Goal: Task Accomplishment & Management: Use online tool/utility

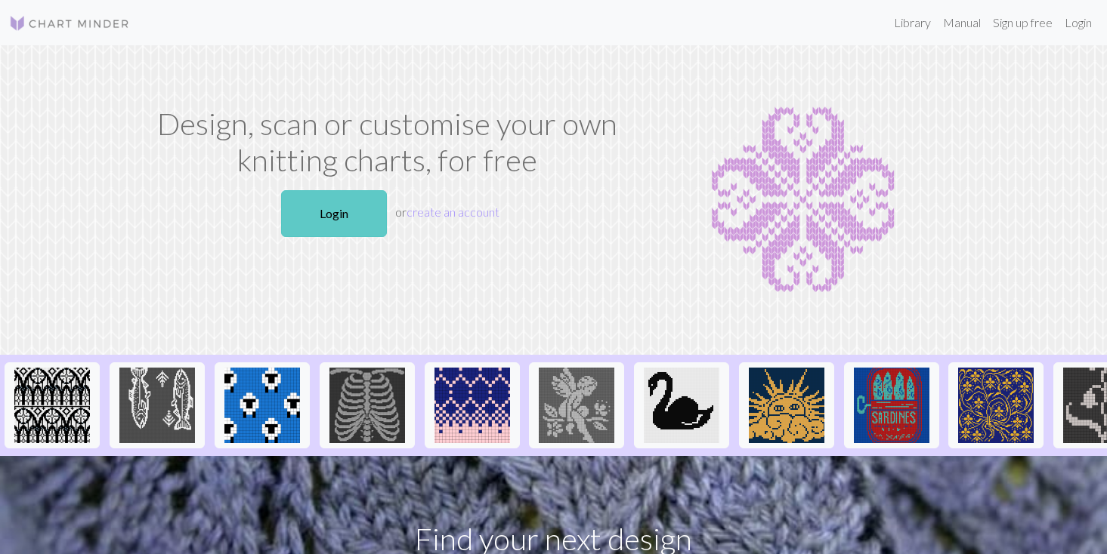
click at [361, 209] on link "Login" at bounding box center [334, 213] width 106 height 47
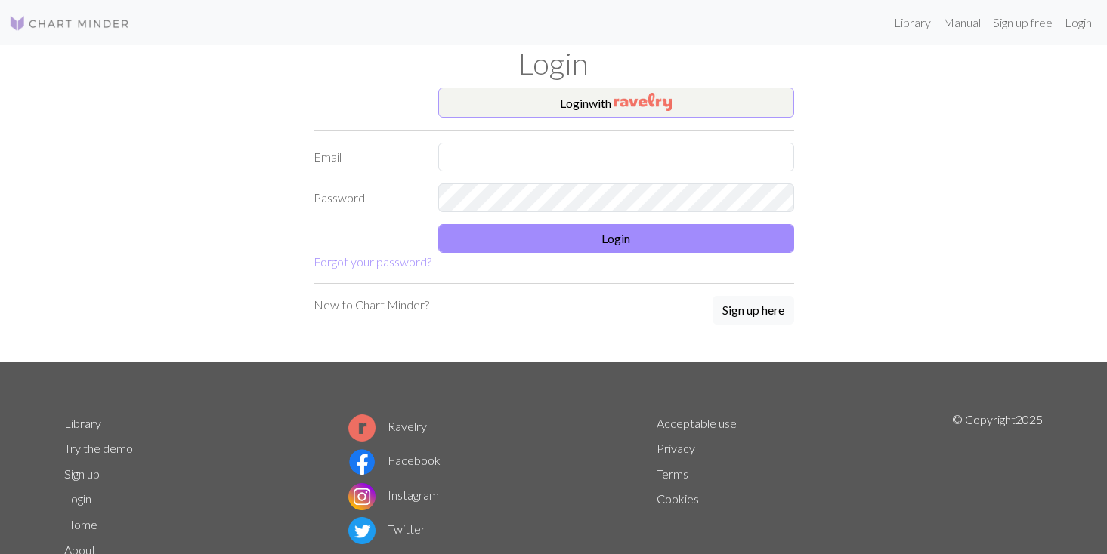
click at [635, 101] on img "button" at bounding box center [642, 102] width 58 height 18
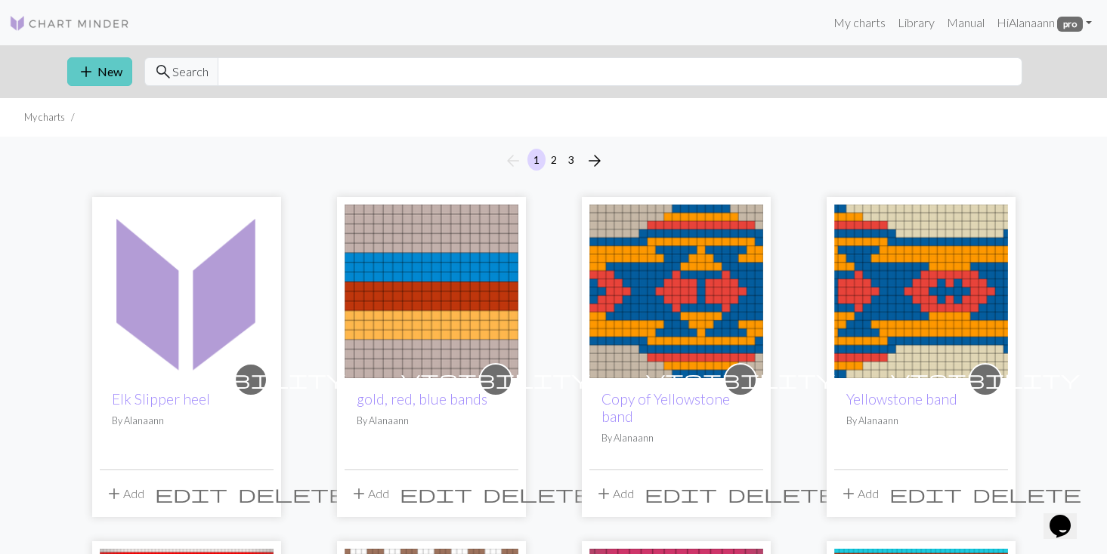
click at [103, 69] on button "add New" at bounding box center [99, 71] width 65 height 29
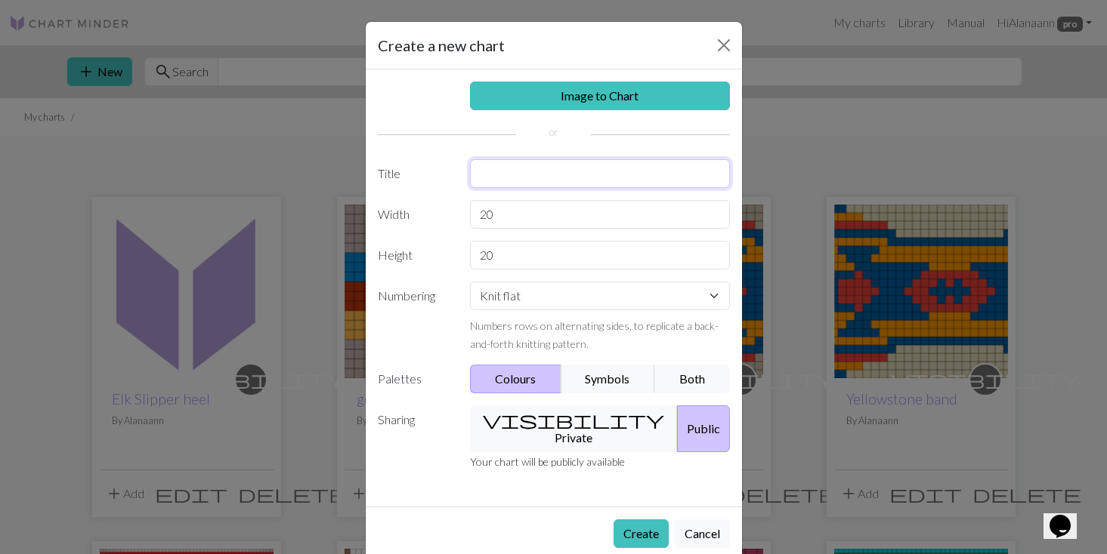
drag, startPoint x: 536, startPoint y: 173, endPoint x: 560, endPoint y: 162, distance: 26.4
click at [536, 173] on input "text" at bounding box center [600, 173] width 260 height 29
type input "Elk Slipper Revision 1"
drag, startPoint x: 496, startPoint y: 212, endPoint x: 468, endPoint y: 214, distance: 28.7
click at [468, 214] on div "20" at bounding box center [600, 214] width 278 height 29
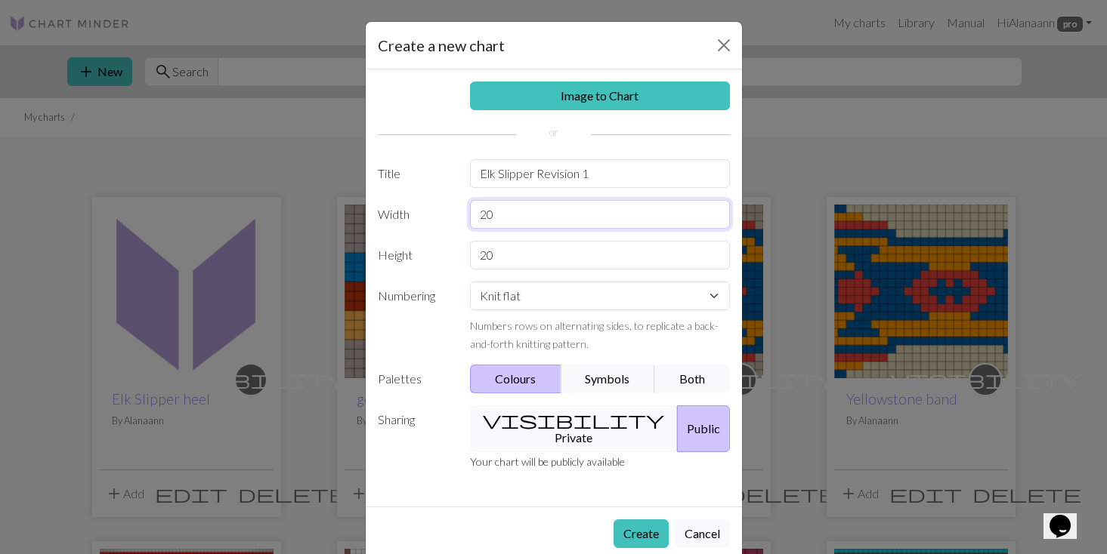
type input "7"
type input "37"
drag, startPoint x: 495, startPoint y: 252, endPoint x: 466, endPoint y: 254, distance: 28.7
click at [466, 254] on div "20" at bounding box center [600, 255] width 278 height 29
type input "117"
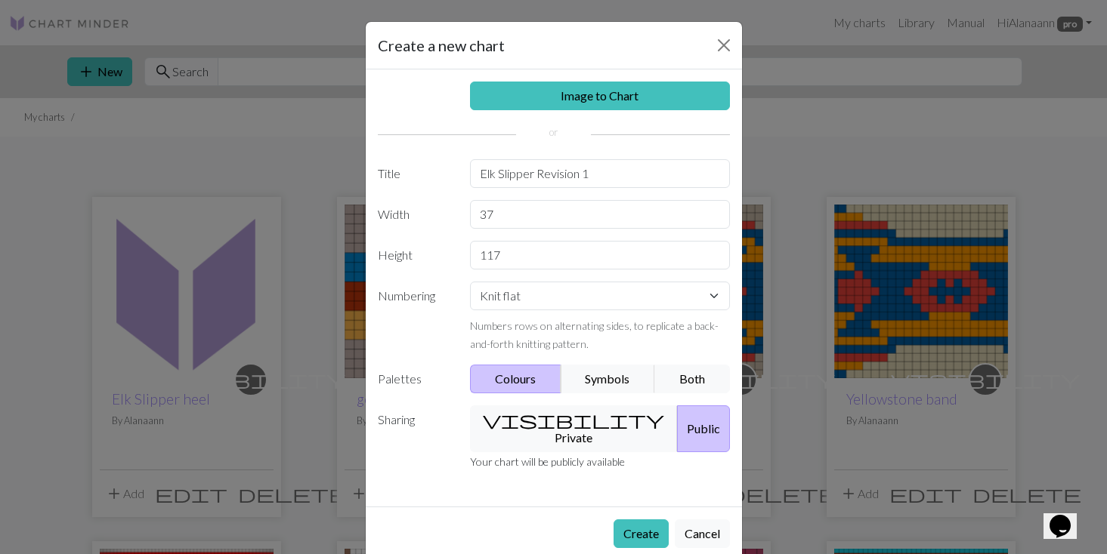
click at [677, 409] on button "Public" at bounding box center [703, 429] width 53 height 47
click at [677, 415] on button "Public" at bounding box center [703, 429] width 53 height 47
click at [566, 415] on button "visibility Private" at bounding box center [574, 429] width 208 height 47
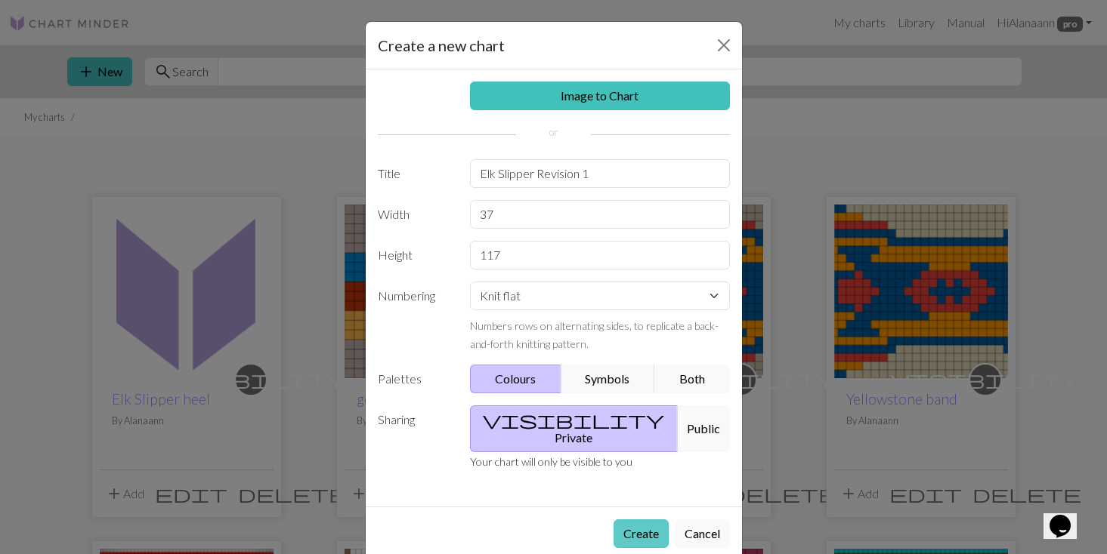
scroll to position [7, 0]
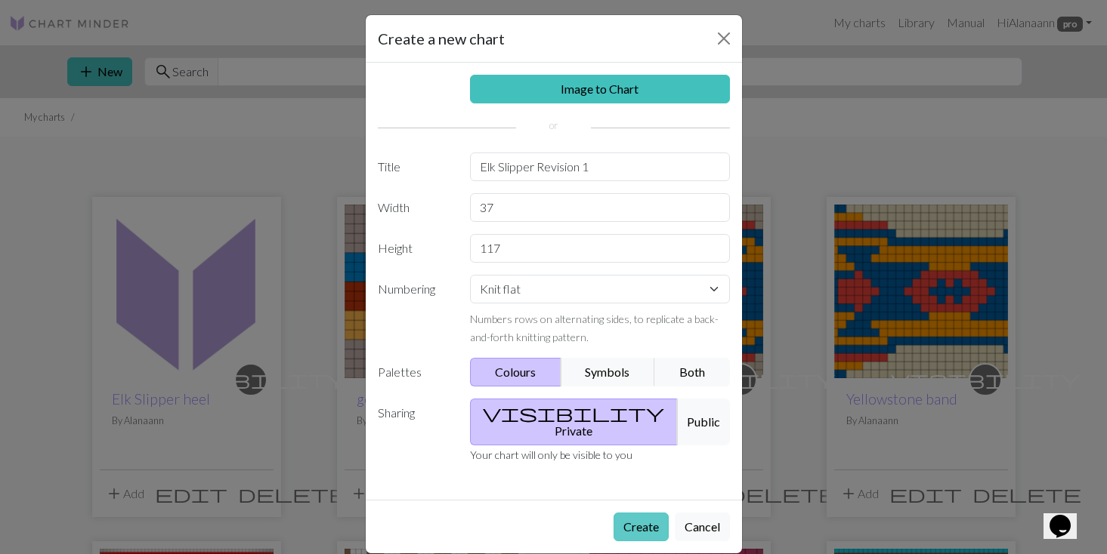
click at [630, 514] on button "Create" at bounding box center [640, 527] width 55 height 29
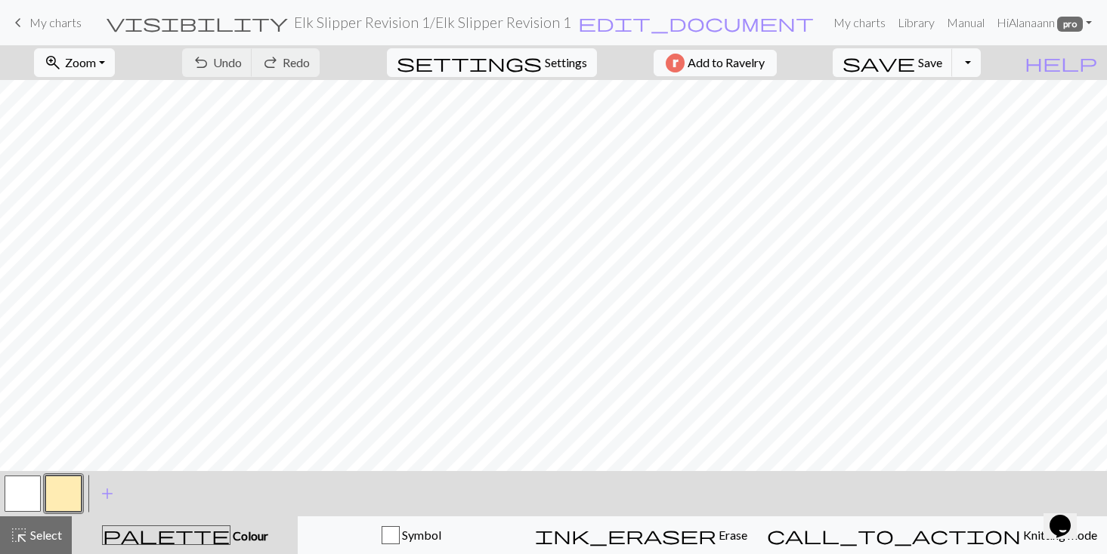
scroll to position [1444, 0]
click at [107, 492] on span "add" at bounding box center [107, 493] width 18 height 21
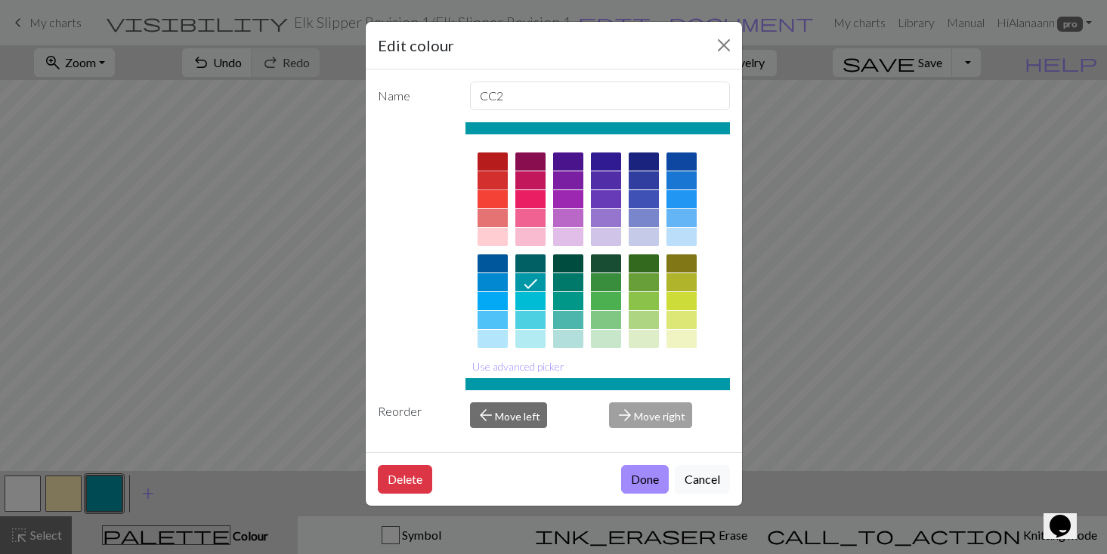
click at [496, 174] on div at bounding box center [492, 180] width 30 height 18
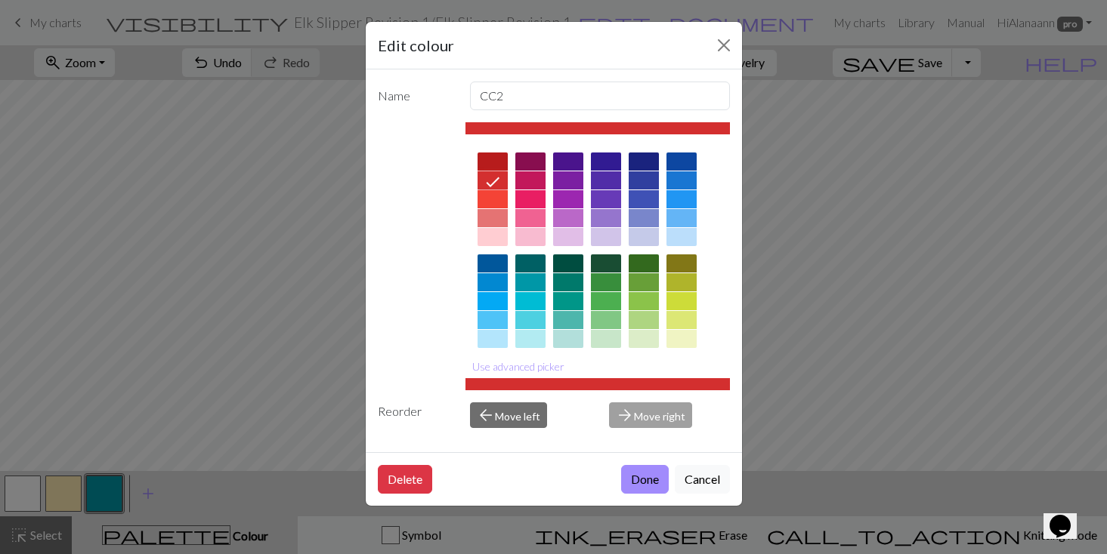
click at [603, 384] on div at bounding box center [597, 384] width 264 height 12
click at [542, 370] on button "Use advanced picker" at bounding box center [518, 366] width 106 height 23
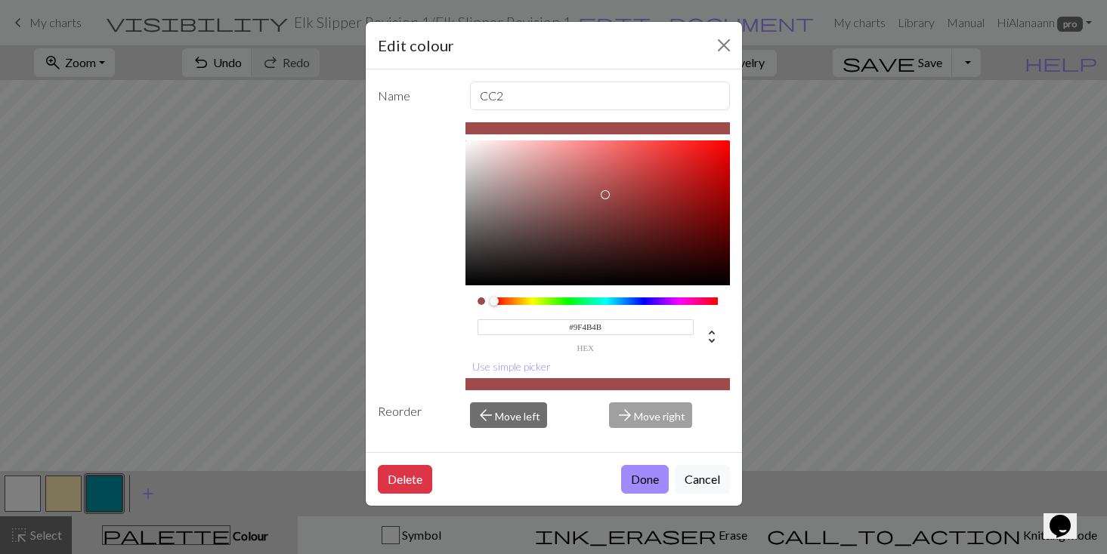
type input "#9F4C4C"
drag, startPoint x: 667, startPoint y: 166, endPoint x: 604, endPoint y: 195, distance: 69.6
click at [604, 195] on div at bounding box center [602, 194] width 9 height 9
click at [638, 479] on button "Done" at bounding box center [645, 479] width 48 height 29
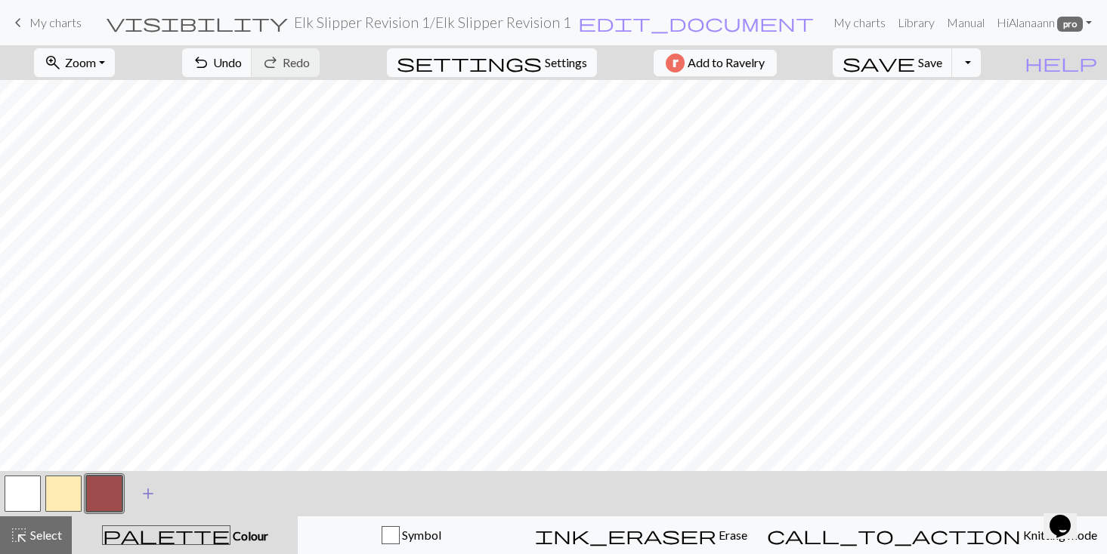
click at [152, 484] on span "add" at bounding box center [148, 493] width 18 height 21
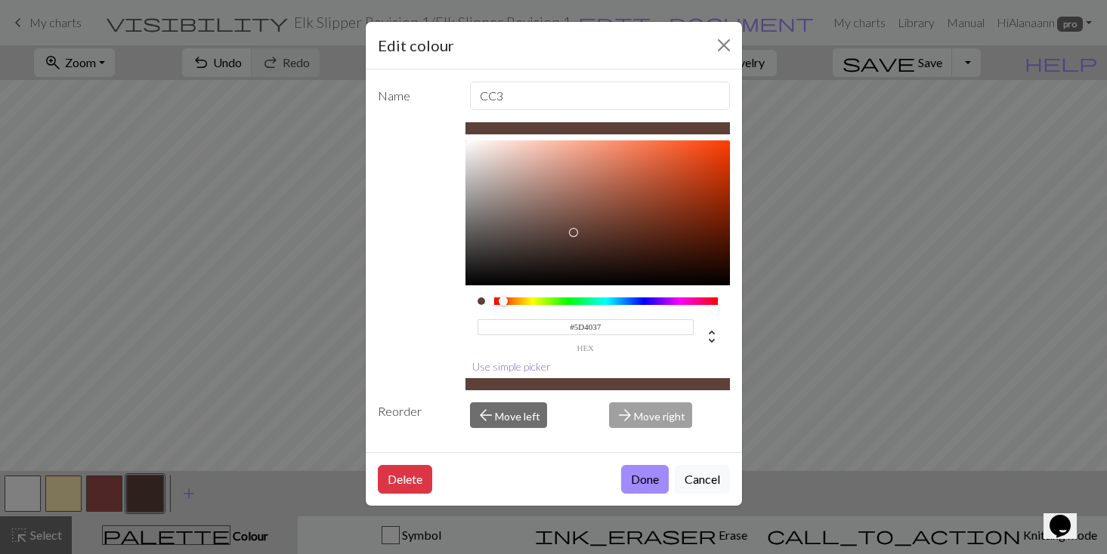
click at [499, 371] on button "Use simple picker" at bounding box center [511, 366] width 92 height 23
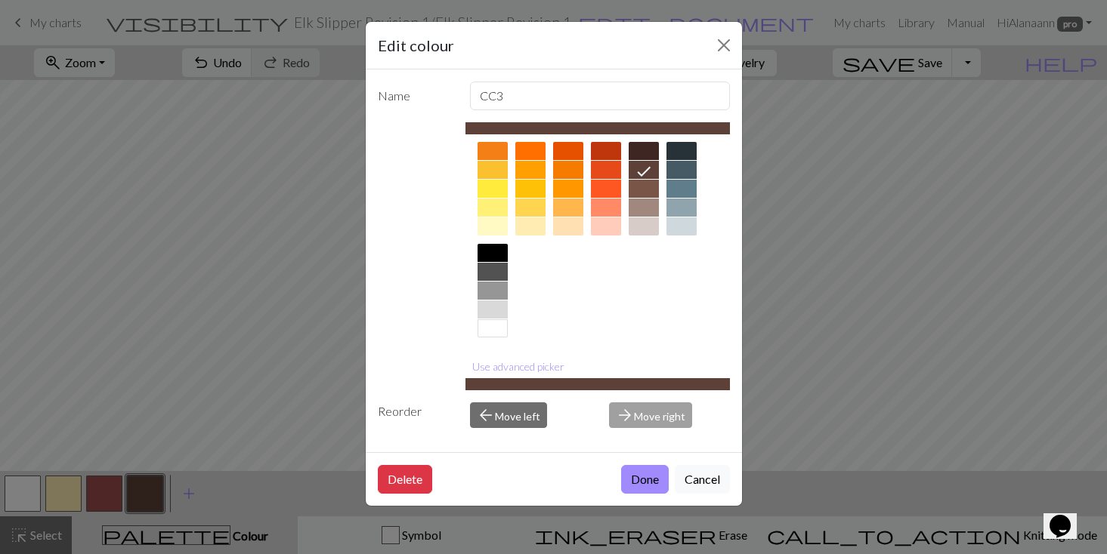
scroll to position [215, 0]
click at [493, 326] on div at bounding box center [492, 329] width 30 height 18
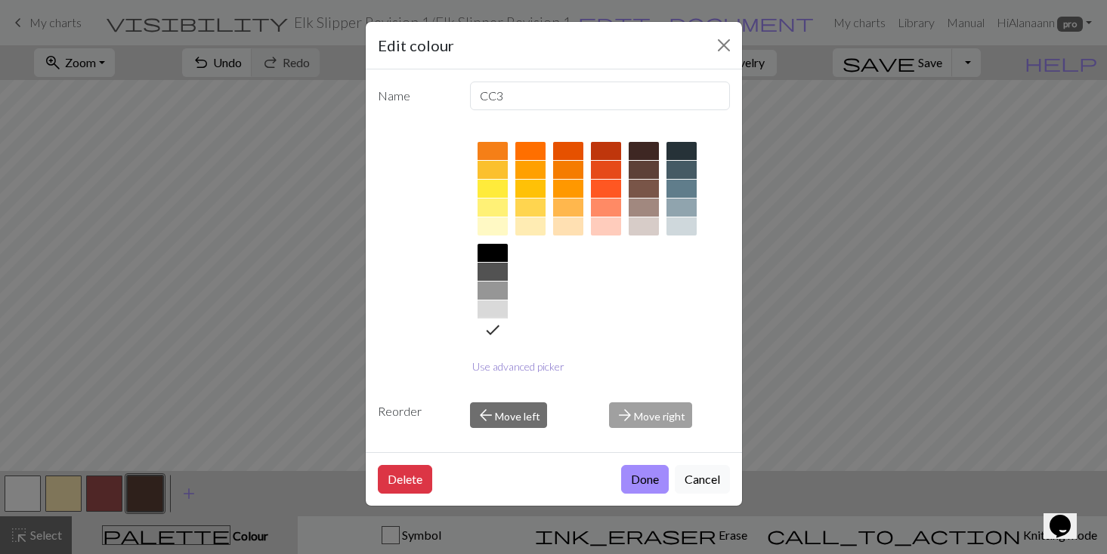
click at [508, 366] on button "Use advanced picker" at bounding box center [518, 366] width 106 height 23
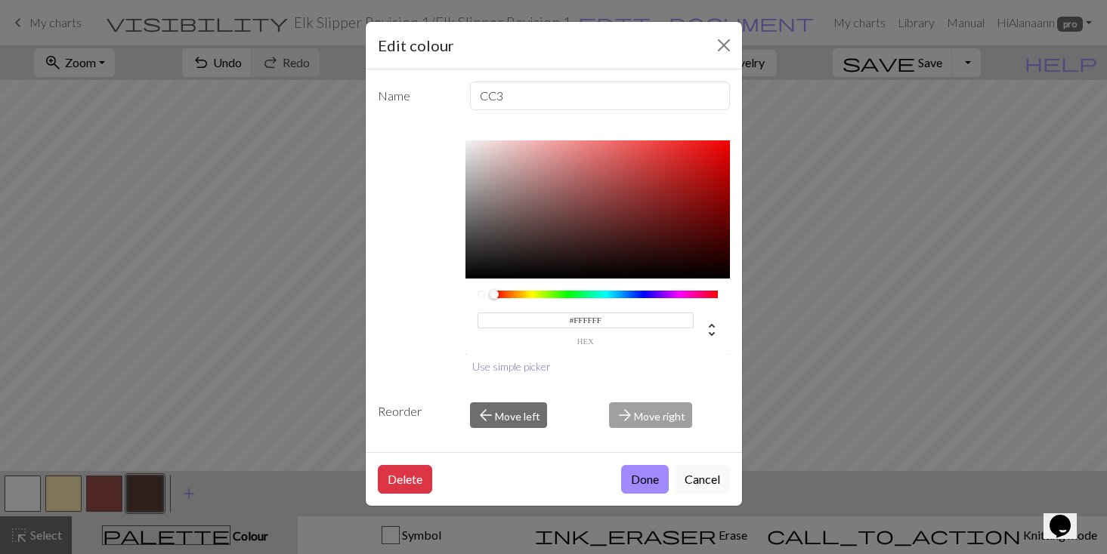
scroll to position [7, 0]
click at [489, 295] on div at bounding box center [597, 295] width 240 height 8
click at [514, 367] on button "Use simple picker" at bounding box center [511, 366] width 92 height 23
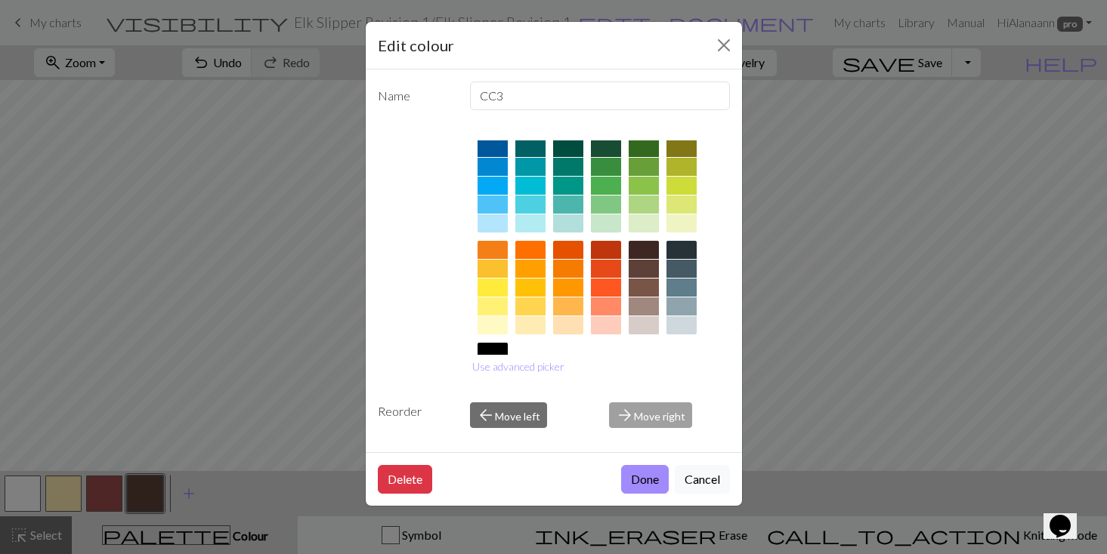
scroll to position [162, 0]
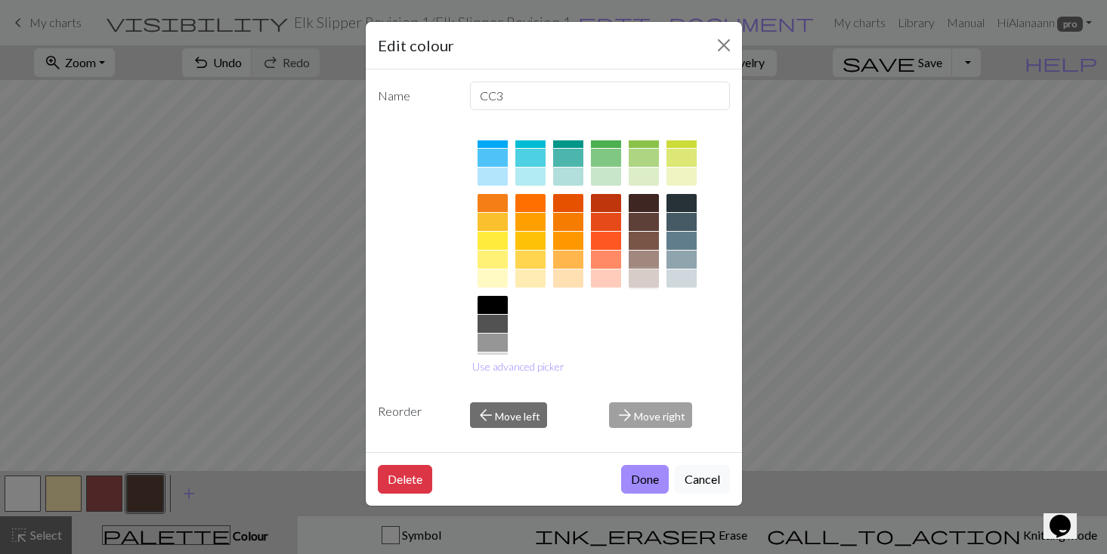
click at [638, 282] on div at bounding box center [643, 279] width 30 height 18
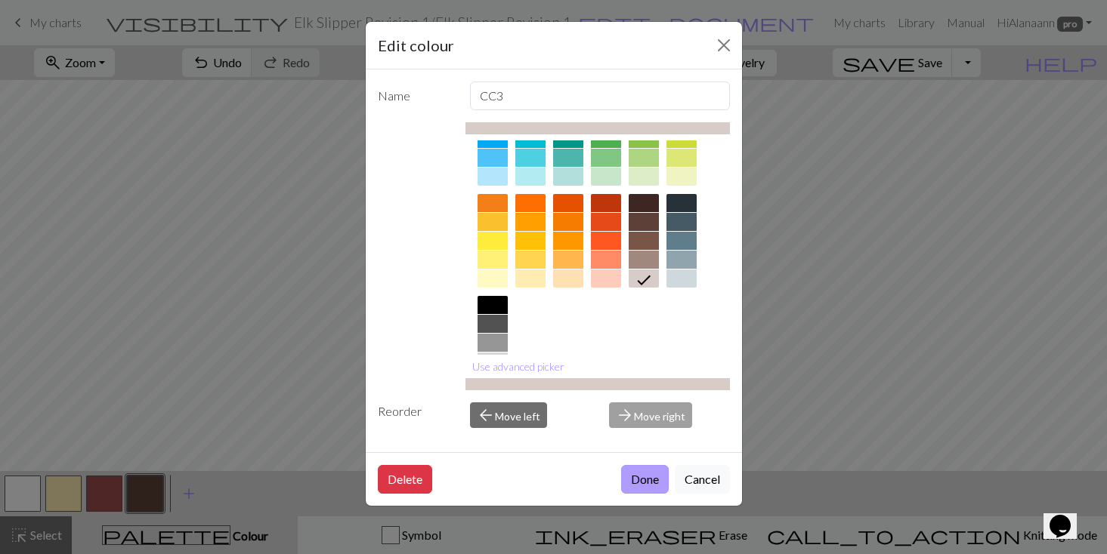
click at [635, 477] on button "Done" at bounding box center [645, 479] width 48 height 29
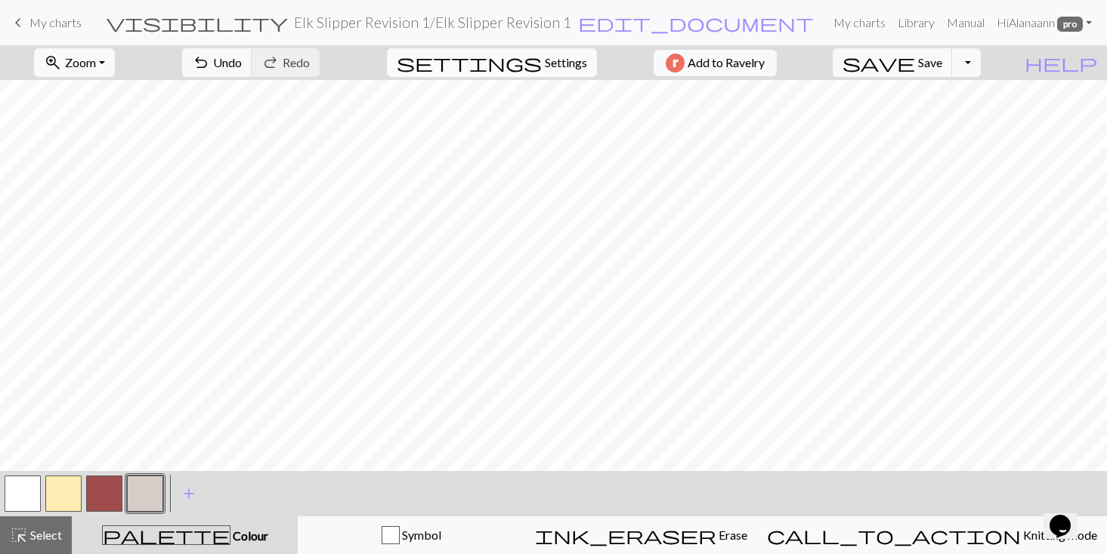
click at [545, 56] on span "Settings" at bounding box center [566, 63] width 42 height 18
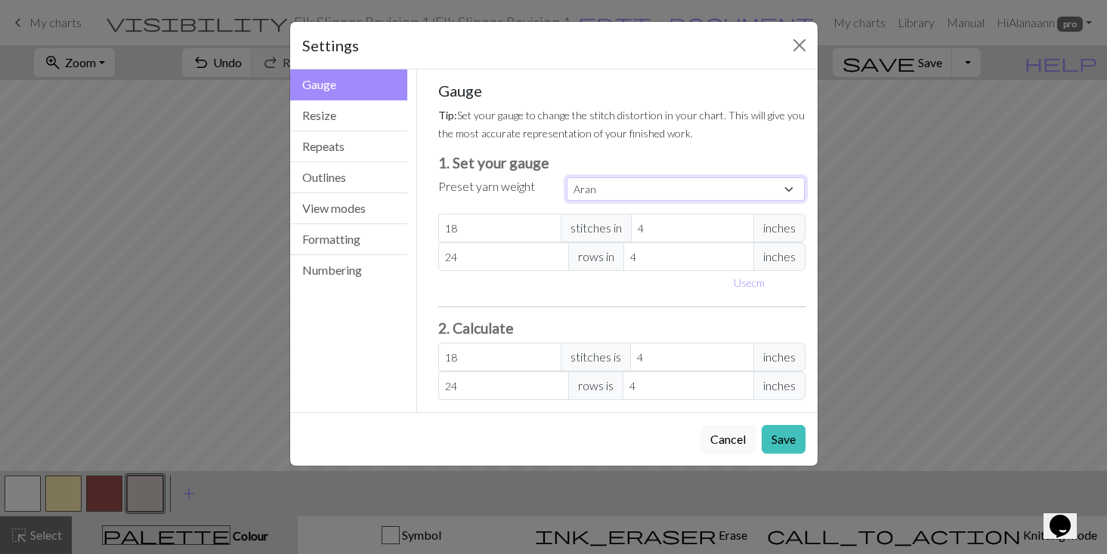
select select "dk"
type input "22"
type input "30"
type input "22"
type input "30"
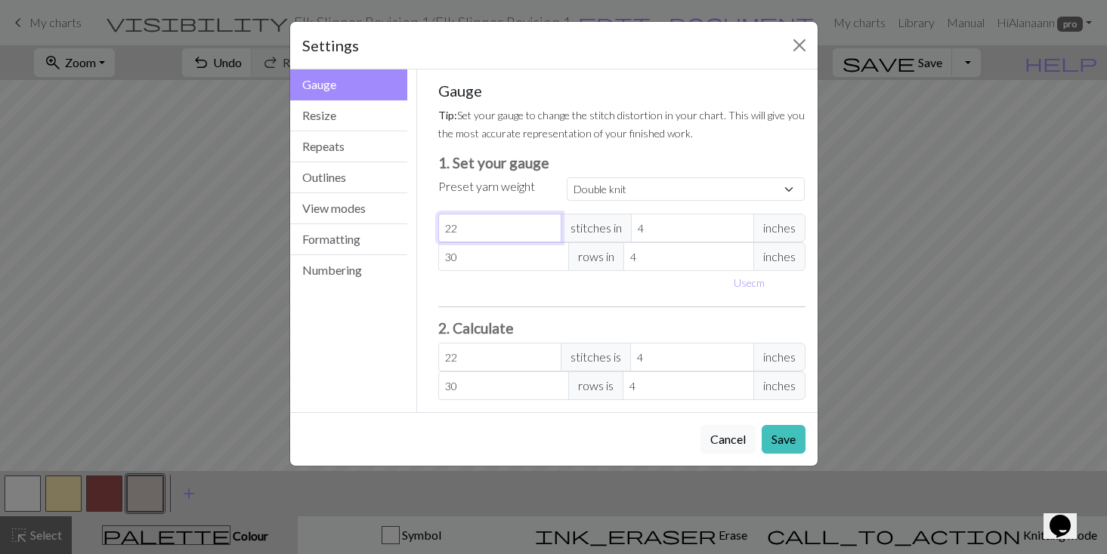
click at [459, 229] on input "22" at bounding box center [499, 228] width 123 height 29
select select "custom"
type input "22.2"
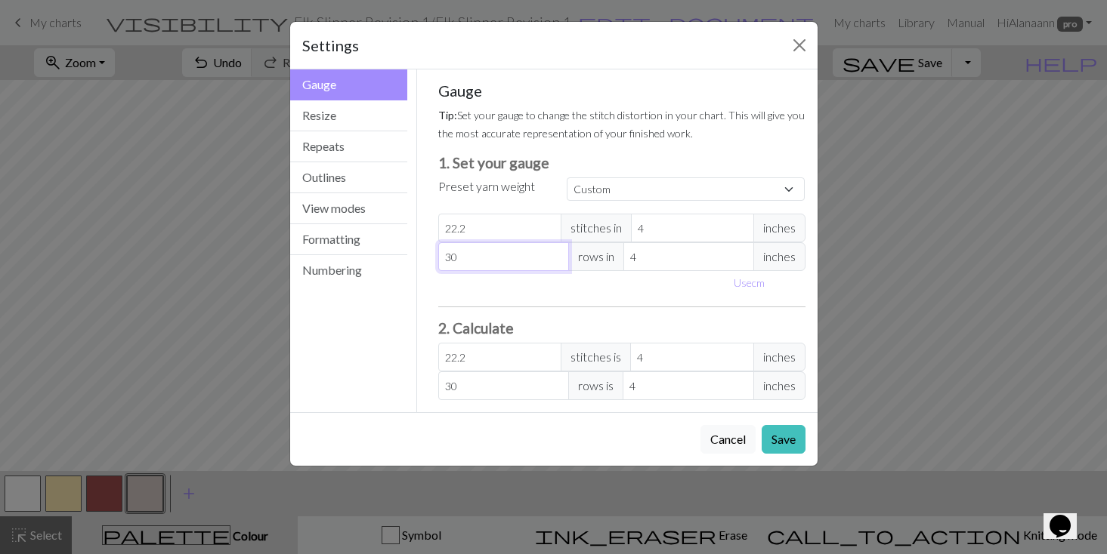
click at [457, 258] on input "30" at bounding box center [503, 256] width 131 height 29
type input "3"
type input "35"
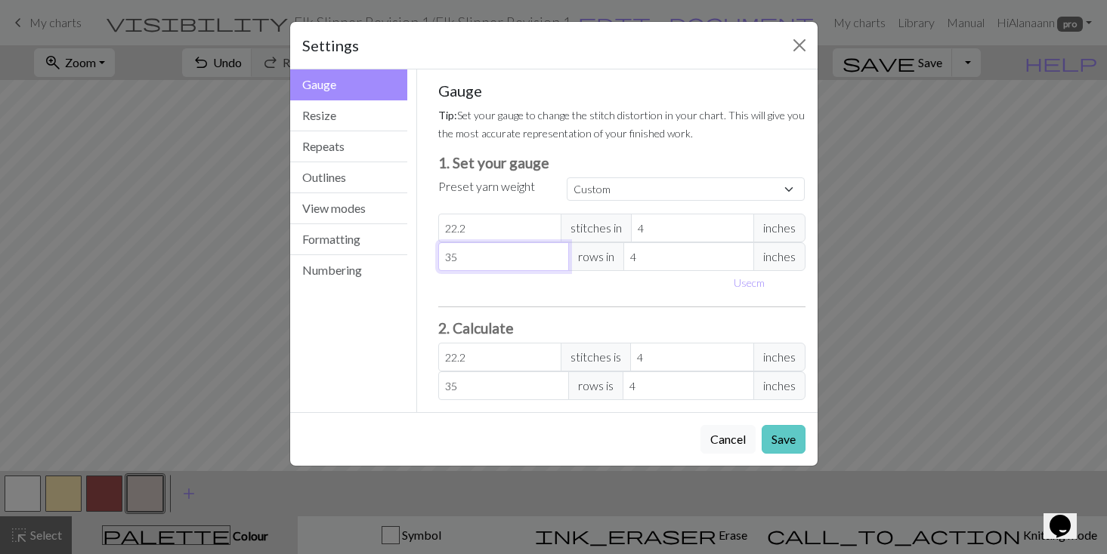
type input "35"
click at [783, 439] on button "Save" at bounding box center [783, 439] width 44 height 29
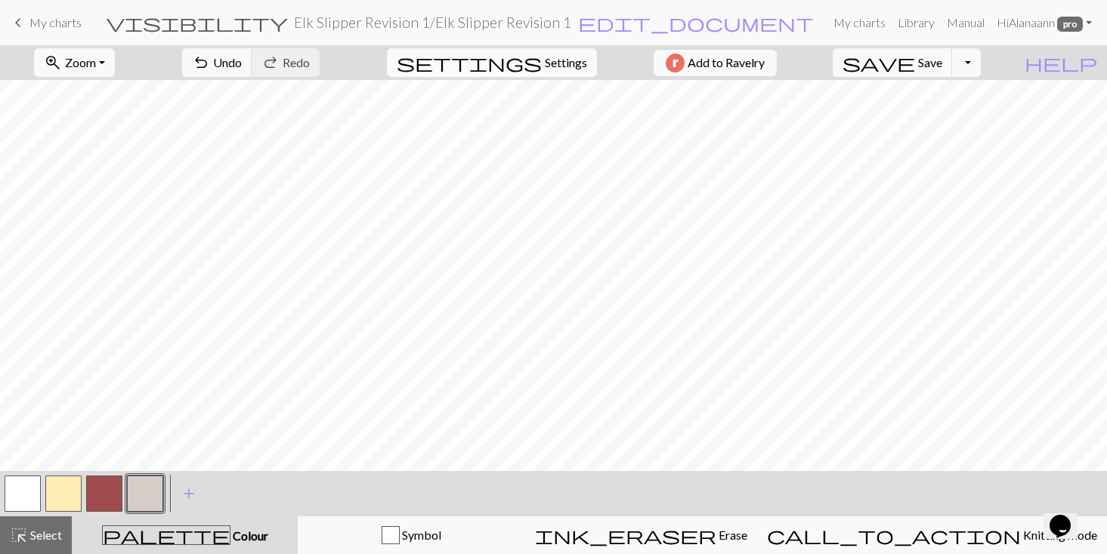
click at [545, 54] on span "Settings" at bounding box center [566, 63] width 42 height 18
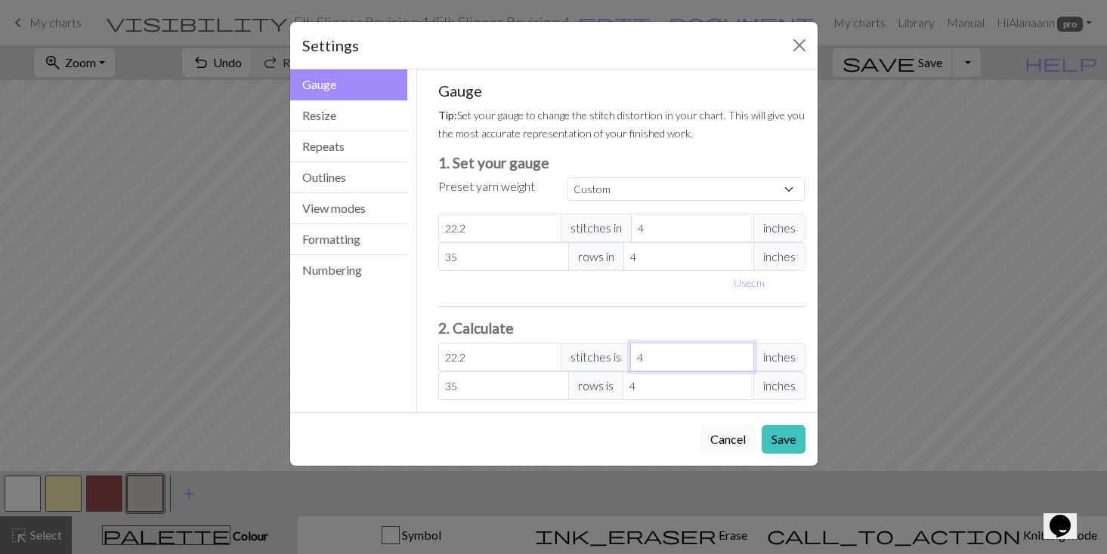
type input "3"
type input "16.65"
click at [740, 364] on input "3" at bounding box center [691, 357] width 123 height 29
type input "2"
type input "11.1"
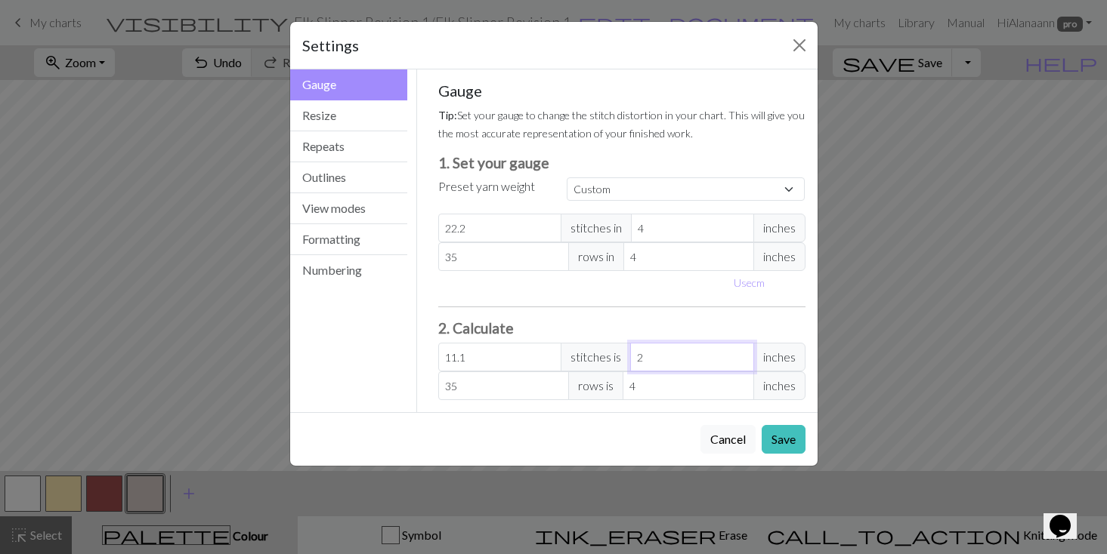
click at [740, 364] on input "2" at bounding box center [691, 357] width 123 height 29
type input "1"
type input "5.55"
click at [740, 364] on input "1" at bounding box center [691, 357] width 123 height 29
type input "3"
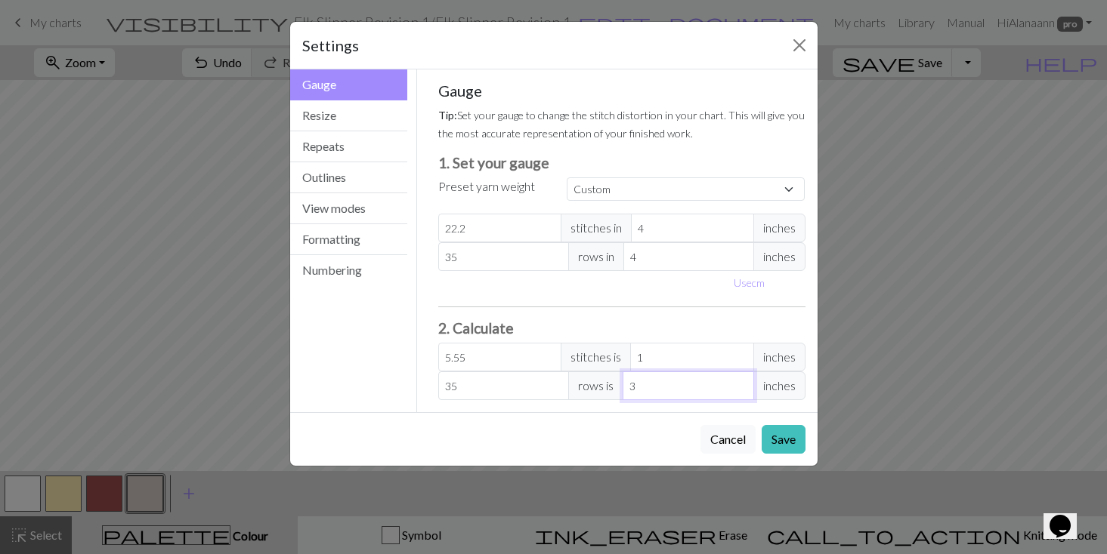
type input "26.25"
click at [739, 391] on input "3" at bounding box center [687, 386] width 131 height 29
type input "2"
type input "17.5"
click at [739, 391] on input "2" at bounding box center [687, 386] width 131 height 29
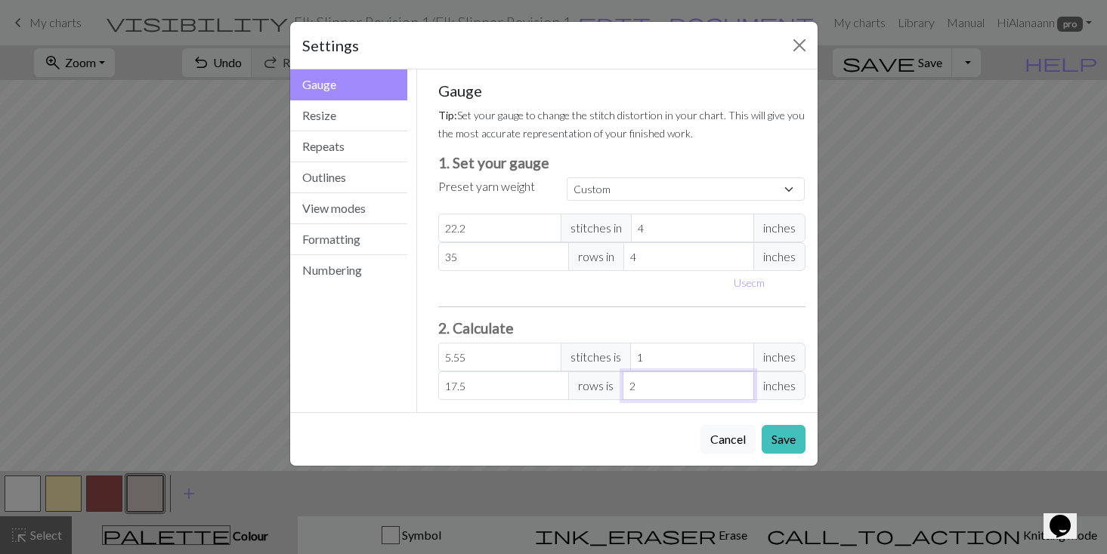
type input "1"
type input "8.75"
click at [739, 391] on input "1" at bounding box center [687, 386] width 131 height 29
click at [780, 437] on button "Save" at bounding box center [783, 439] width 44 height 29
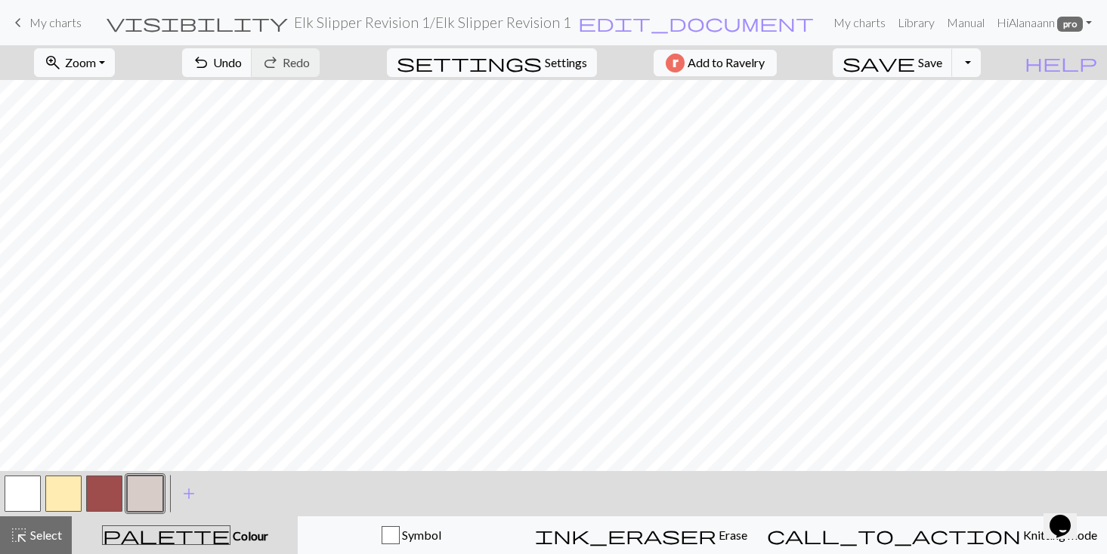
scroll to position [1387, 0]
click at [112, 495] on button "button" at bounding box center [104, 494] width 36 height 36
click at [252, 54] on button "undo Undo Undo" at bounding box center [217, 62] width 70 height 29
click at [252, 55] on button "undo Undo Undo" at bounding box center [217, 62] width 70 height 29
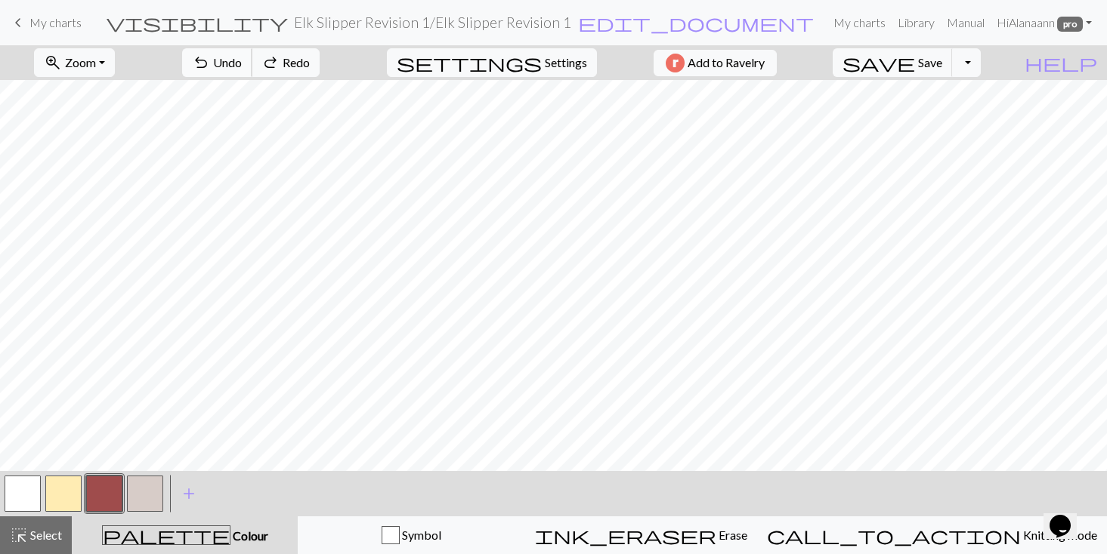
click at [252, 55] on button "undo Undo Undo" at bounding box center [217, 62] width 70 height 29
click at [942, 66] on span "Save" at bounding box center [930, 62] width 24 height 14
drag, startPoint x: 65, startPoint y: 496, endPoint x: 80, endPoint y: 502, distance: 16.3
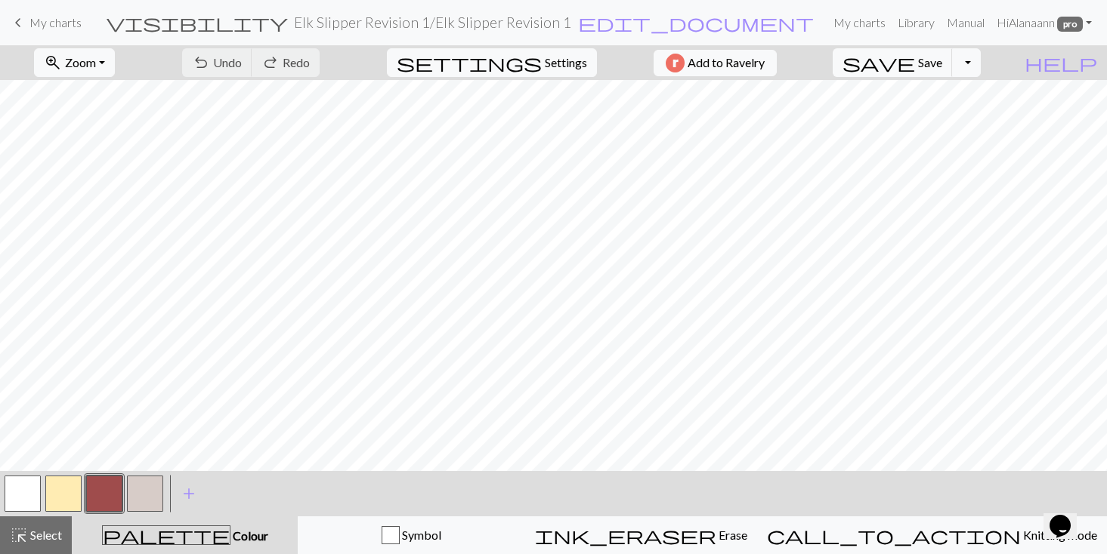
click at [65, 496] on button "button" at bounding box center [63, 494] width 36 height 36
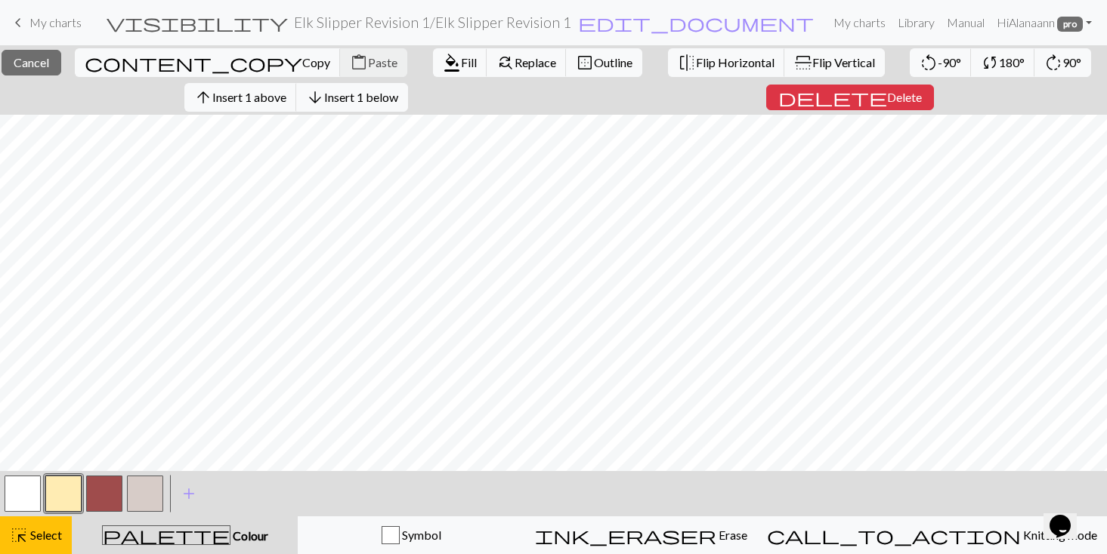
scroll to position [1344, 0]
click at [54, 533] on span "Select" at bounding box center [45, 535] width 34 height 14
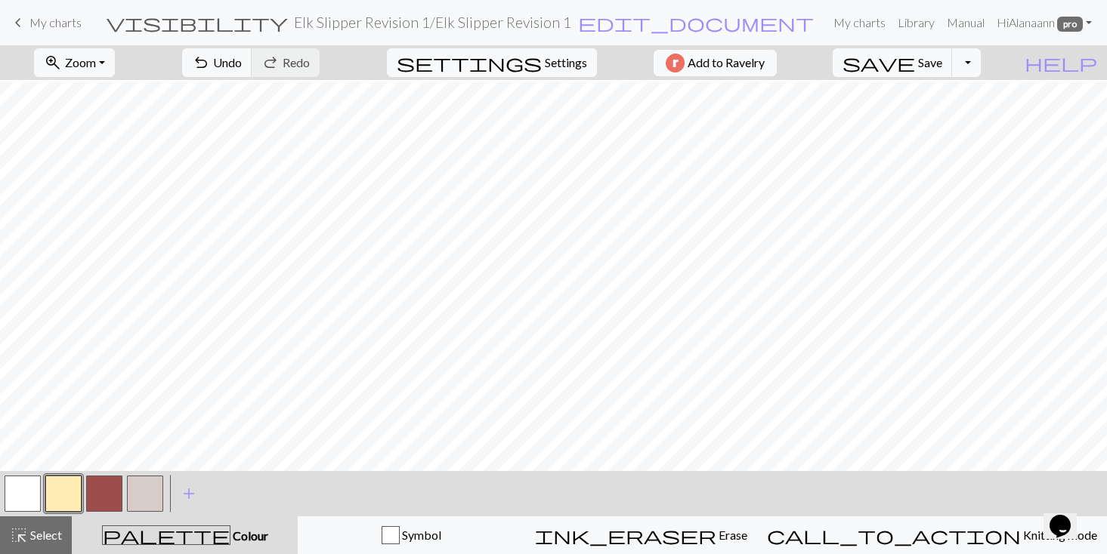
scroll to position [1444, 0]
click at [565, 54] on span "Settings" at bounding box center [566, 63] width 42 height 18
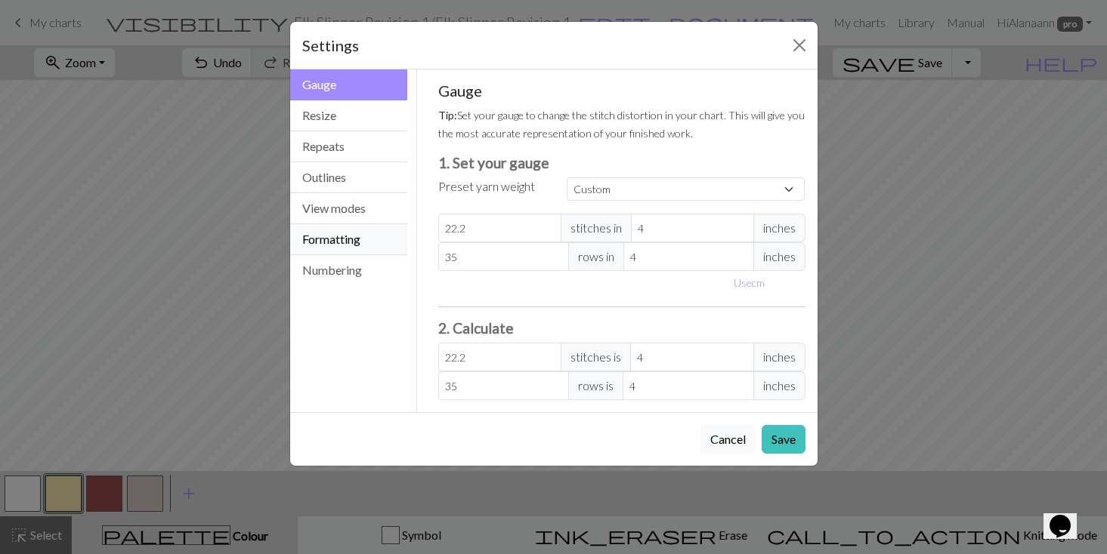
click at [352, 238] on button "Formatting" at bounding box center [349, 239] width 118 height 31
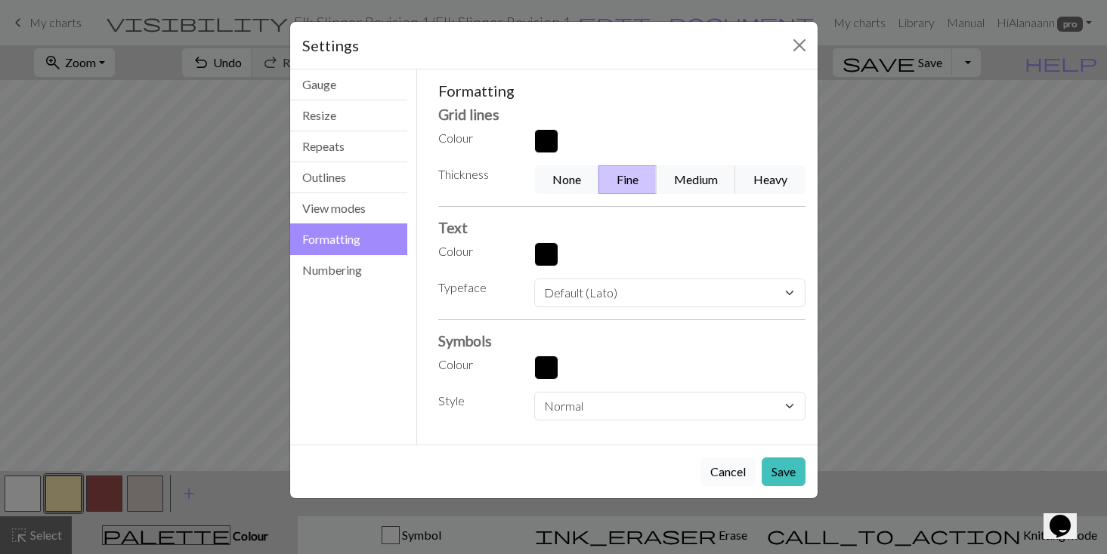
click at [736, 471] on button "Cancel" at bounding box center [727, 472] width 55 height 29
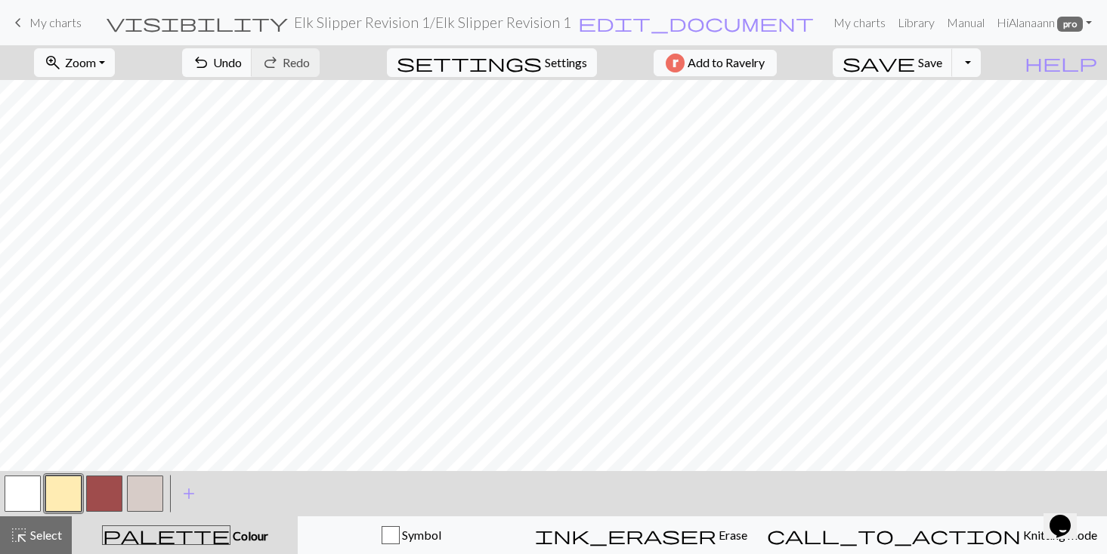
scroll to position [1443, 0]
drag, startPoint x: 101, startPoint y: 487, endPoint x: 159, endPoint y: 473, distance: 59.9
click at [101, 487] on button "button" at bounding box center [104, 494] width 36 height 36
click at [942, 63] on span "Save" at bounding box center [930, 62] width 24 height 14
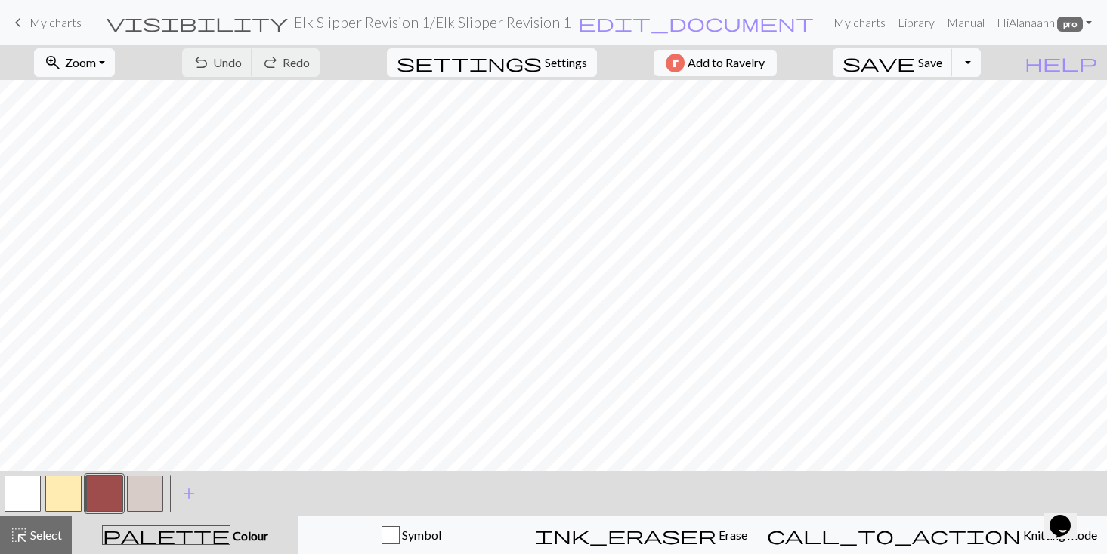
click at [58, 491] on button "button" at bounding box center [63, 494] width 36 height 36
click at [19, 489] on button "button" at bounding box center [23, 494] width 36 height 36
click at [61, 491] on button "button" at bounding box center [63, 494] width 36 height 36
drag, startPoint x: 26, startPoint y: 486, endPoint x: 31, endPoint y: 476, distance: 11.5
click at [26, 486] on button "button" at bounding box center [23, 494] width 36 height 36
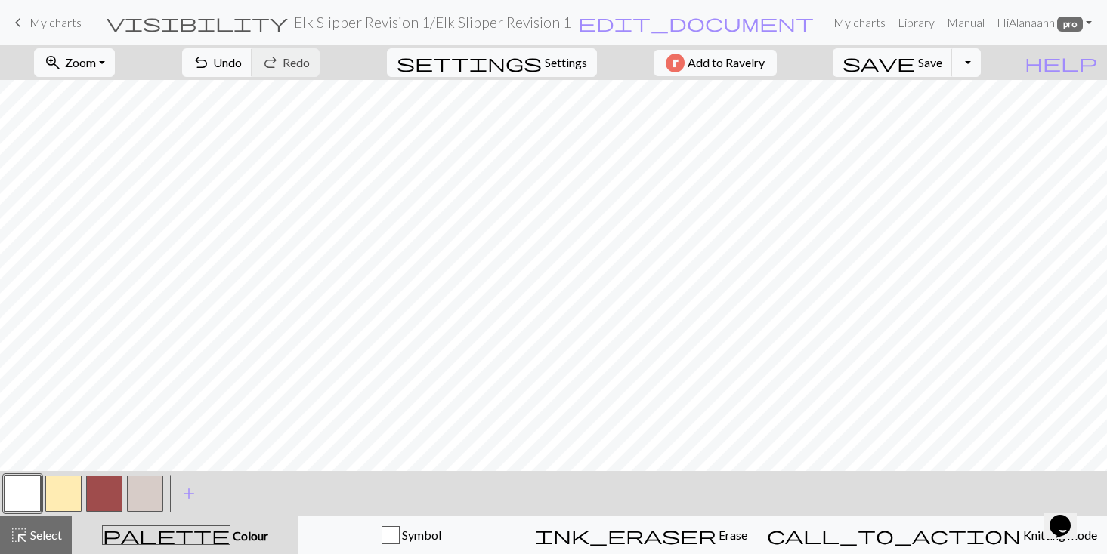
click at [20, 497] on button "button" at bounding box center [23, 494] width 36 height 36
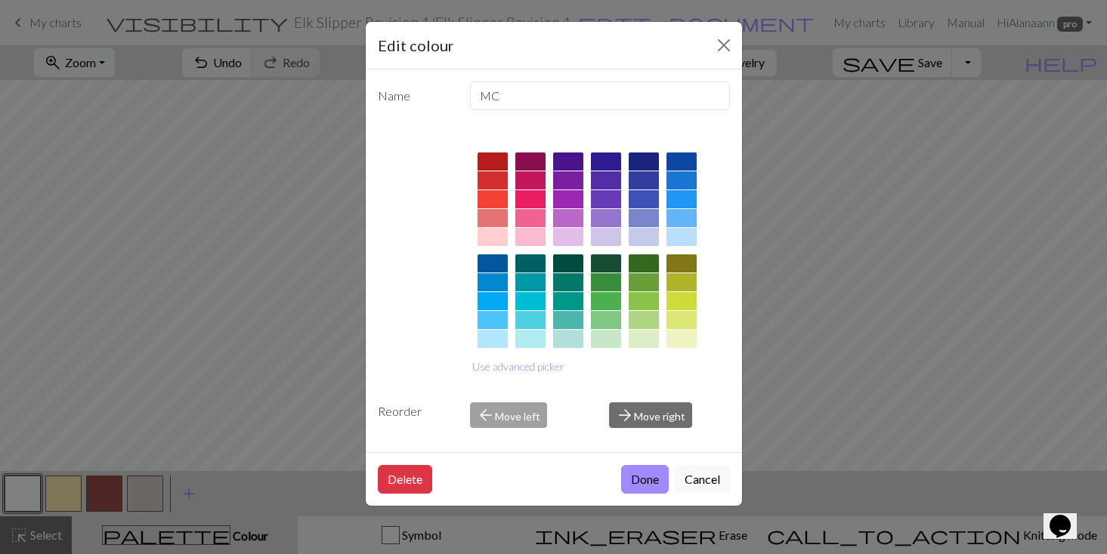
drag, startPoint x: 653, startPoint y: 479, endPoint x: 591, endPoint y: 471, distance: 62.4
click at [653, 479] on button "Done" at bounding box center [645, 479] width 48 height 29
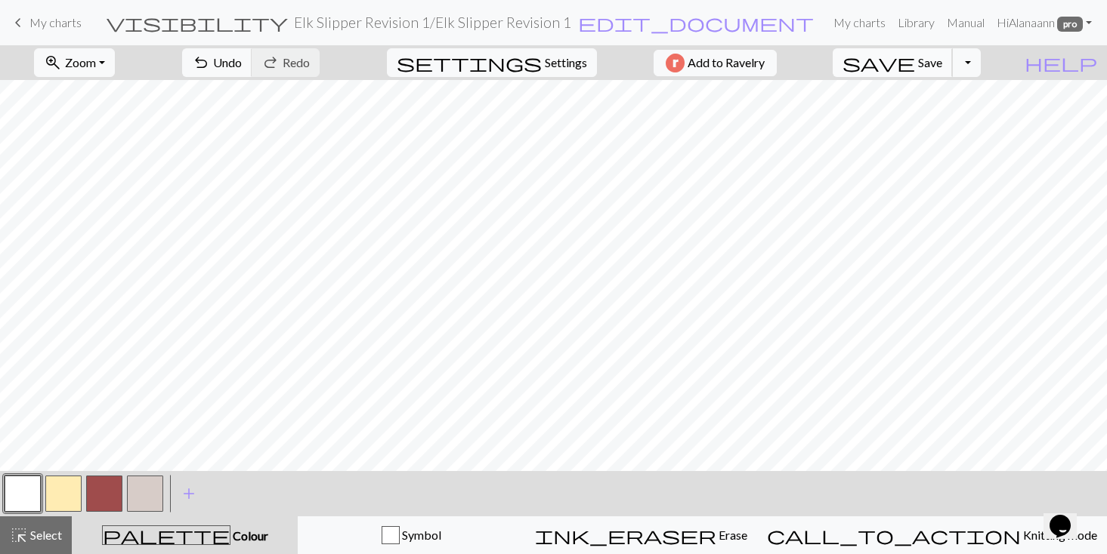
click at [942, 60] on span "Save" at bounding box center [930, 62] width 24 height 14
click at [191, 495] on span "add" at bounding box center [189, 493] width 18 height 21
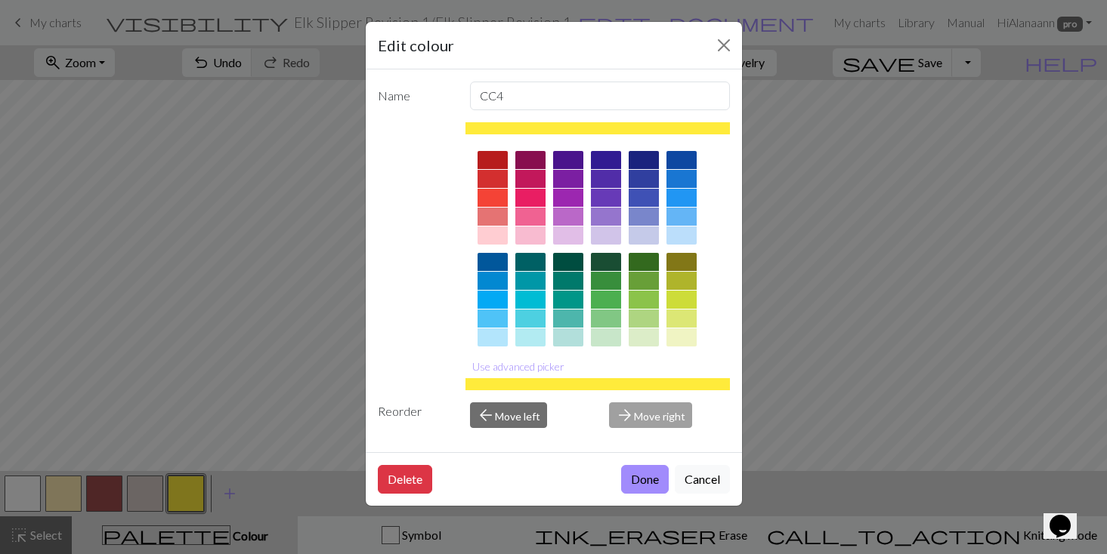
click at [527, 334] on div at bounding box center [530, 338] width 30 height 18
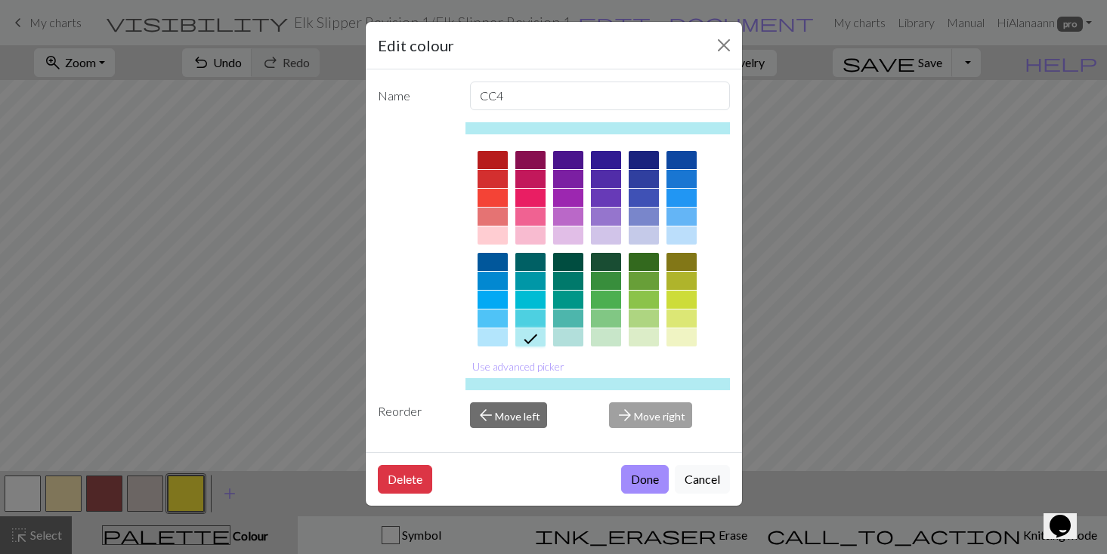
scroll to position [2, 0]
click at [638, 480] on button "Done" at bounding box center [645, 479] width 48 height 29
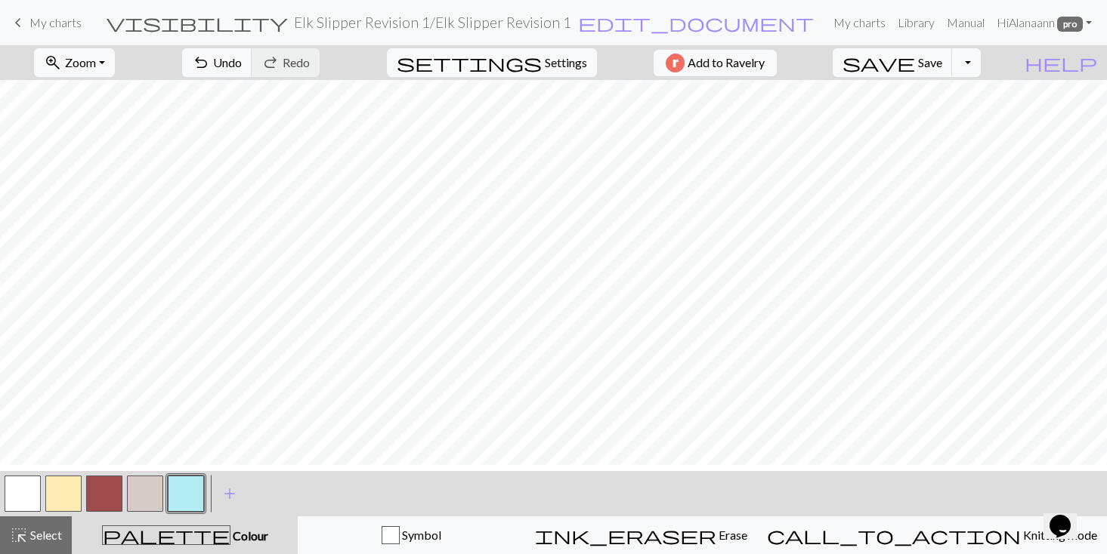
scroll to position [1102, 0]
click at [952, 54] on button "save Save Save" at bounding box center [892, 62] width 120 height 29
click at [942, 59] on span "Save" at bounding box center [930, 62] width 24 height 14
click at [942, 63] on span "Save" at bounding box center [930, 62] width 24 height 14
click at [25, 488] on button "button" at bounding box center [23, 494] width 36 height 36
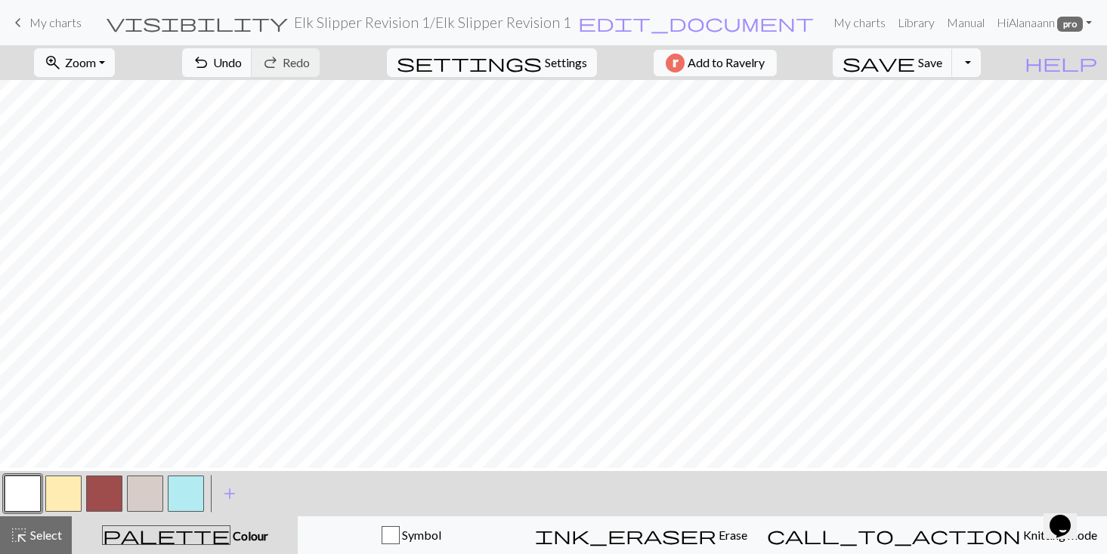
scroll to position [1349, 0]
click at [98, 492] on button "button" at bounding box center [104, 494] width 36 height 36
click at [942, 58] on span "Save" at bounding box center [930, 62] width 24 height 14
click at [242, 64] on span "Undo" at bounding box center [227, 62] width 29 height 14
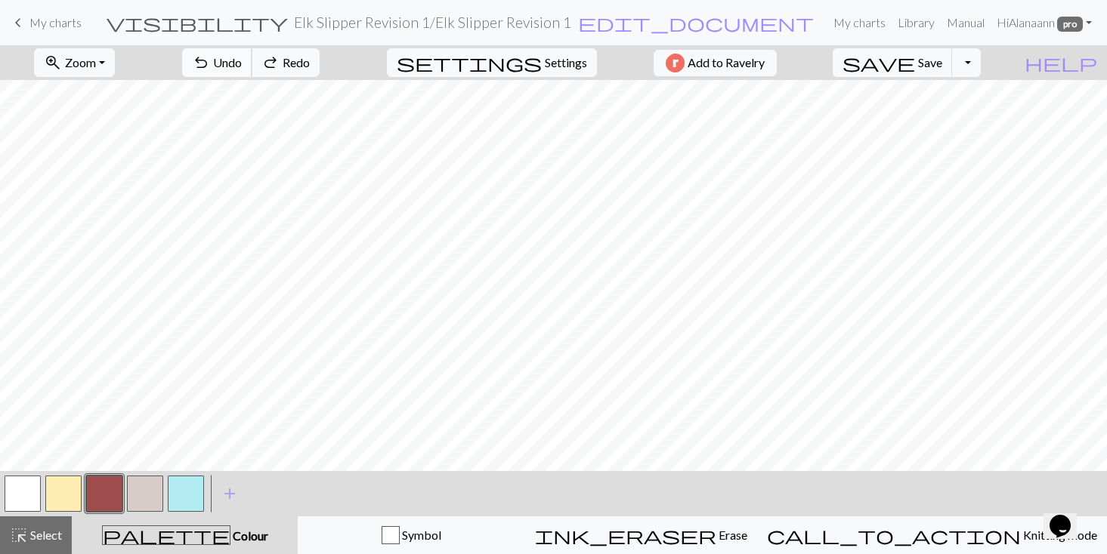
click at [242, 62] on span "Undo" at bounding box center [227, 62] width 29 height 14
click at [942, 59] on span "Save" at bounding box center [930, 62] width 24 height 14
click at [942, 57] on span "Save" at bounding box center [930, 62] width 24 height 14
click at [137, 492] on button "button" at bounding box center [145, 494] width 36 height 36
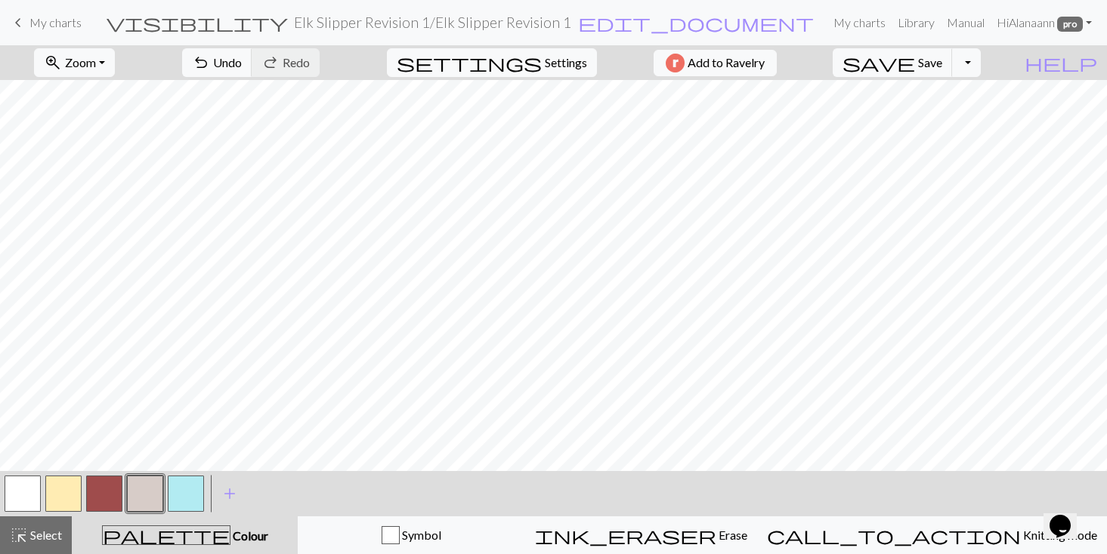
click at [107, 486] on button "button" at bounding box center [104, 494] width 36 height 36
click at [185, 498] on button "button" at bounding box center [186, 494] width 36 height 36
click at [104, 495] on button "button" at bounding box center [104, 494] width 36 height 36
click at [109, 486] on button "button" at bounding box center [104, 494] width 36 height 36
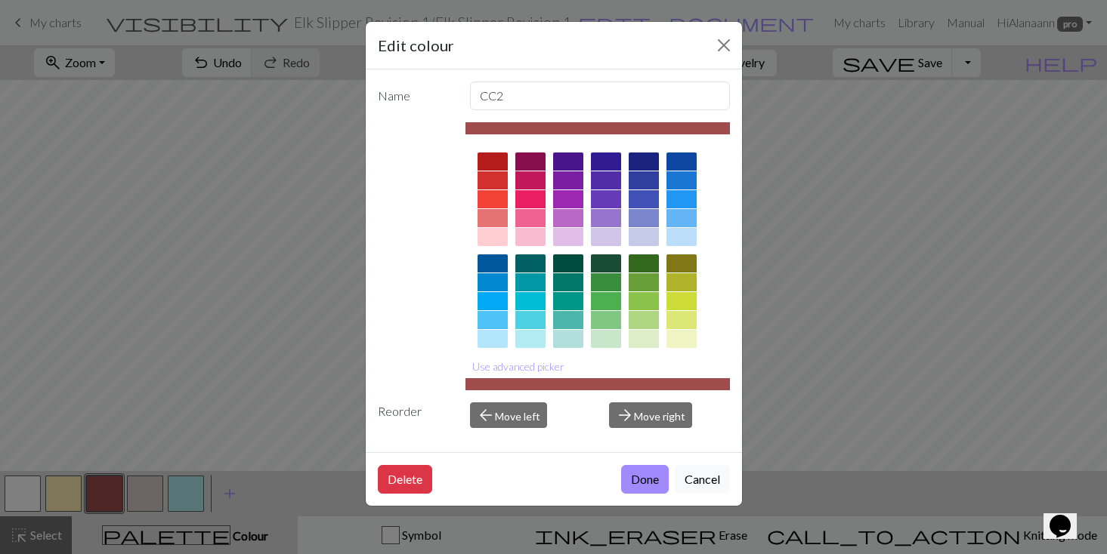
drag, startPoint x: 637, startPoint y: 486, endPoint x: 647, endPoint y: 474, distance: 15.6
click at [638, 486] on button "Done" at bounding box center [645, 479] width 48 height 29
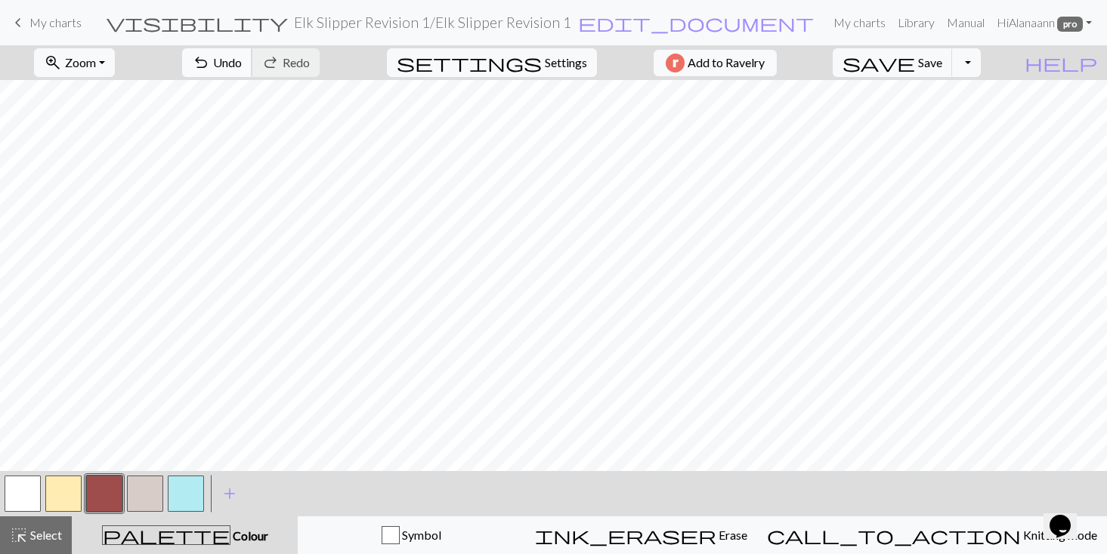
click at [242, 57] on span "Undo" at bounding box center [227, 62] width 29 height 14
click at [942, 59] on span "Save" at bounding box center [930, 62] width 24 height 14
click at [942, 60] on span "Save" at bounding box center [930, 62] width 24 height 14
click at [242, 57] on span "Undo" at bounding box center [227, 62] width 29 height 14
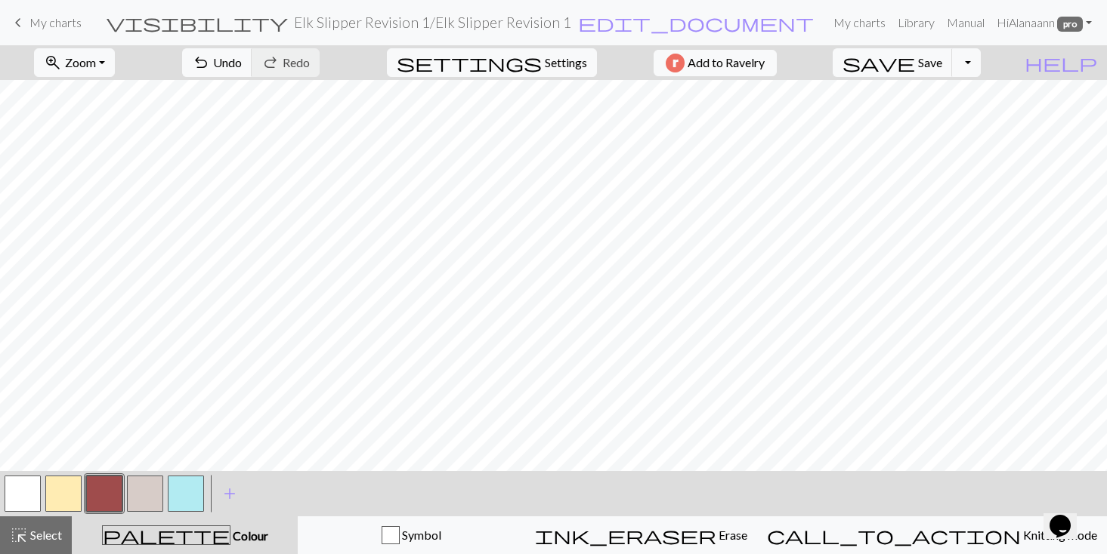
click at [331, 57] on div "undo Undo Undo redo Redo Redo" at bounding box center [251, 62] width 160 height 35
click at [252, 58] on button "undo Undo Undo" at bounding box center [217, 62] width 70 height 29
click at [252, 59] on button "undo Undo Undo" at bounding box center [217, 62] width 70 height 29
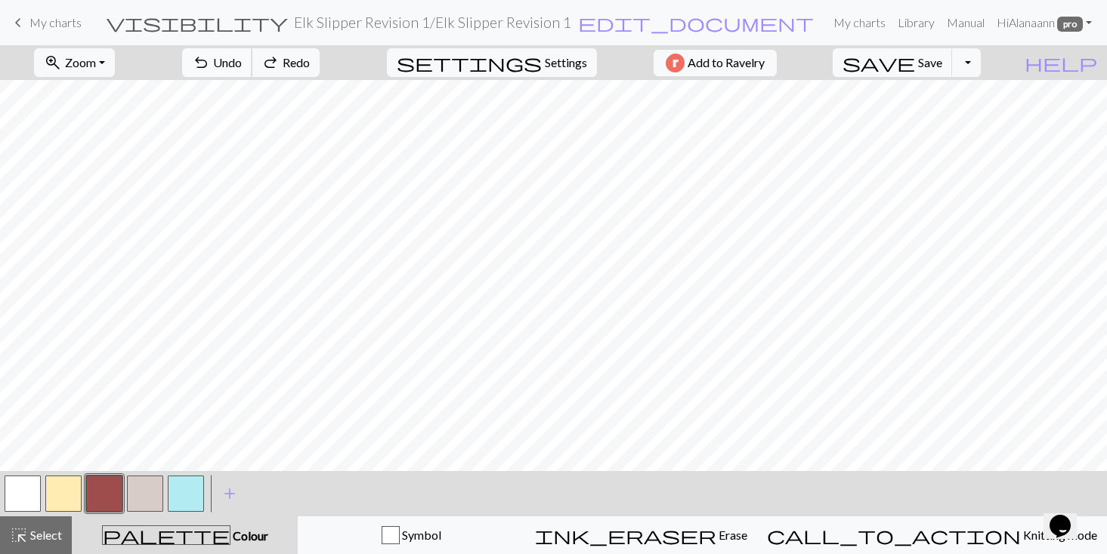
click at [242, 59] on span "Undo" at bounding box center [227, 62] width 29 height 14
click at [553, 62] on span "Settings" at bounding box center [566, 63] width 42 height 18
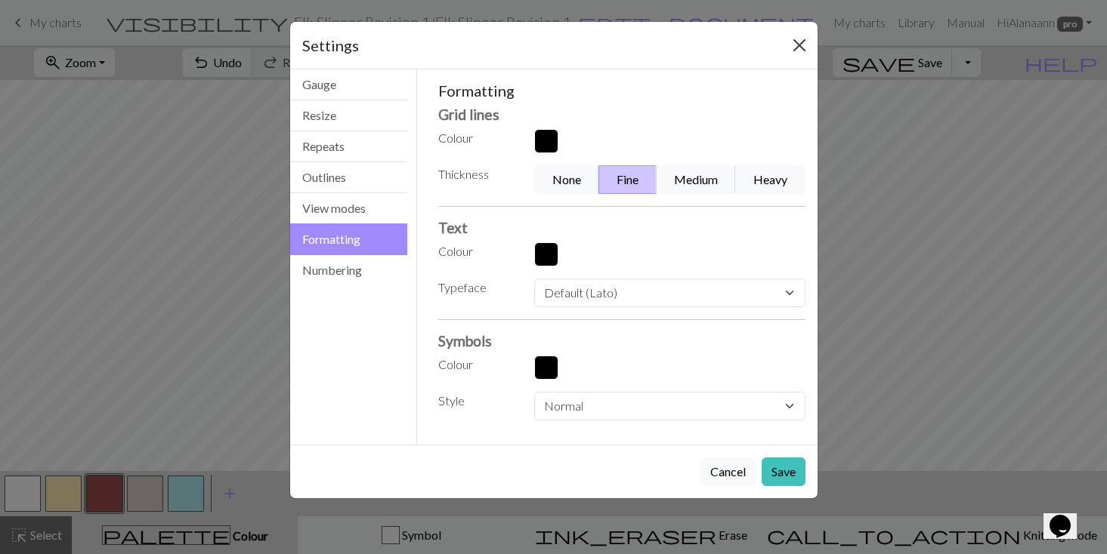
click at [790, 43] on button "Close" at bounding box center [799, 45] width 24 height 24
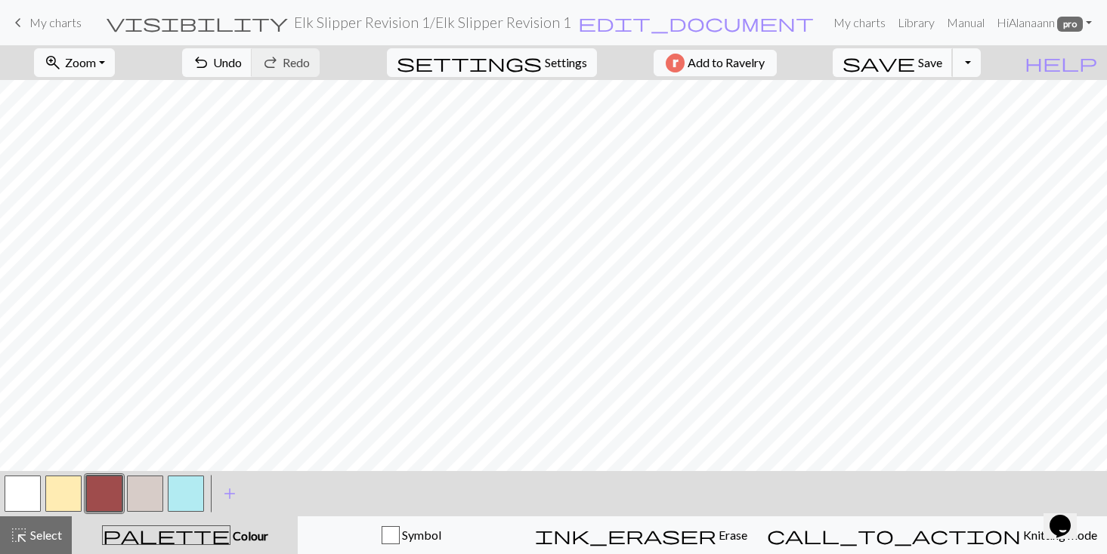
click at [942, 58] on span "Save" at bounding box center [930, 62] width 24 height 14
click at [942, 63] on span "Save" at bounding box center [930, 62] width 24 height 14
click at [96, 62] on span "Zoom" at bounding box center [80, 62] width 31 height 14
click at [94, 178] on button "50%" at bounding box center [94, 181] width 119 height 24
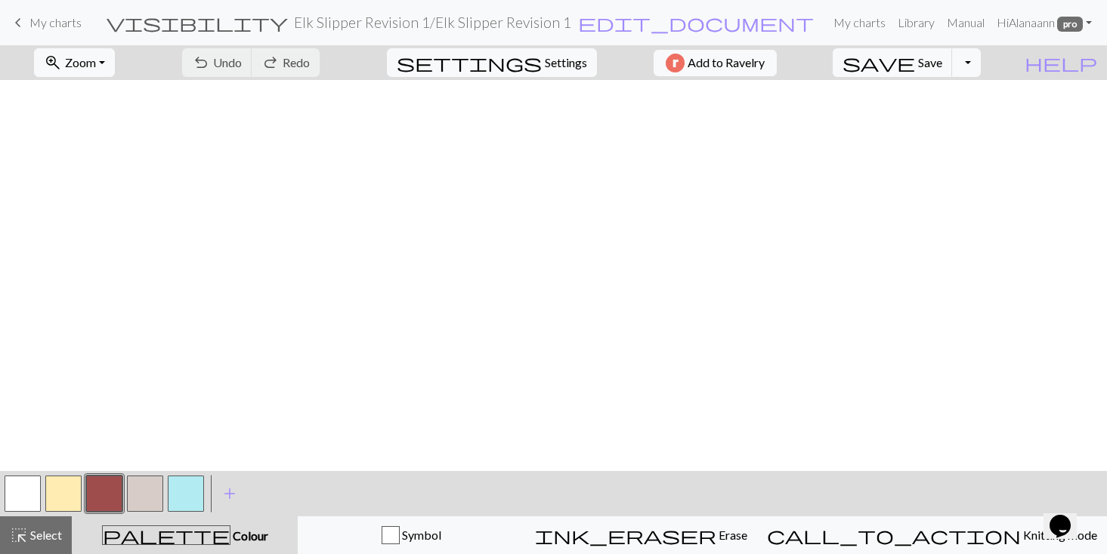
scroll to position [545, 0]
click at [96, 57] on span "Zoom" at bounding box center [80, 62] width 31 height 14
click at [88, 202] on button "100%" at bounding box center [94, 205] width 119 height 24
click at [52, 528] on span "Select" at bounding box center [45, 535] width 34 height 14
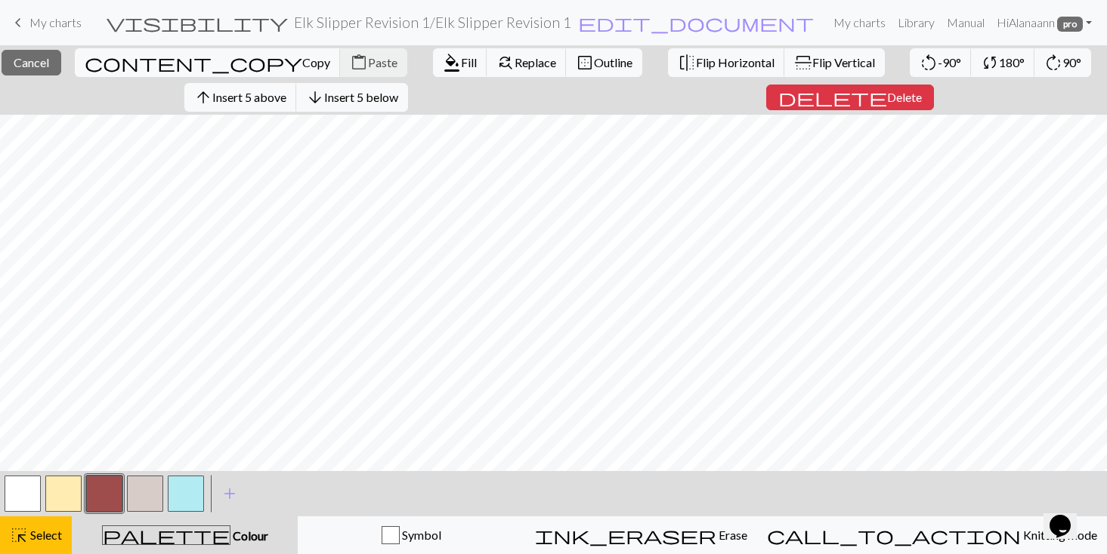
click at [17, 480] on button "button" at bounding box center [23, 494] width 36 height 36
click at [461, 56] on span "Fill" at bounding box center [469, 62] width 16 height 14
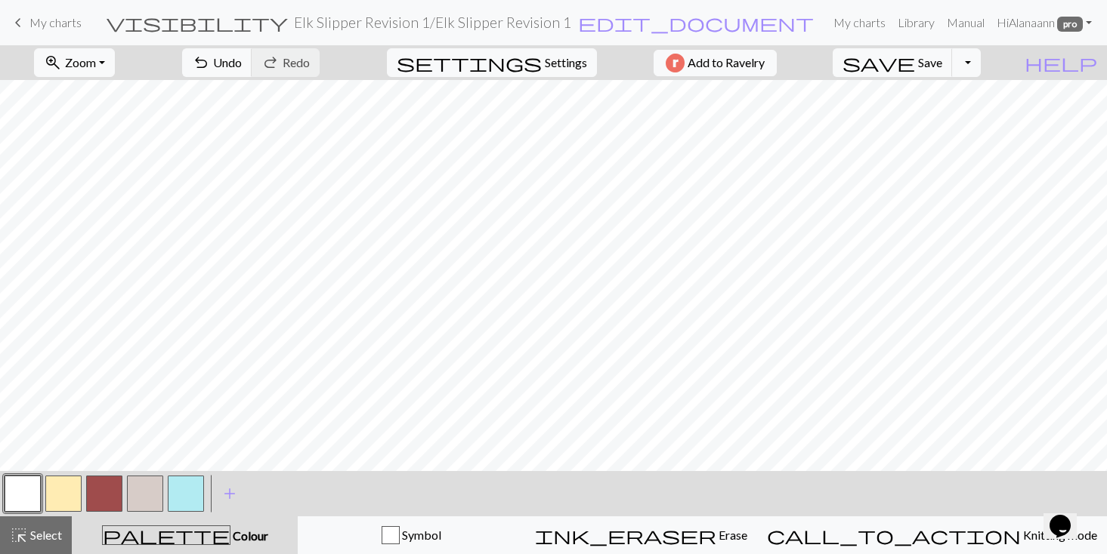
click at [93, 492] on button "button" at bounding box center [104, 494] width 36 height 36
click at [20, 499] on button "button" at bounding box center [23, 494] width 36 height 36
click at [102, 487] on button "button" at bounding box center [104, 494] width 36 height 36
click at [252, 69] on button "undo Undo Undo" at bounding box center [217, 62] width 70 height 29
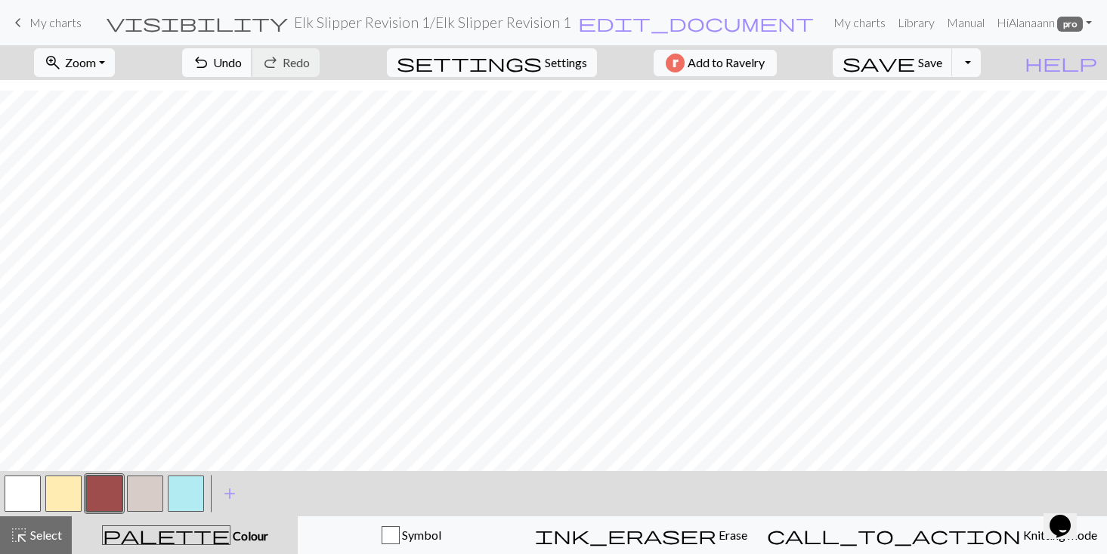
scroll to position [1080, 0]
click at [242, 63] on span "Undo" at bounding box center [227, 62] width 29 height 14
click at [242, 56] on span "Undo" at bounding box center [227, 62] width 29 height 14
click at [942, 69] on span "Save" at bounding box center [930, 62] width 24 height 14
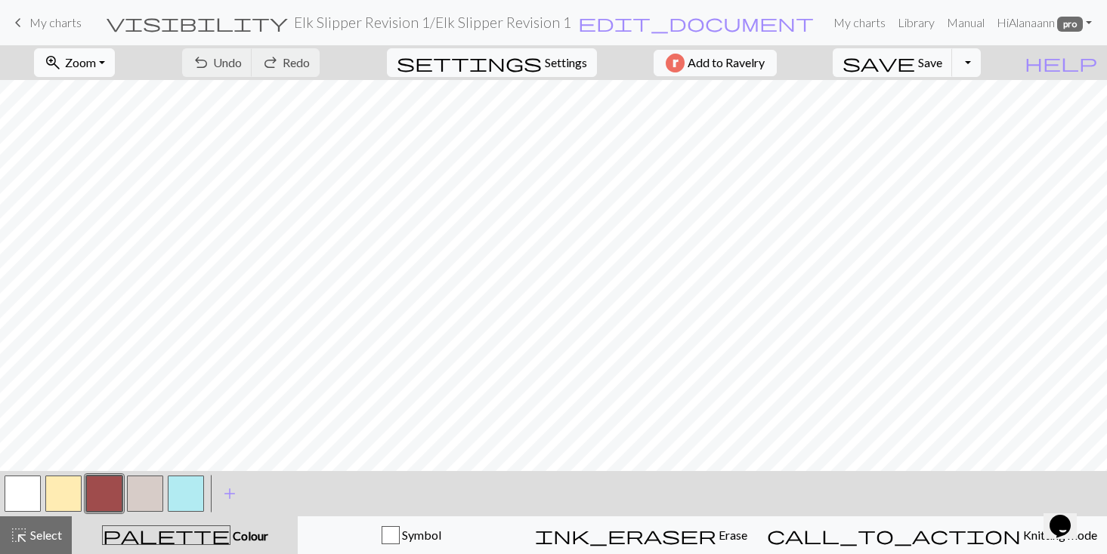
click at [96, 61] on span "Zoom" at bounding box center [80, 62] width 31 height 14
click at [97, 176] on button "50%" at bounding box center [94, 181] width 119 height 24
click at [96, 63] on span "Zoom" at bounding box center [80, 62] width 31 height 14
click at [87, 206] on button "100%" at bounding box center [94, 205] width 119 height 24
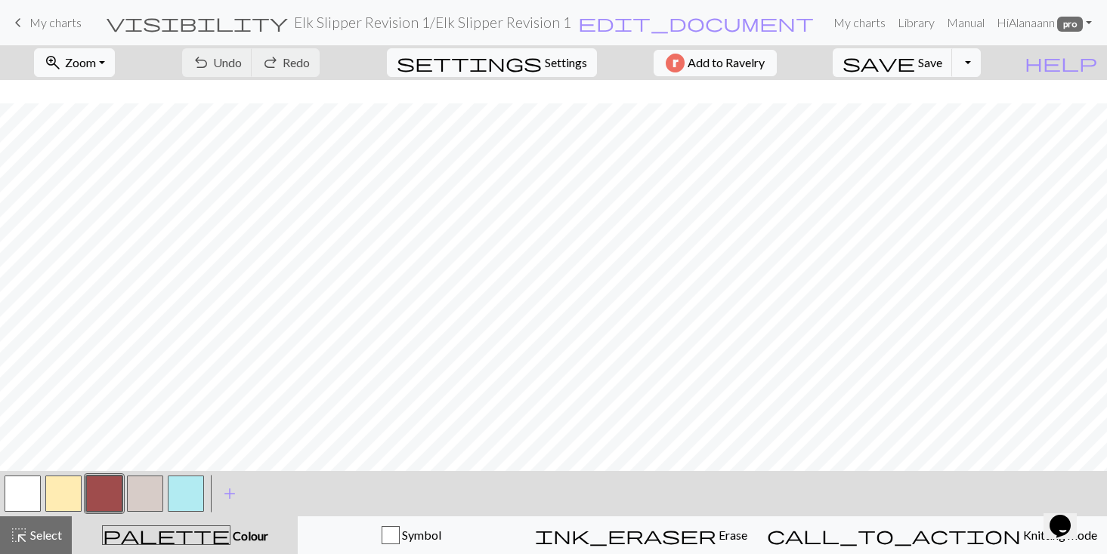
scroll to position [1001, 0]
click at [942, 60] on span "Save" at bounding box center [930, 62] width 24 height 14
click at [242, 60] on span "Undo" at bounding box center [227, 62] width 29 height 14
click at [233, 492] on span "add" at bounding box center [230, 493] width 18 height 21
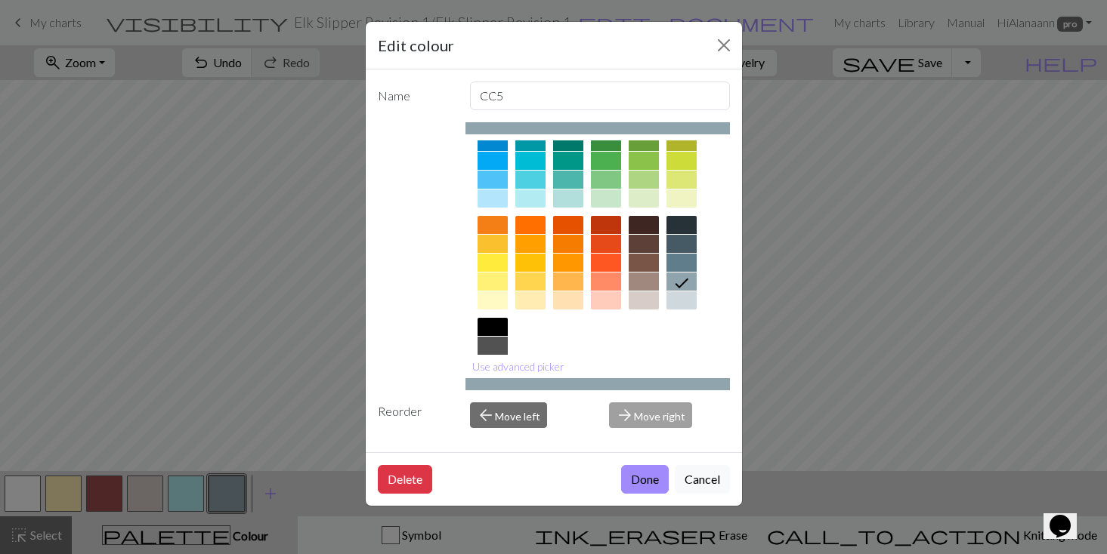
scroll to position [145, 0]
click at [530, 220] on div at bounding box center [530, 226] width 30 height 18
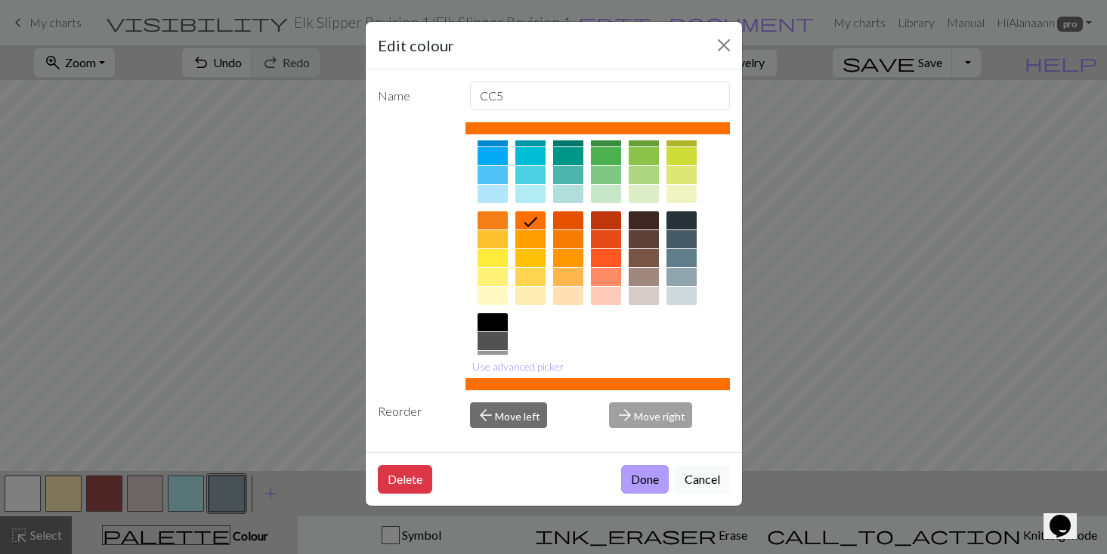
click at [644, 479] on button "Done" at bounding box center [645, 479] width 48 height 29
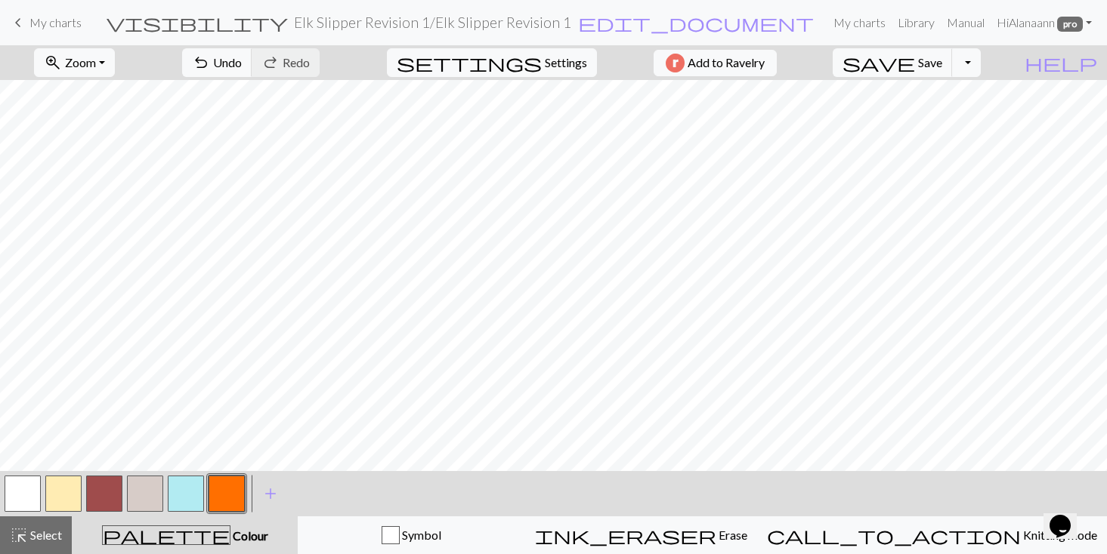
click at [22, 488] on button "button" at bounding box center [23, 494] width 36 height 36
click at [100, 496] on button "button" at bounding box center [104, 494] width 36 height 36
click at [20, 487] on button "button" at bounding box center [23, 494] width 36 height 36
click at [111, 493] on button "button" at bounding box center [104, 494] width 36 height 36
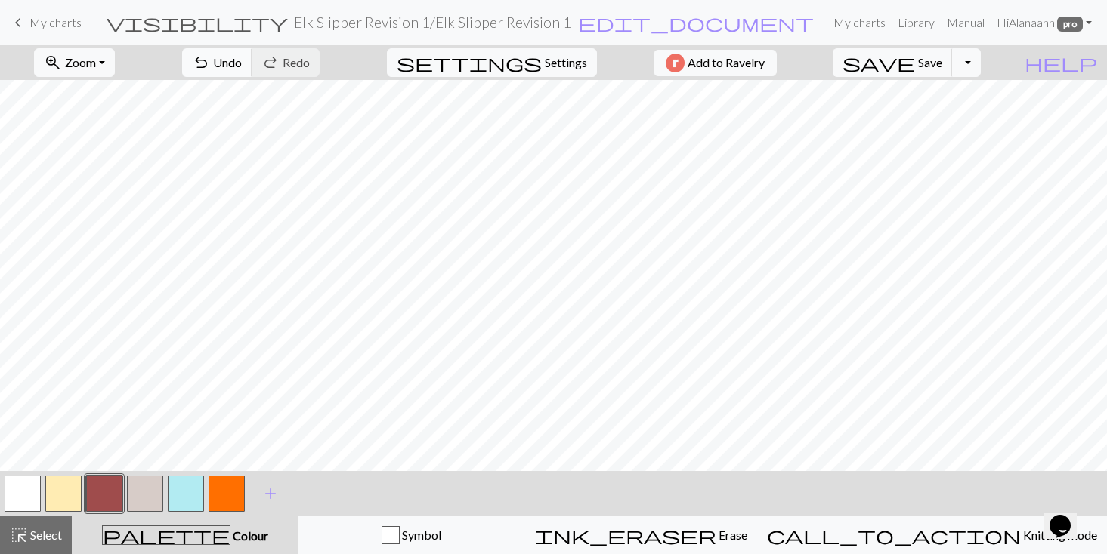
click at [242, 56] on span "Undo" at bounding box center [227, 62] width 29 height 14
click at [232, 487] on button "button" at bounding box center [226, 494] width 36 height 36
click at [103, 477] on button "button" at bounding box center [104, 494] width 36 height 36
click at [20, 494] on button "button" at bounding box center [23, 494] width 36 height 36
drag, startPoint x: 218, startPoint y: 496, endPoint x: 217, endPoint y: 477, distance: 19.7
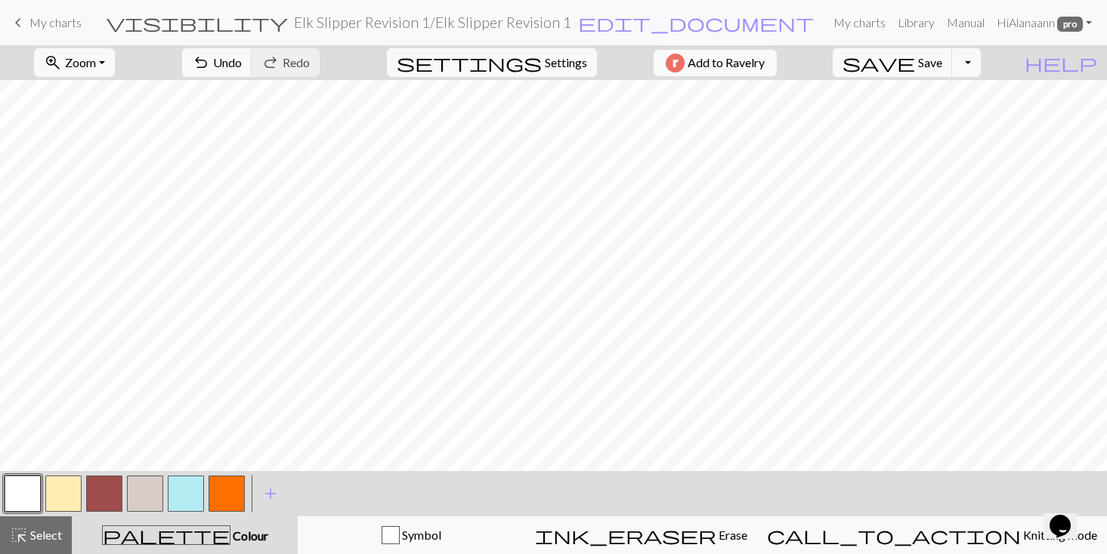
click at [219, 496] on button "button" at bounding box center [226, 494] width 36 height 36
click at [942, 60] on span "Save" at bounding box center [930, 62] width 24 height 14
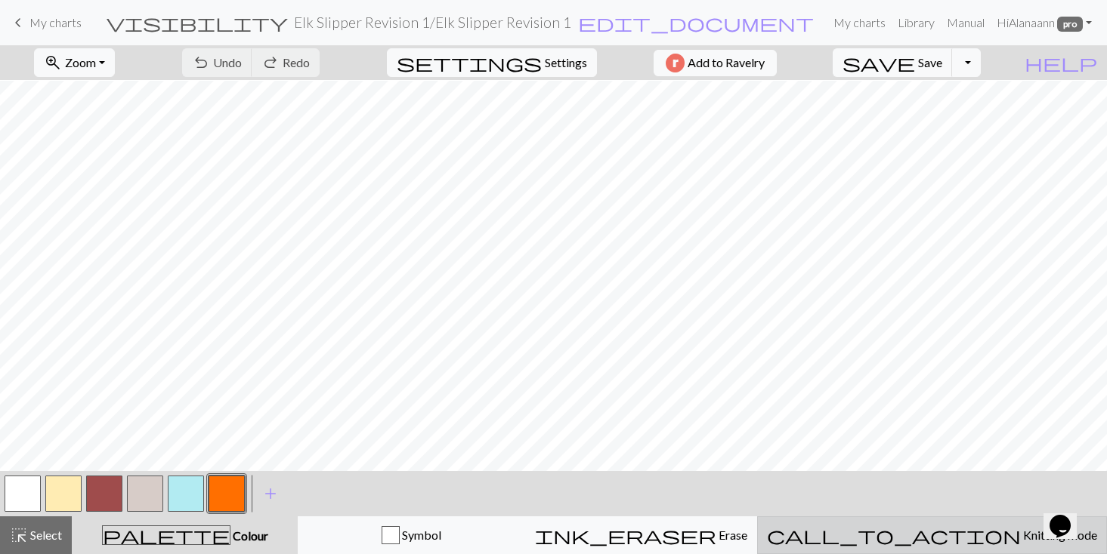
scroll to position [1444, 0]
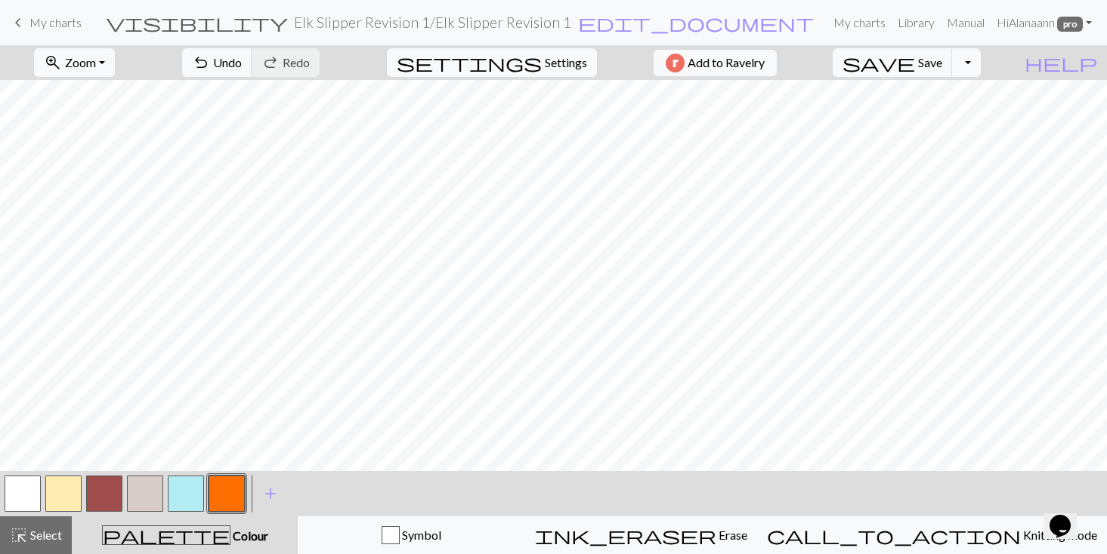
click at [103, 487] on button "button" at bounding box center [104, 494] width 36 height 36
click at [942, 58] on span "Save" at bounding box center [930, 62] width 24 height 14
click at [545, 61] on span "Settings" at bounding box center [566, 63] width 42 height 18
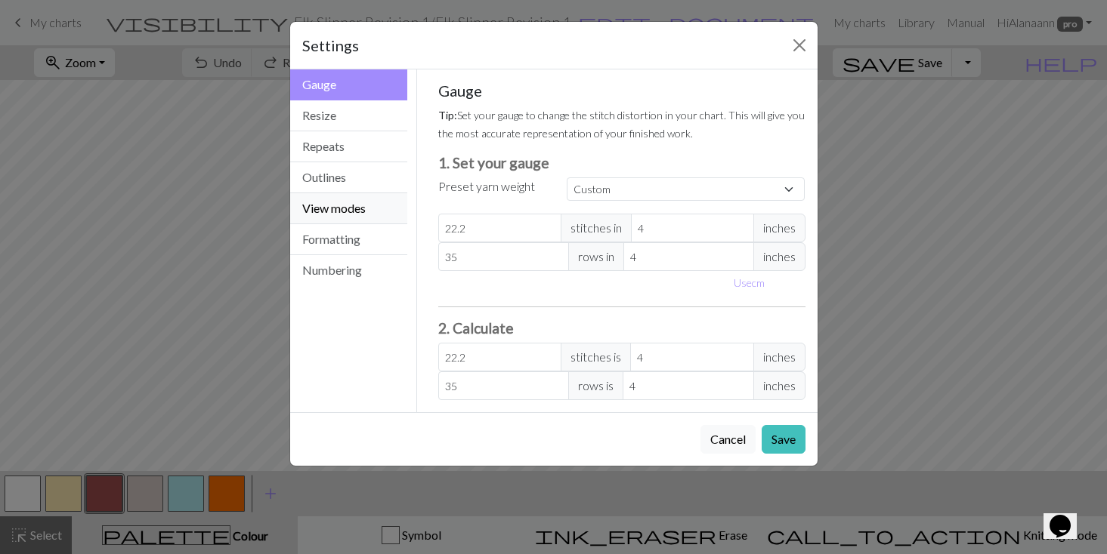
click at [365, 213] on button "View modes" at bounding box center [349, 208] width 118 height 31
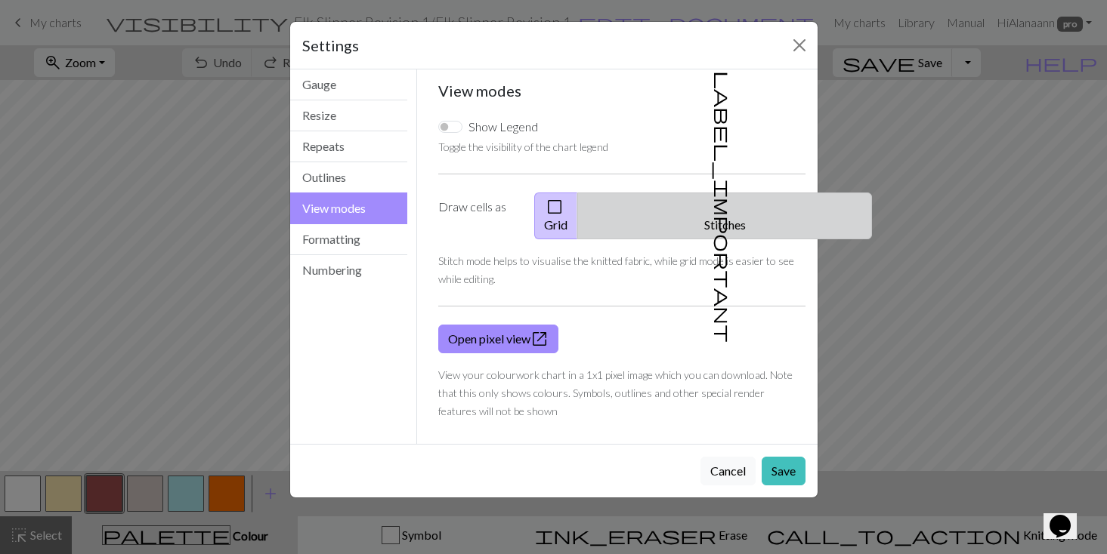
click at [739, 200] on button "label_important Stitches" at bounding box center [724, 216] width 295 height 47
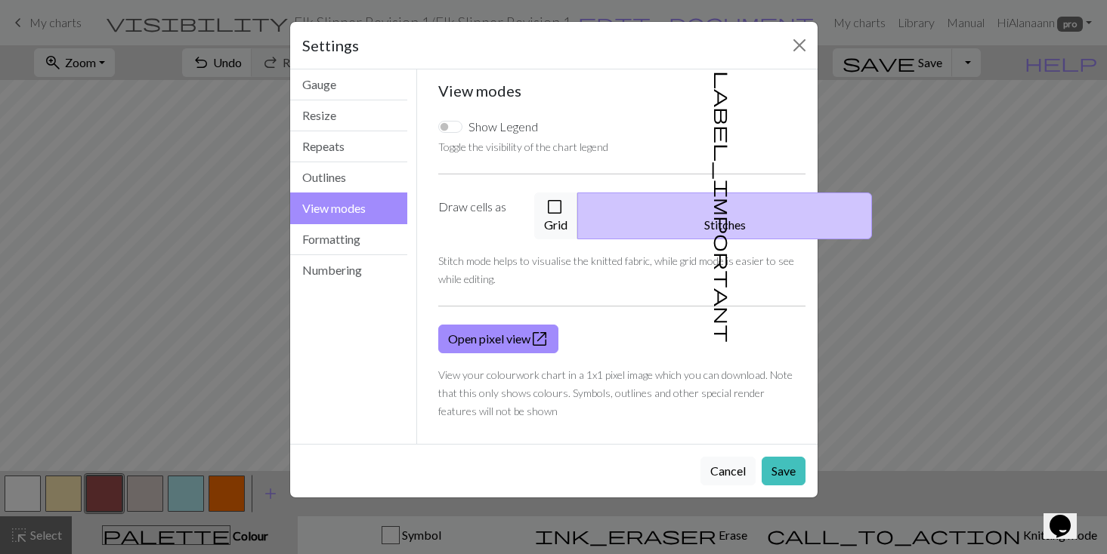
click at [812, 446] on div "Cancel Save" at bounding box center [553, 471] width 527 height 54
click at [778, 457] on button "Save" at bounding box center [783, 471] width 44 height 29
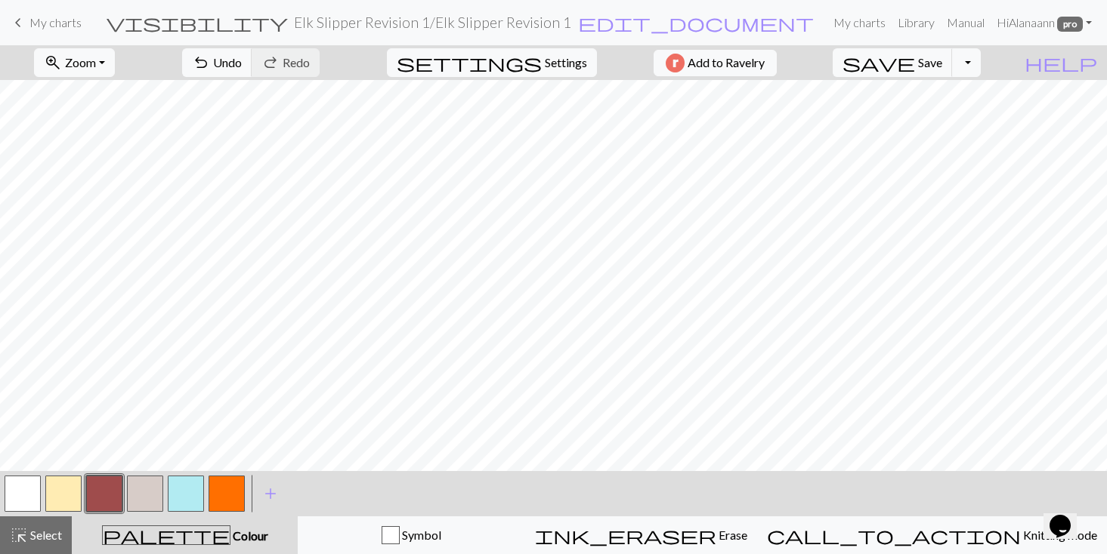
scroll to position [1368, 0]
click at [942, 57] on span "Save" at bounding box center [930, 62] width 24 height 14
click at [14, 497] on button "button" at bounding box center [23, 494] width 36 height 36
click at [942, 63] on span "Save" at bounding box center [930, 62] width 24 height 14
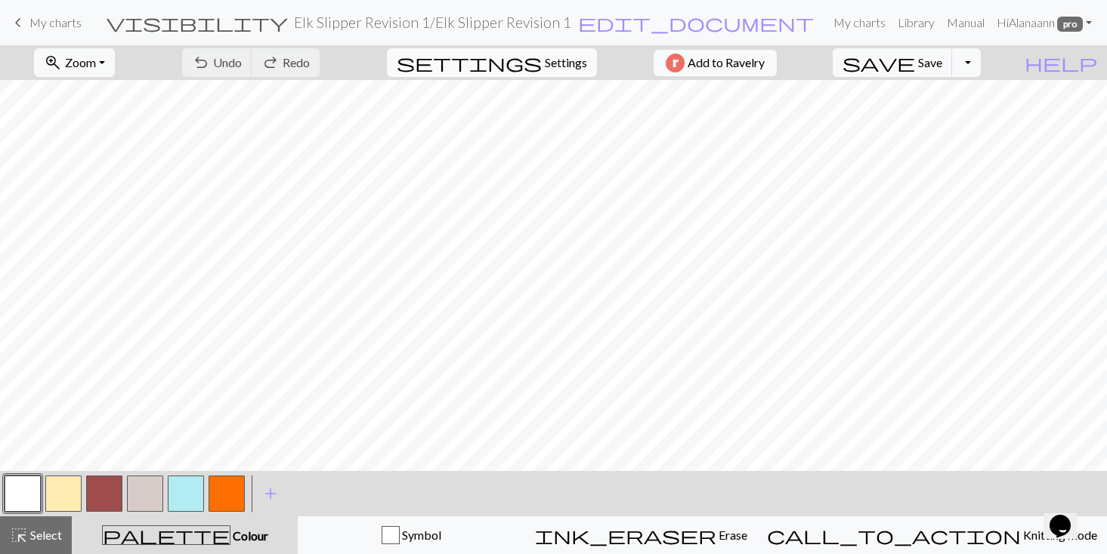
click at [572, 62] on span "Settings" at bounding box center [566, 63] width 42 height 18
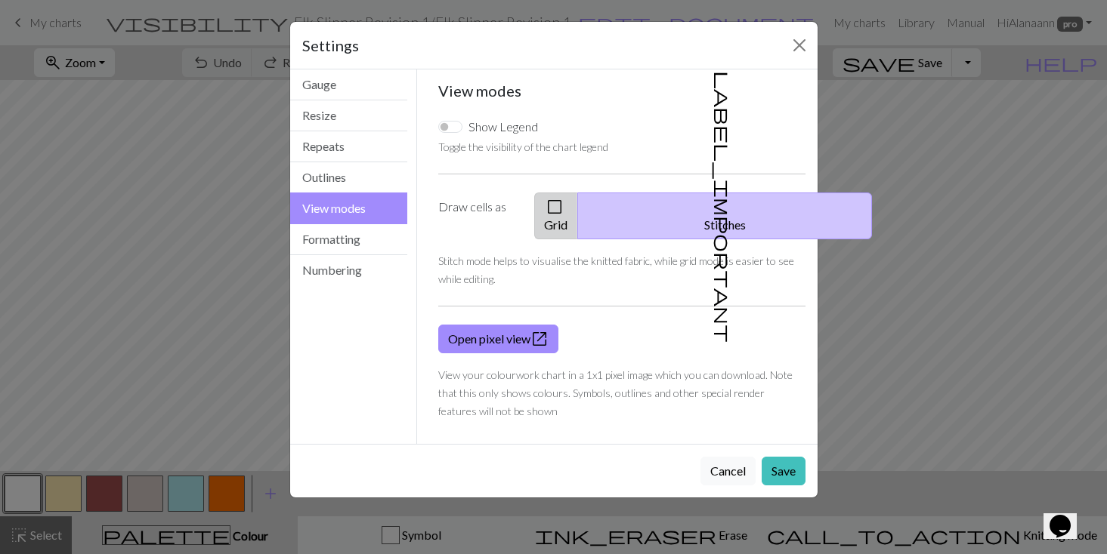
click at [578, 207] on button "check_box_outline_blank Grid" at bounding box center [556, 216] width 44 height 47
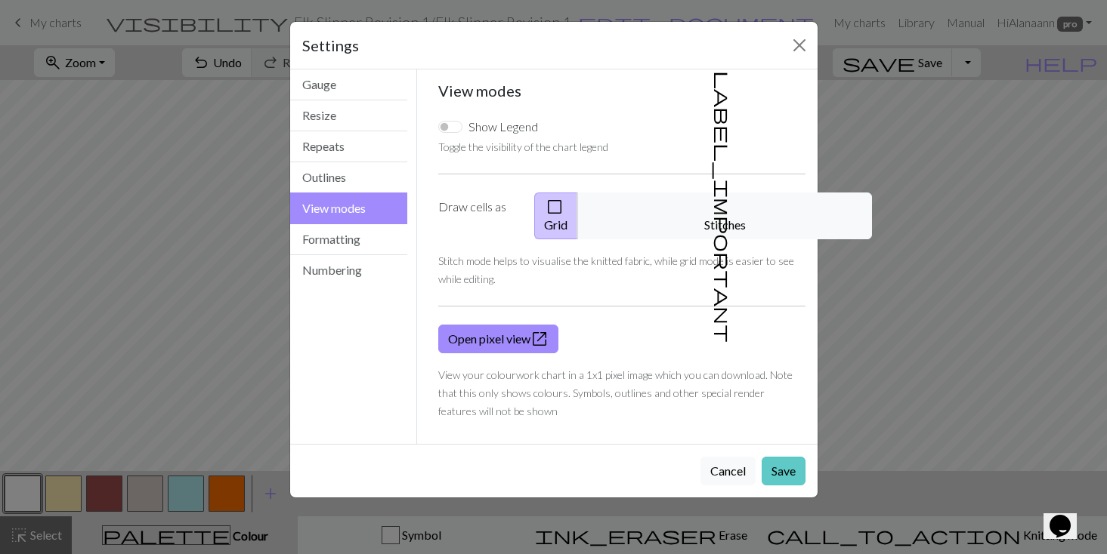
drag, startPoint x: 784, startPoint y: 458, endPoint x: 781, endPoint y: 445, distance: 13.9
click at [784, 457] on button "Save" at bounding box center [783, 471] width 44 height 29
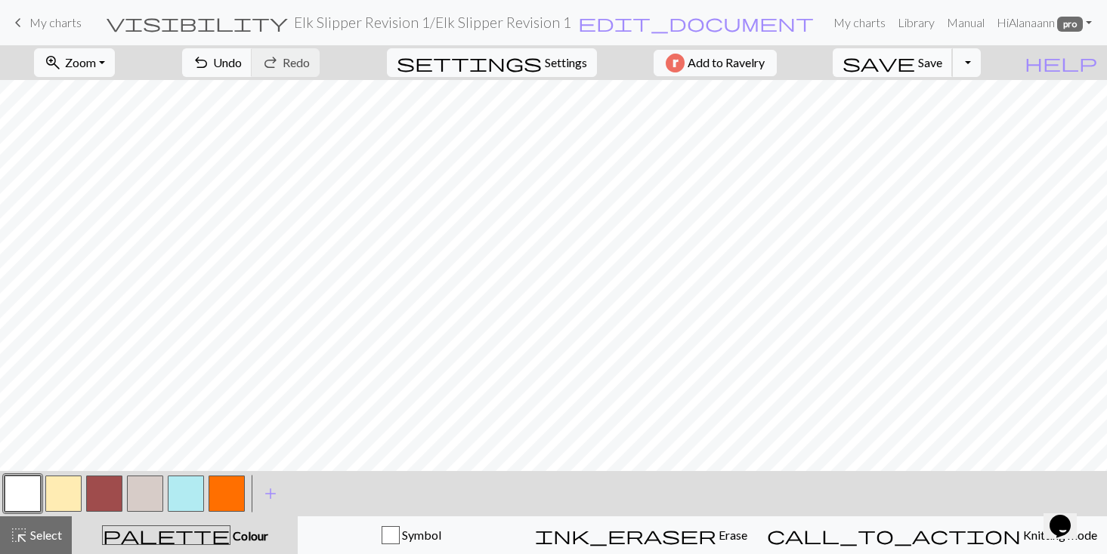
click at [942, 62] on span "Save" at bounding box center [930, 62] width 24 height 14
click at [60, 484] on button "button" at bounding box center [63, 494] width 36 height 36
click at [17, 483] on button "button" at bounding box center [23, 494] width 36 height 36
click at [57, 490] on button "button" at bounding box center [63, 494] width 36 height 36
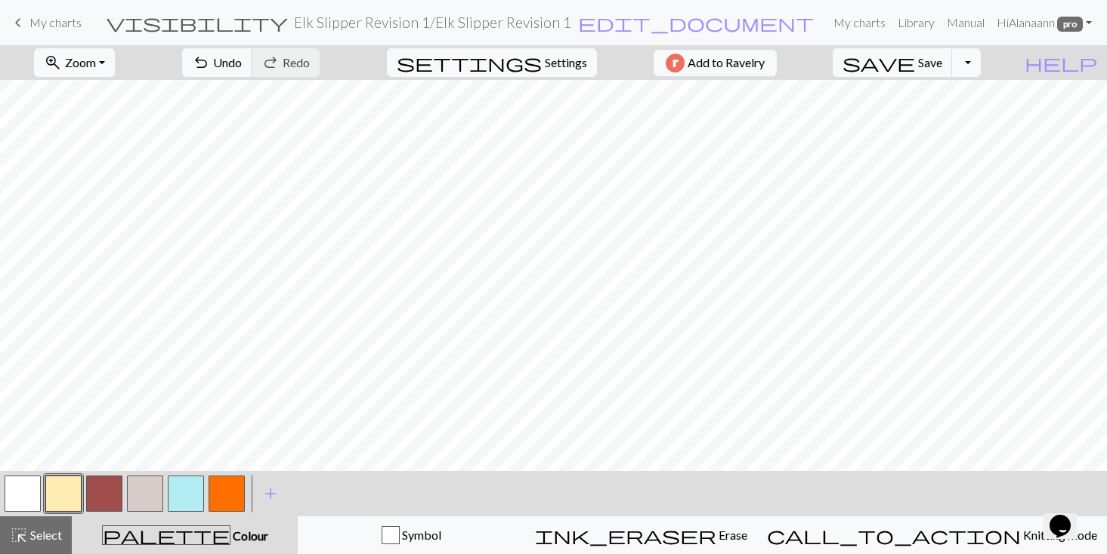
scroll to position [1428, 0]
click at [942, 64] on span "Save" at bounding box center [930, 62] width 24 height 14
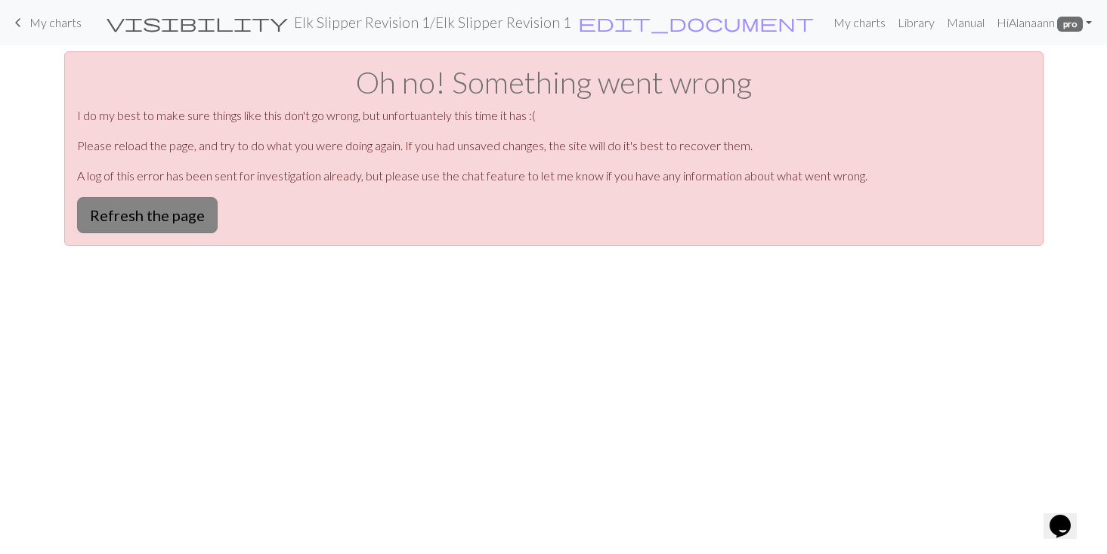
click at [98, 204] on button "Refresh the page" at bounding box center [147, 215] width 140 height 36
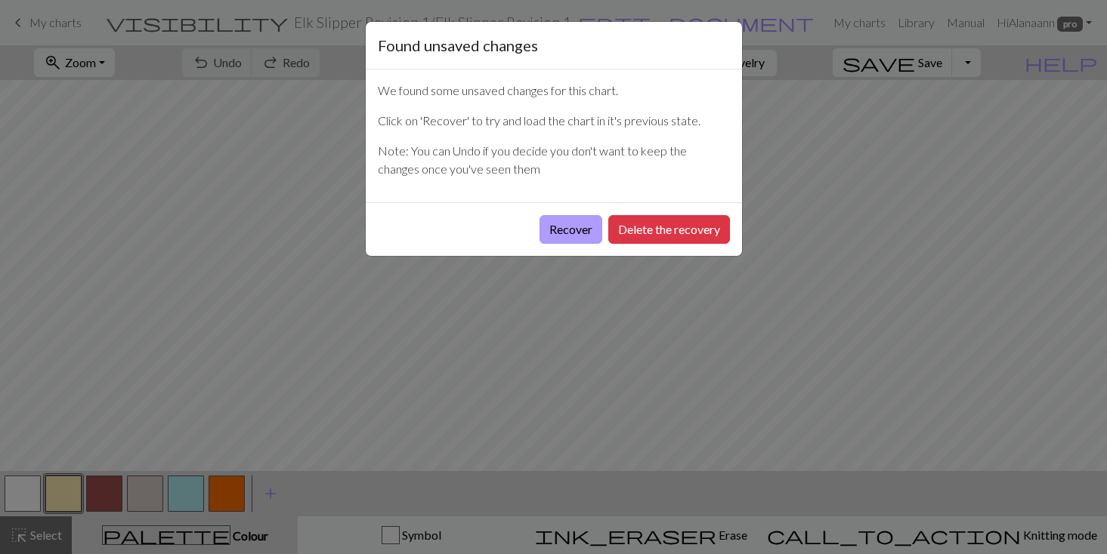
click at [572, 222] on button "Recover" at bounding box center [570, 229] width 63 height 29
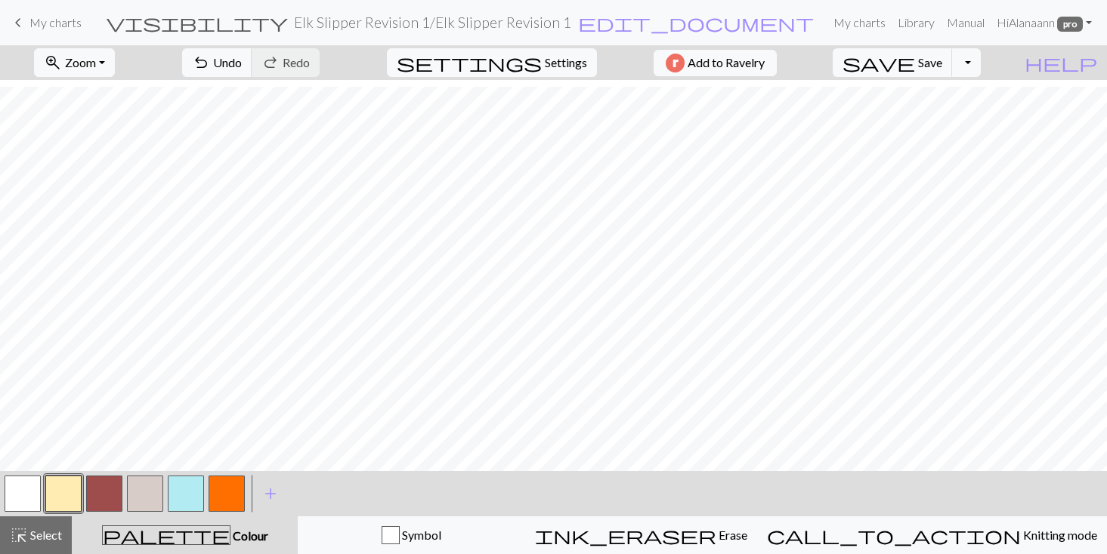
scroll to position [880, 0]
click at [117, 484] on button "button" at bounding box center [104, 494] width 36 height 36
click at [252, 54] on button "undo Undo Undo" at bounding box center [217, 62] width 70 height 29
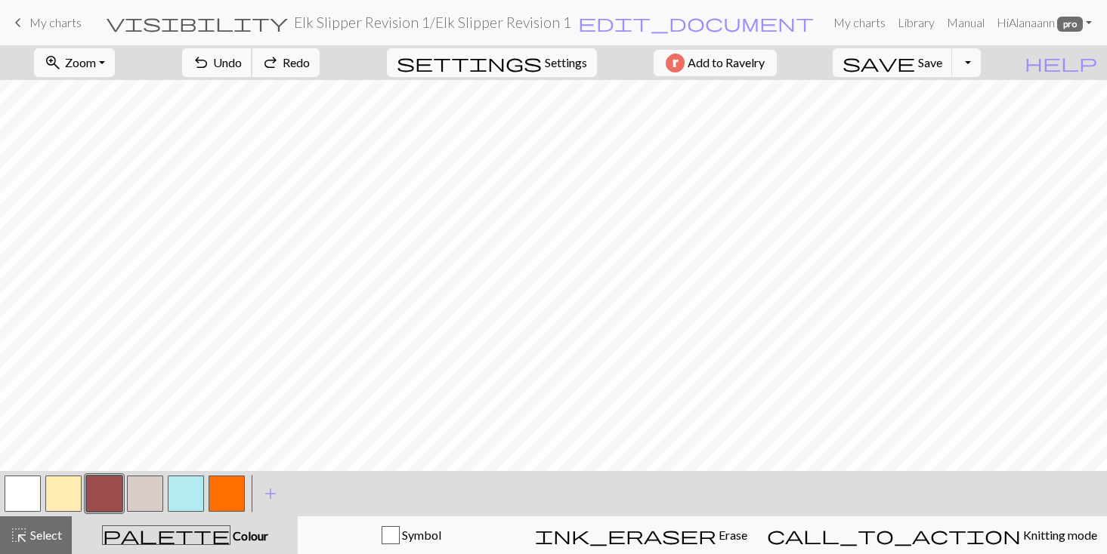
click at [252, 54] on button "undo Undo Undo" at bounding box center [217, 62] width 70 height 29
click at [40, 529] on span "Select" at bounding box center [45, 535] width 34 height 14
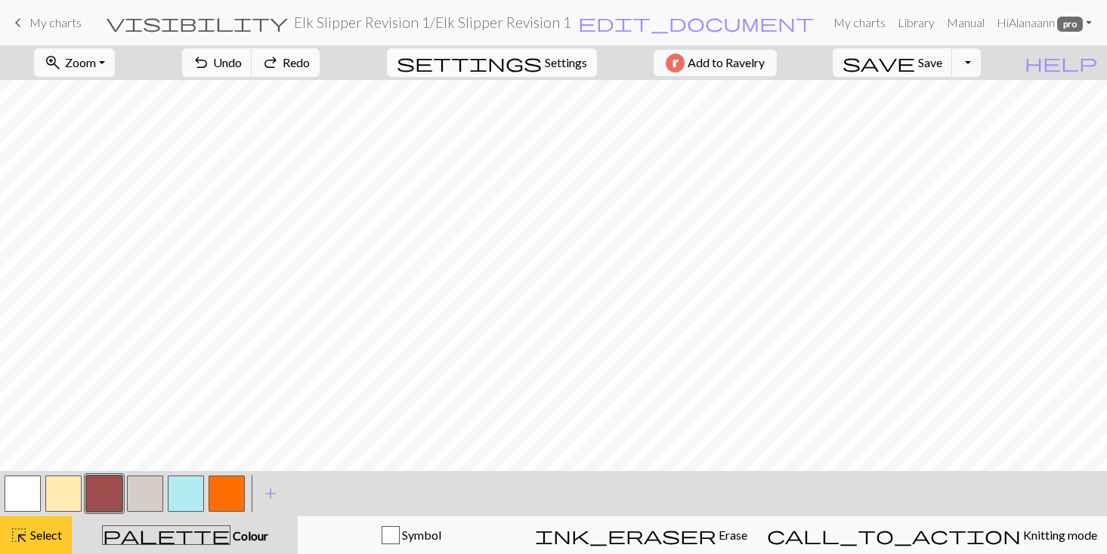
click at [31, 529] on span "Select" at bounding box center [45, 535] width 34 height 14
click at [242, 57] on span "Undo" at bounding box center [227, 62] width 29 height 14
click at [60, 532] on span "Select" at bounding box center [45, 535] width 34 height 14
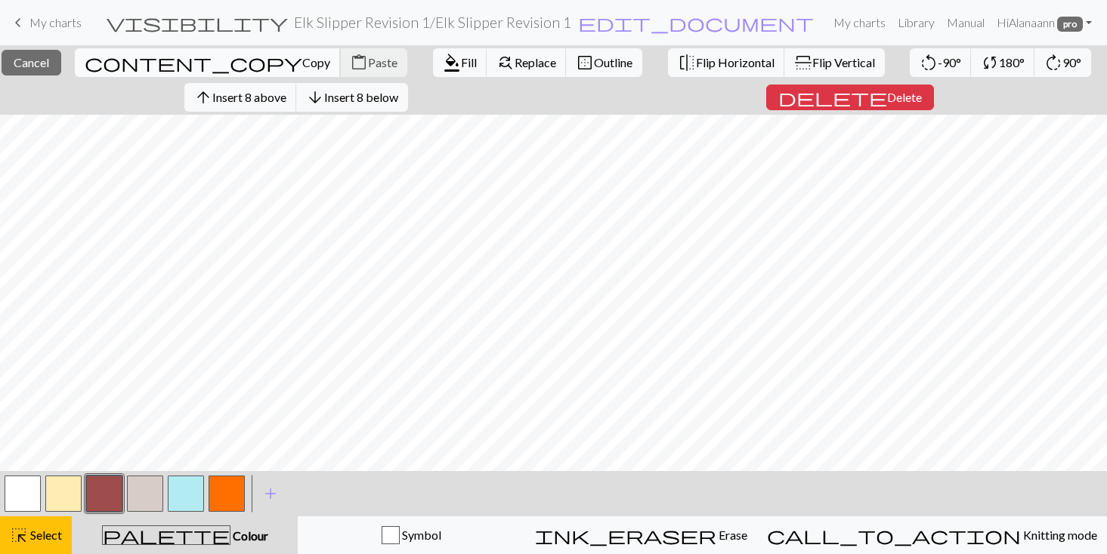
click at [302, 56] on span "Copy" at bounding box center [316, 62] width 28 height 14
click at [29, 526] on div "highlight_alt Select Select" at bounding box center [36, 535] width 52 height 18
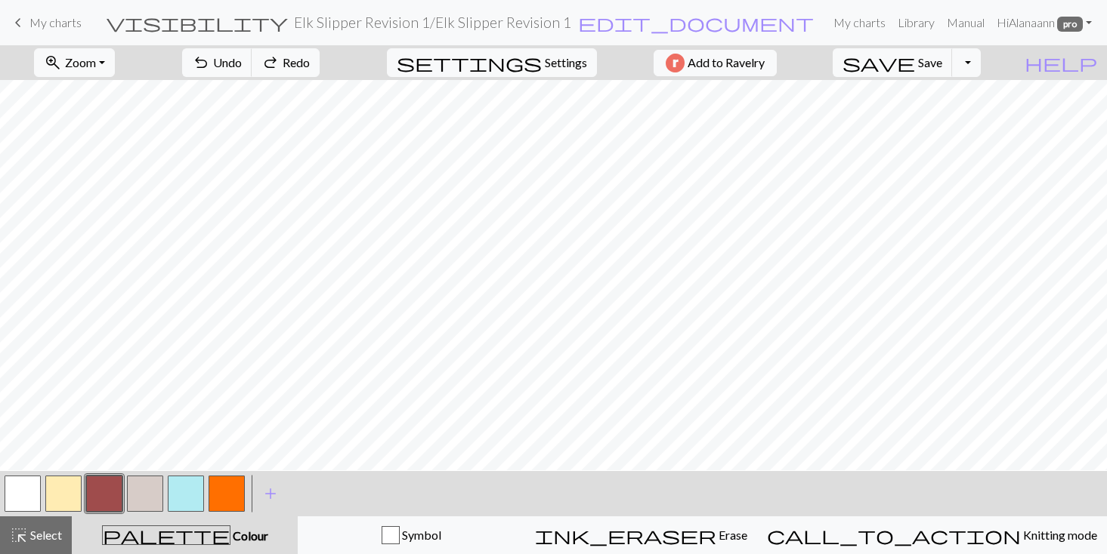
scroll to position [859, 0]
click at [54, 532] on span "Select" at bounding box center [45, 535] width 34 height 14
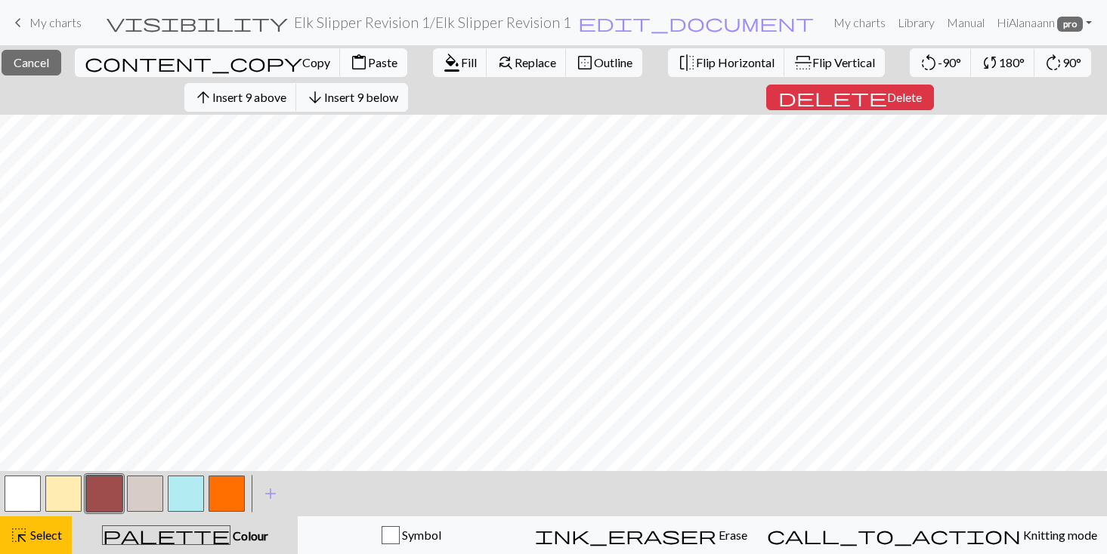
click at [368, 60] on span "Paste" at bounding box center [382, 62] width 29 height 14
drag, startPoint x: 47, startPoint y: 525, endPoint x: 17, endPoint y: 499, distance: 39.7
click at [45, 522] on button "highlight_alt Select Select" at bounding box center [36, 536] width 72 height 38
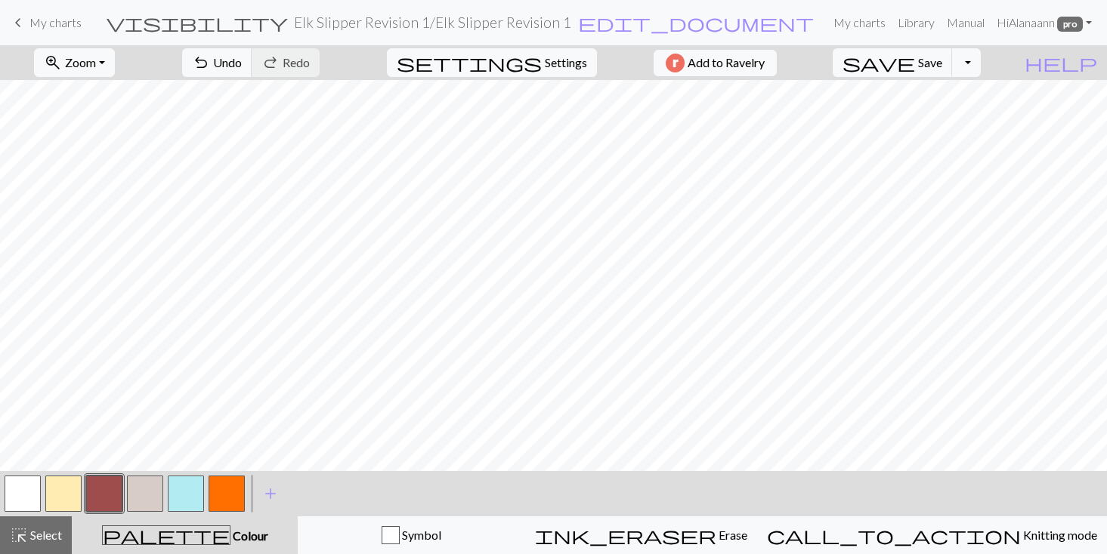
click at [17, 490] on button "button" at bounding box center [23, 494] width 36 height 36
click at [242, 66] on span "Undo" at bounding box center [227, 62] width 29 height 14
click at [242, 64] on span "Undo" at bounding box center [227, 62] width 29 height 14
click at [242, 63] on span "Undo" at bounding box center [227, 62] width 29 height 14
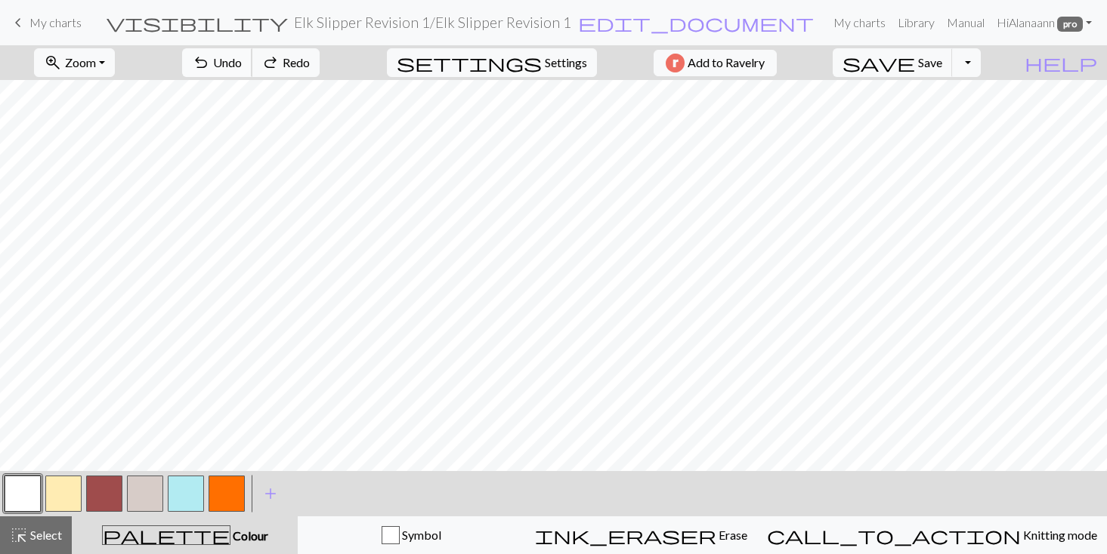
click at [242, 63] on span "Undo" at bounding box center [227, 62] width 29 height 14
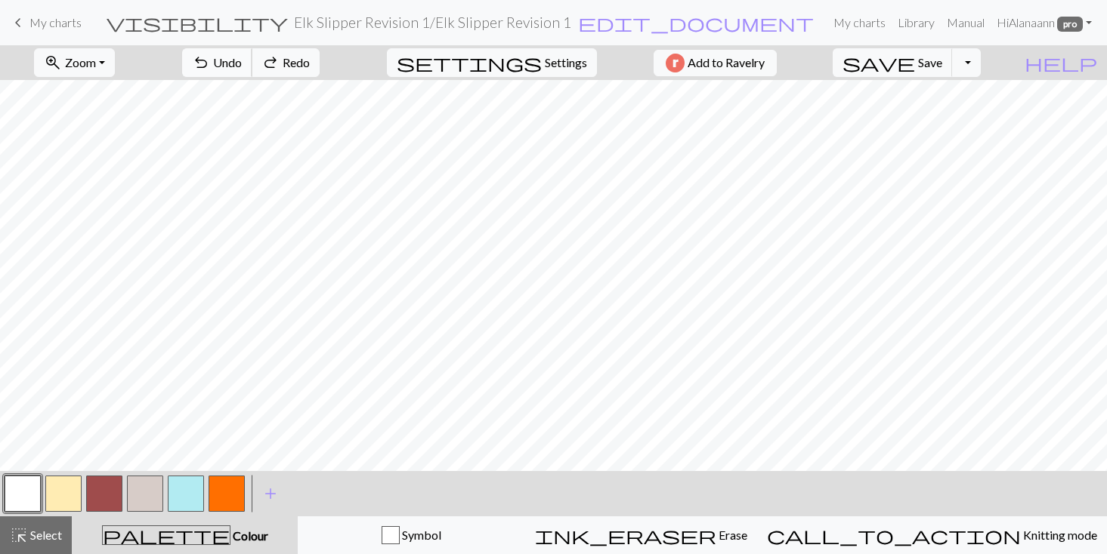
scroll to position [0, 1]
click at [31, 539] on span "Select" at bounding box center [45, 535] width 34 height 14
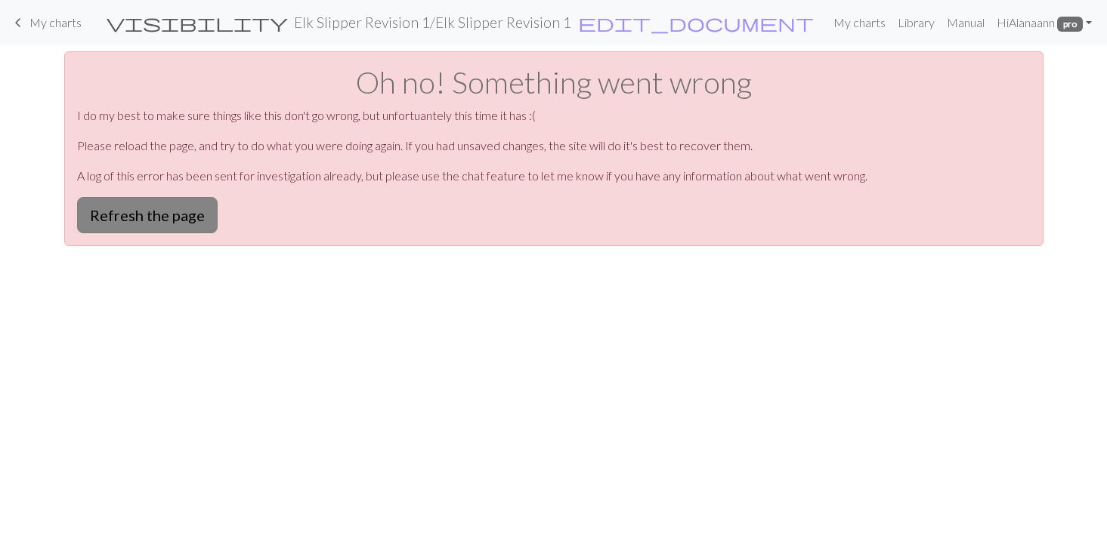
click at [133, 208] on button "Refresh the page" at bounding box center [147, 215] width 140 height 36
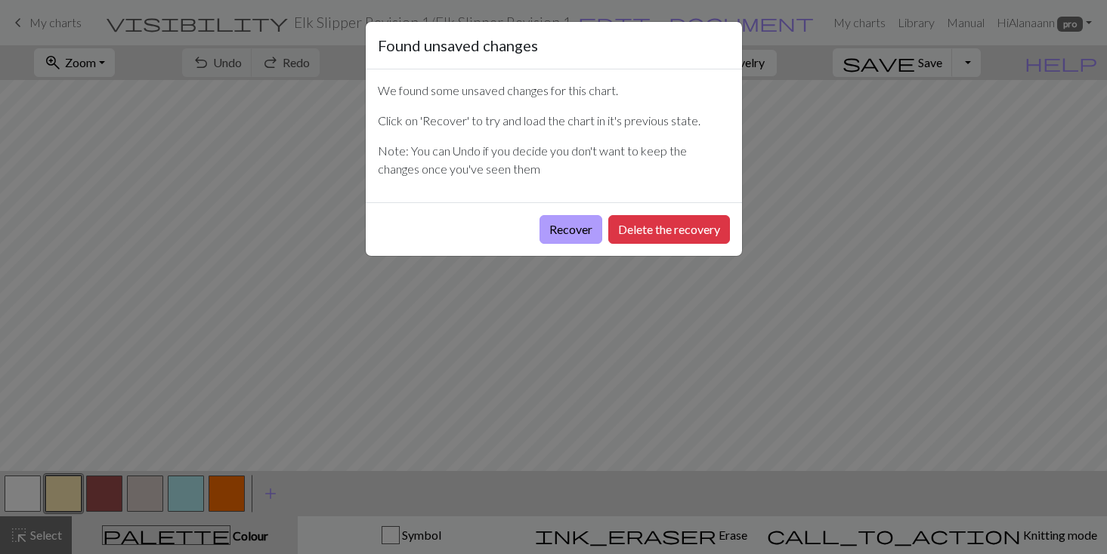
click at [557, 221] on button "Recover" at bounding box center [570, 229] width 63 height 29
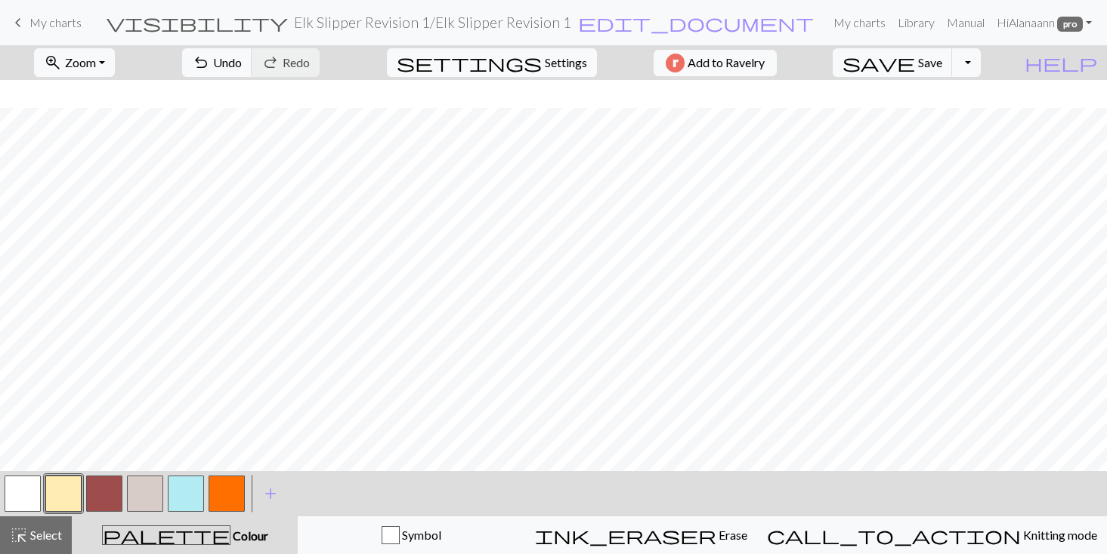
scroll to position [936, 0]
click at [942, 68] on span "Save" at bounding box center [930, 62] width 24 height 14
click at [42, 531] on span "Select" at bounding box center [45, 535] width 34 height 14
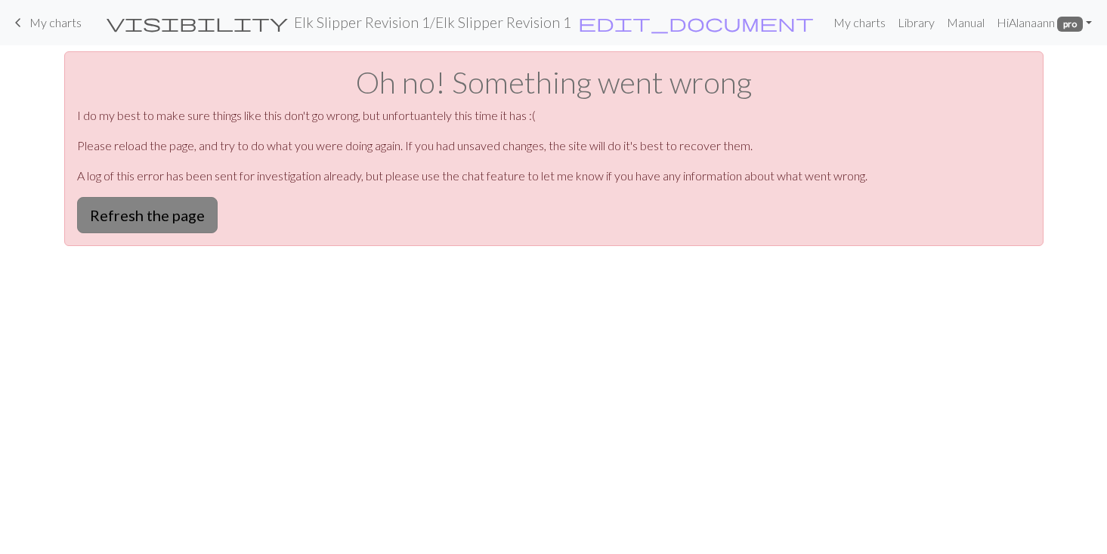
click at [145, 205] on button "Refresh the page" at bounding box center [147, 215] width 140 height 36
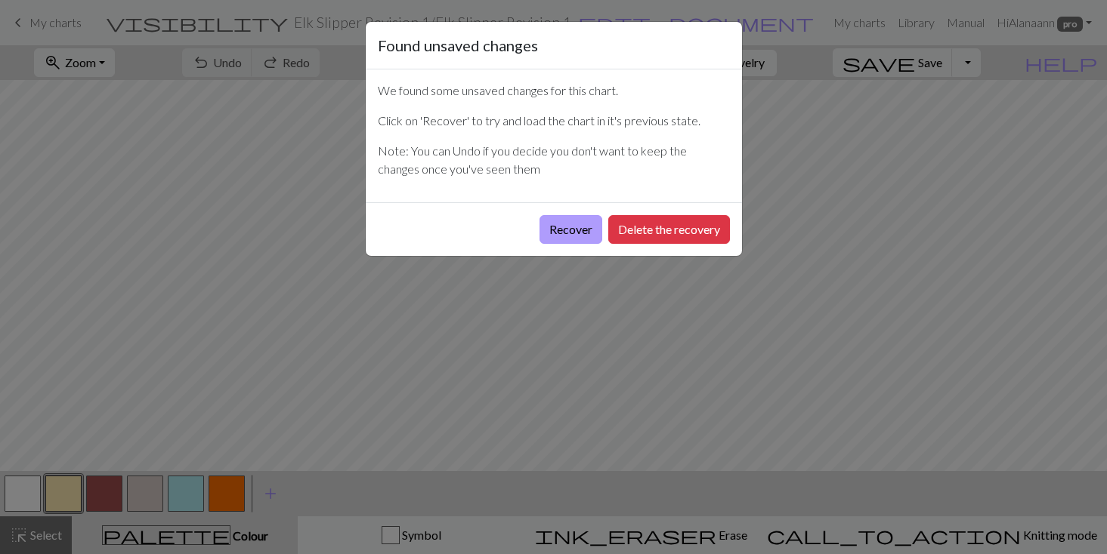
click at [560, 229] on button "Recover" at bounding box center [570, 229] width 63 height 29
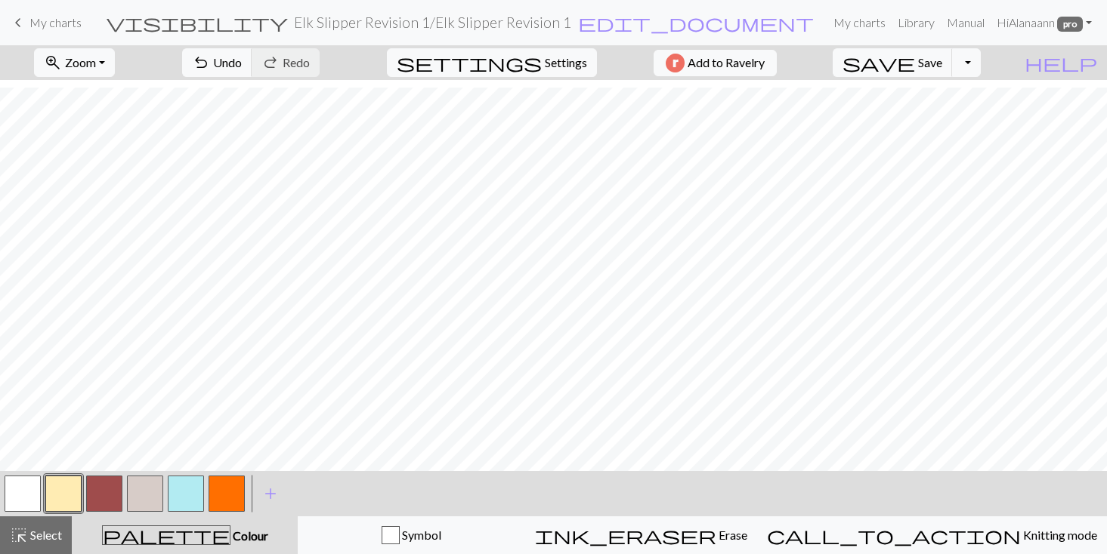
scroll to position [931, 0]
click at [42, 533] on span "Select" at bounding box center [45, 535] width 34 height 14
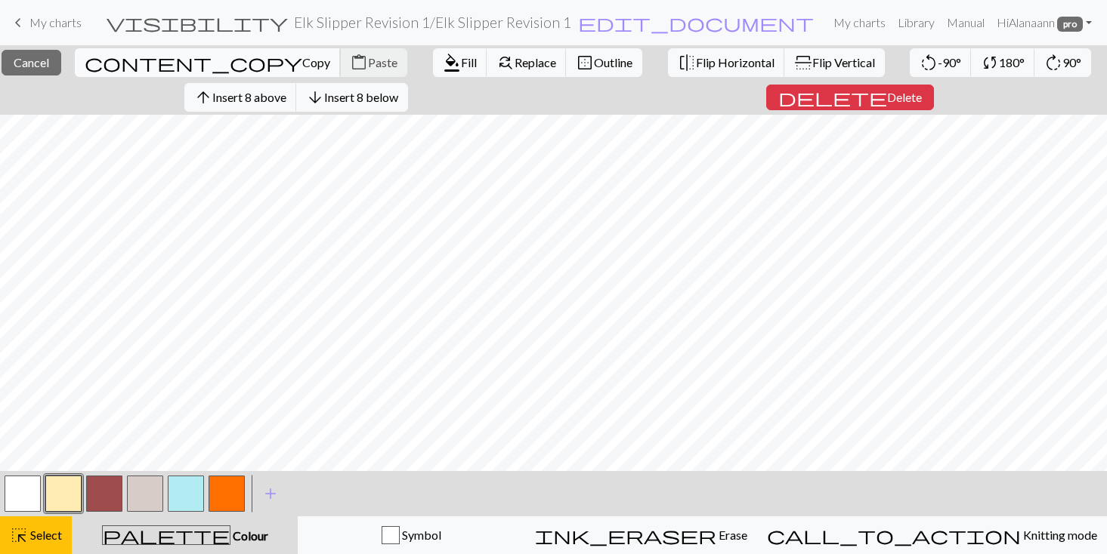
click at [302, 57] on span "Copy" at bounding box center [316, 62] width 28 height 14
click at [42, 529] on span "Select" at bounding box center [45, 535] width 34 height 14
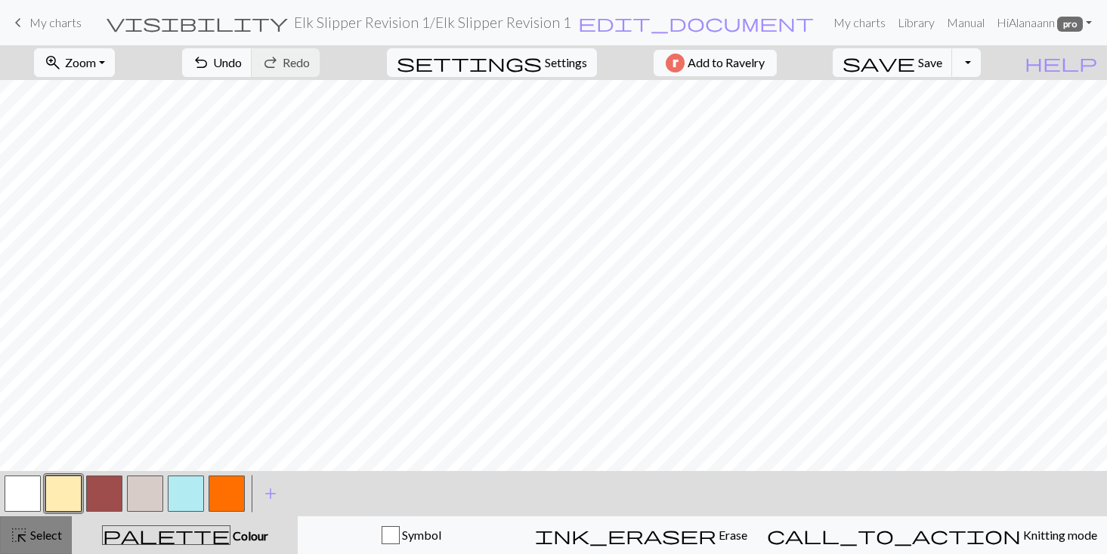
scroll to position [1, 0]
click at [36, 530] on span "Select" at bounding box center [45, 535] width 34 height 14
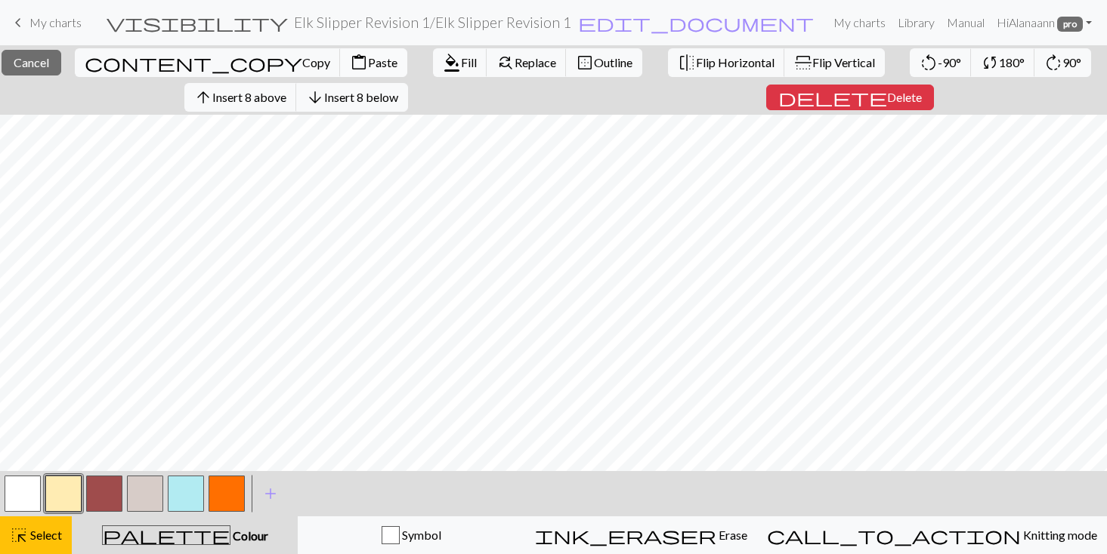
click at [368, 57] on span "Paste" at bounding box center [382, 62] width 29 height 14
click at [54, 530] on span "Select" at bounding box center [45, 535] width 34 height 14
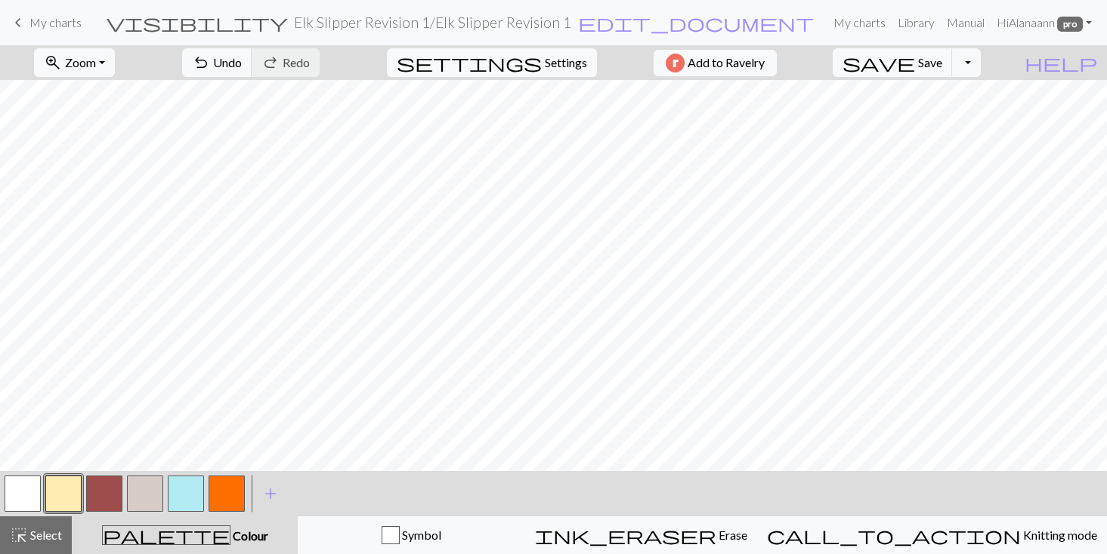
scroll to position [0, 0]
click at [25, 492] on button "button" at bounding box center [23, 494] width 36 height 36
click at [942, 57] on span "Save" at bounding box center [930, 62] width 24 height 14
click at [20, 537] on span "highlight_alt" at bounding box center [19, 535] width 18 height 21
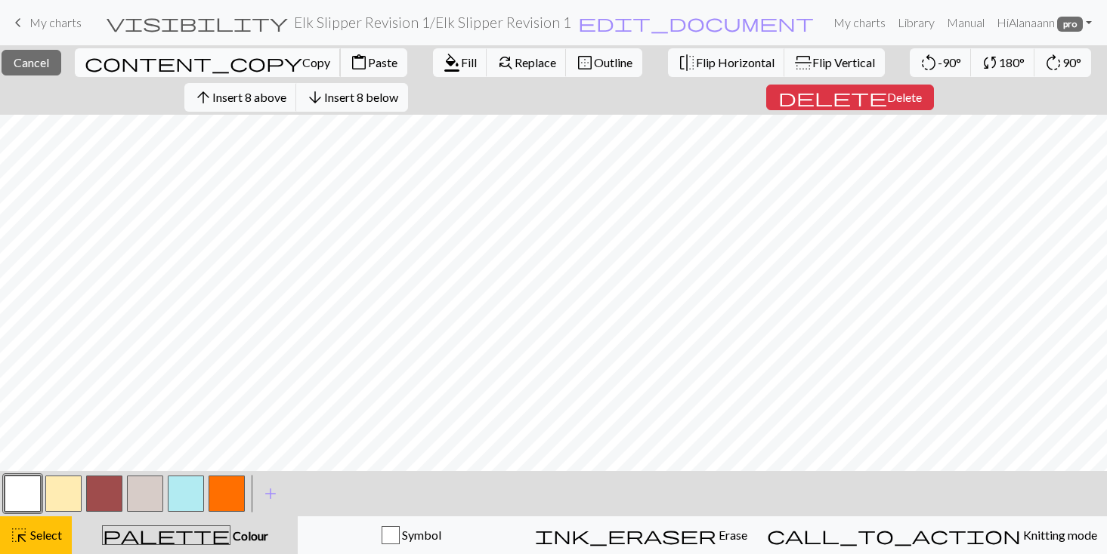
click at [302, 66] on span "Copy" at bounding box center [316, 62] width 28 height 14
drag, startPoint x: 32, startPoint y: 540, endPoint x: 29, endPoint y: 492, distance: 48.4
click at [32, 534] on span "Select" at bounding box center [45, 535] width 34 height 14
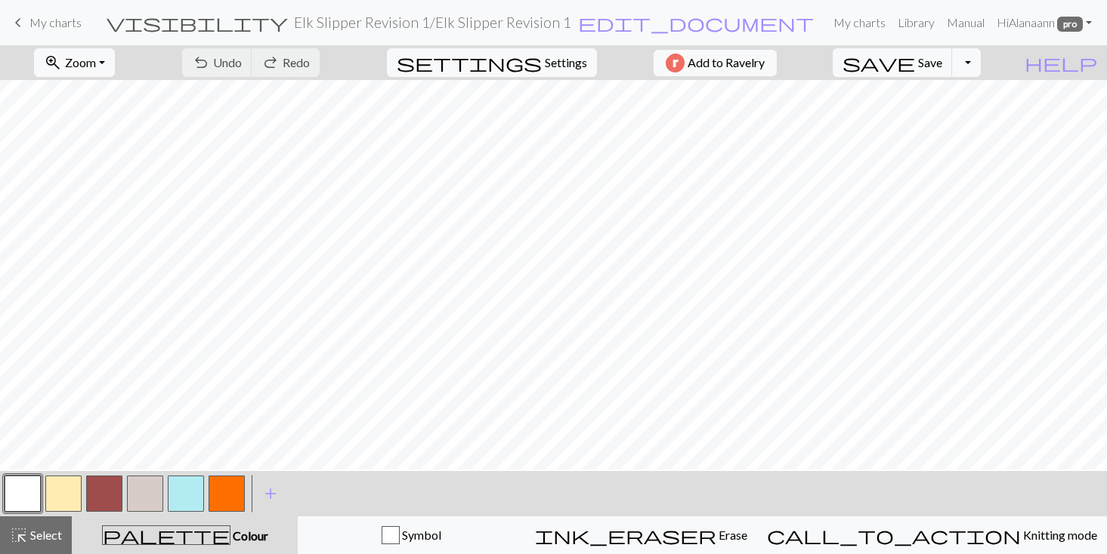
scroll to position [732, 0]
drag, startPoint x: 17, startPoint y: 533, endPoint x: 29, endPoint y: 481, distance: 52.8
click at [17, 532] on span "highlight_alt" at bounding box center [19, 535] width 18 height 21
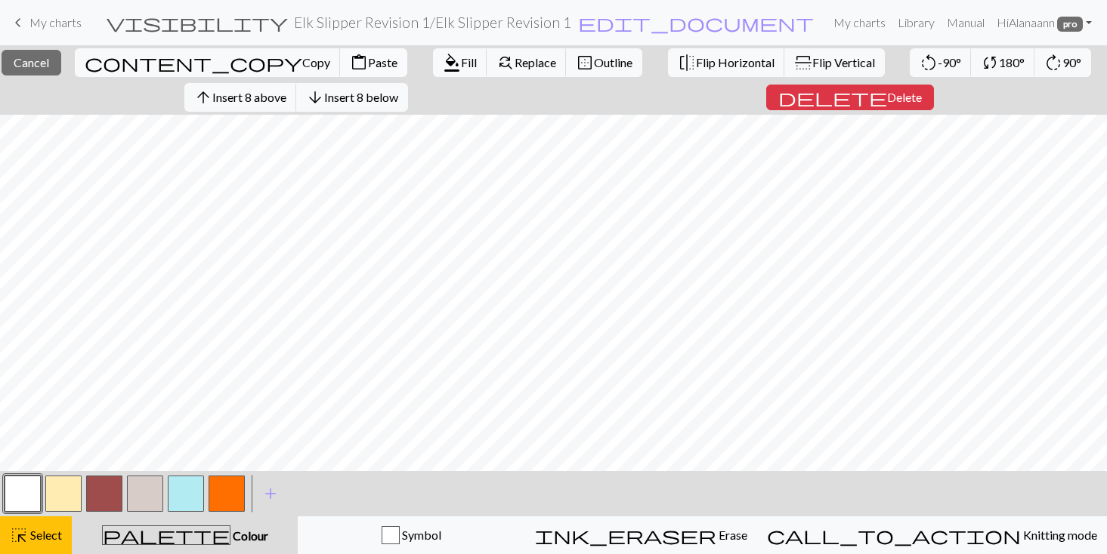
click at [368, 57] on span "Paste" at bounding box center [382, 62] width 29 height 14
click at [14, 532] on span "highlight_alt" at bounding box center [19, 535] width 18 height 21
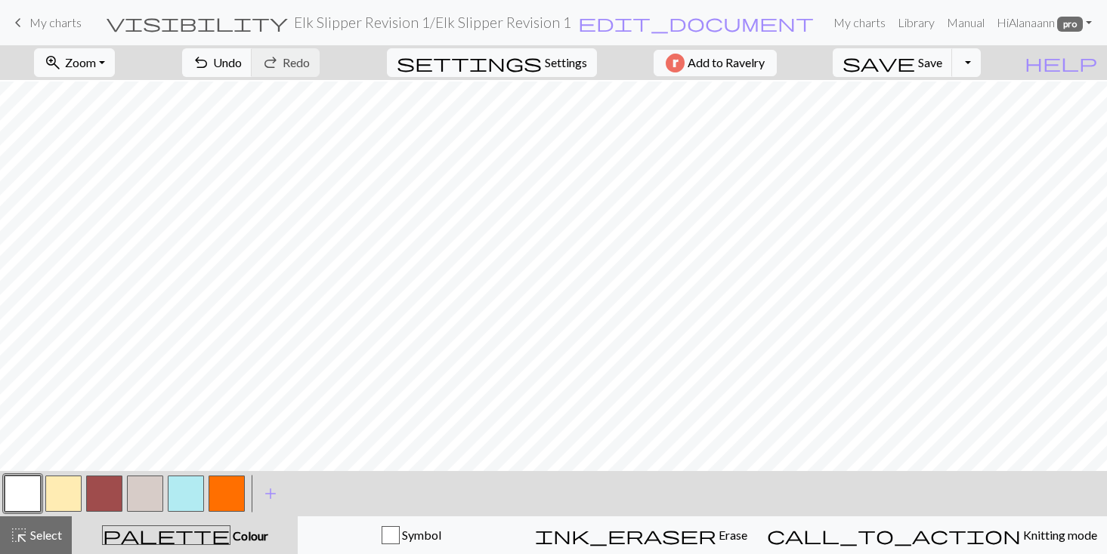
scroll to position [681, 0]
click at [35, 536] on span "Select" at bounding box center [45, 535] width 34 height 14
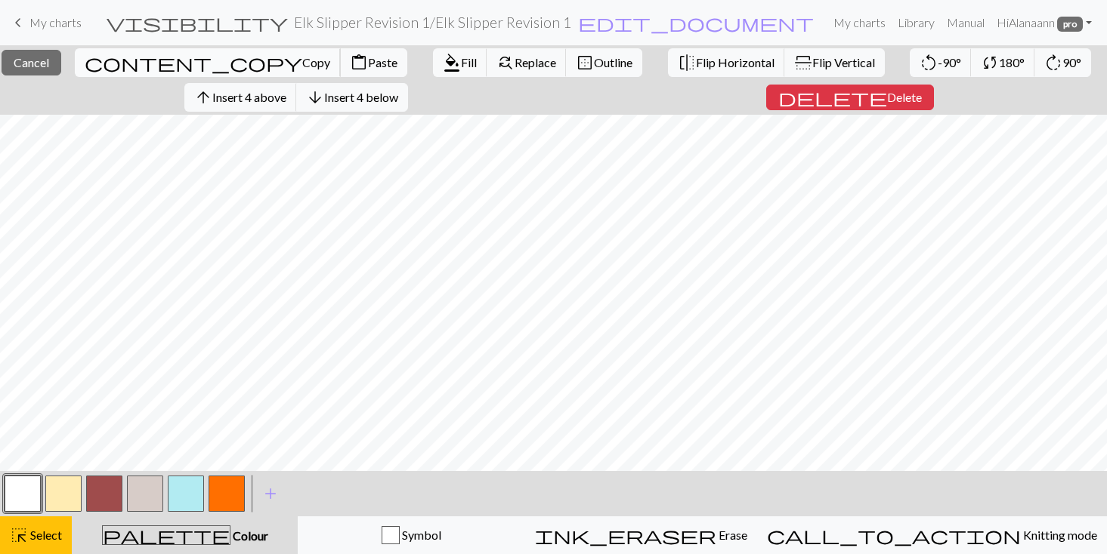
click at [302, 57] on span "Copy" at bounding box center [316, 62] width 28 height 14
click at [33, 538] on span "Select" at bounding box center [45, 535] width 34 height 14
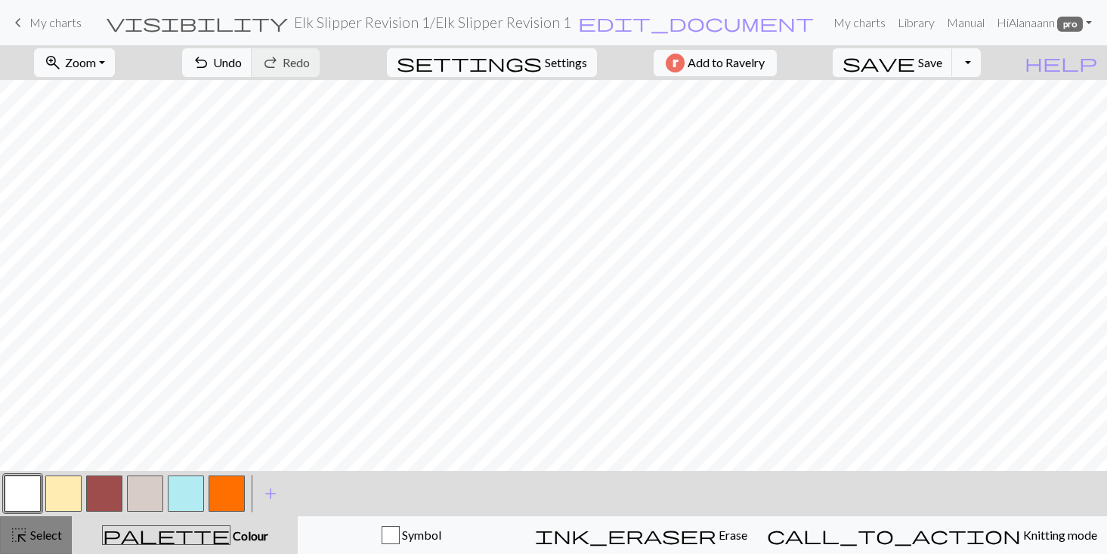
click at [45, 533] on span "Select" at bounding box center [45, 535] width 34 height 14
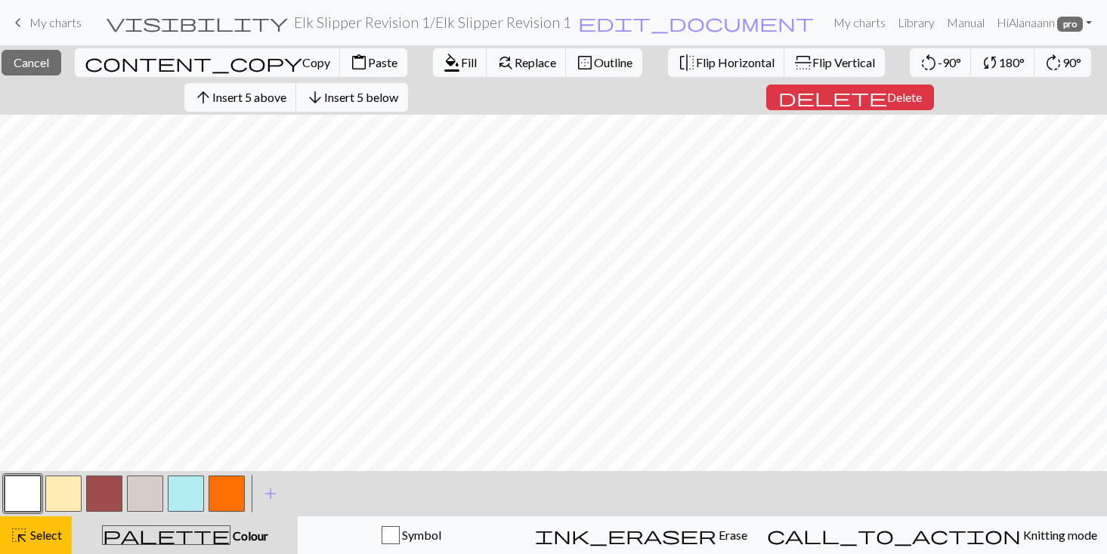
click at [340, 70] on button "content_paste Paste" at bounding box center [373, 62] width 67 height 29
click at [29, 94] on div "close Cancel content_copy Copy content_paste Paste format_color_fill Fill find_…" at bounding box center [553, 79] width 1107 height 69
click at [860, 94] on span "delete" at bounding box center [832, 97] width 109 height 21
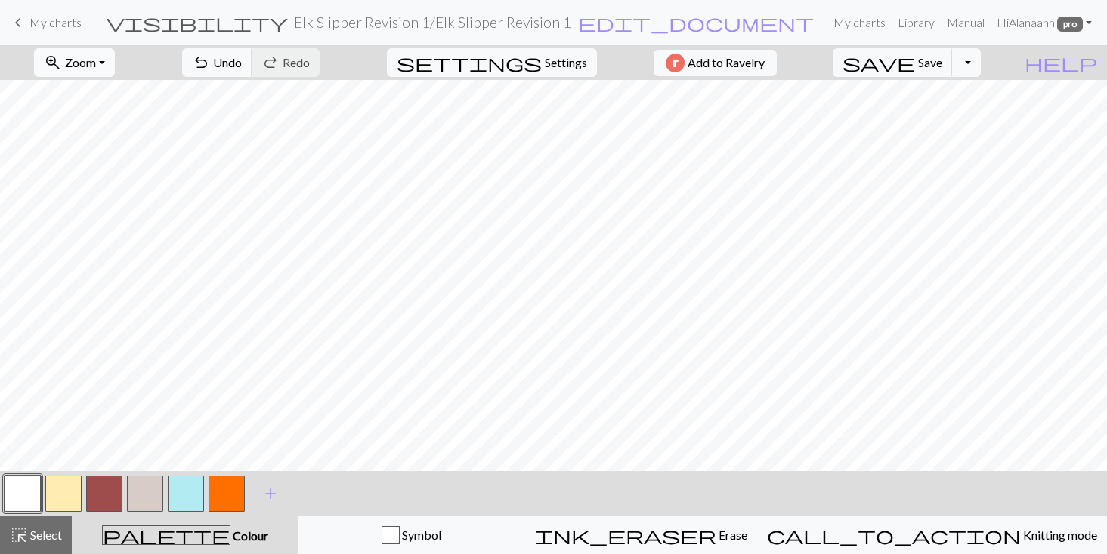
scroll to position [579, 0]
click at [103, 486] on button "button" at bounding box center [104, 494] width 36 height 36
click at [942, 55] on span "Save" at bounding box center [930, 62] width 24 height 14
click at [96, 63] on span "Zoom" at bounding box center [80, 62] width 31 height 14
click at [100, 178] on button "50%" at bounding box center [94, 181] width 119 height 24
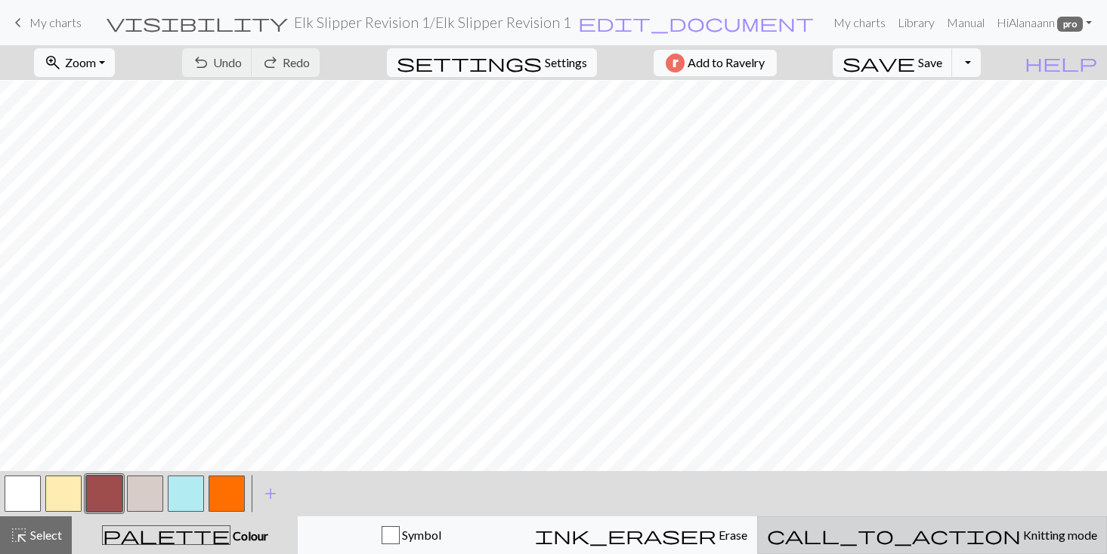
scroll to position [508, 0]
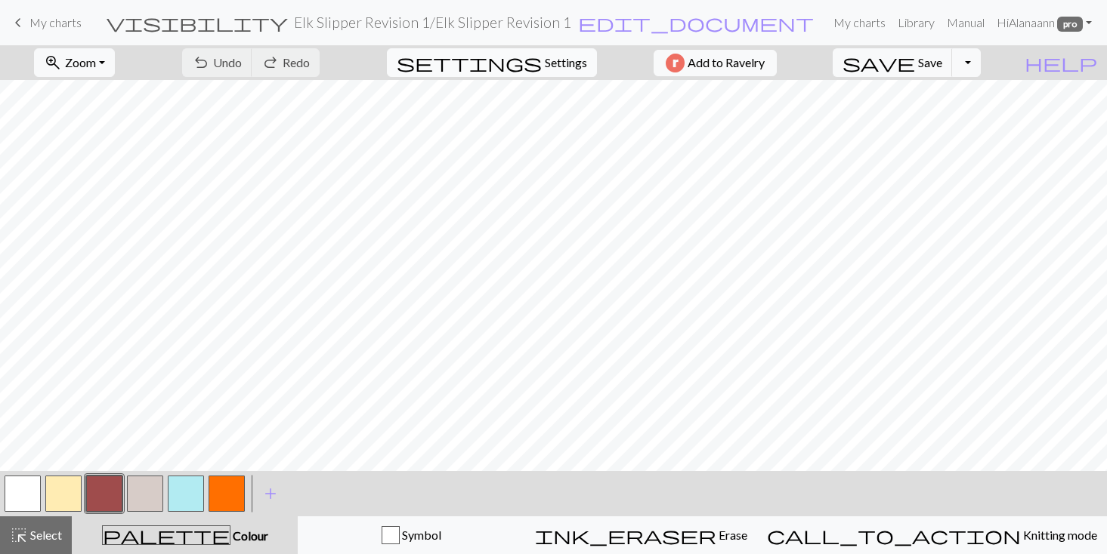
click at [557, 62] on span "Settings" at bounding box center [566, 63] width 42 height 18
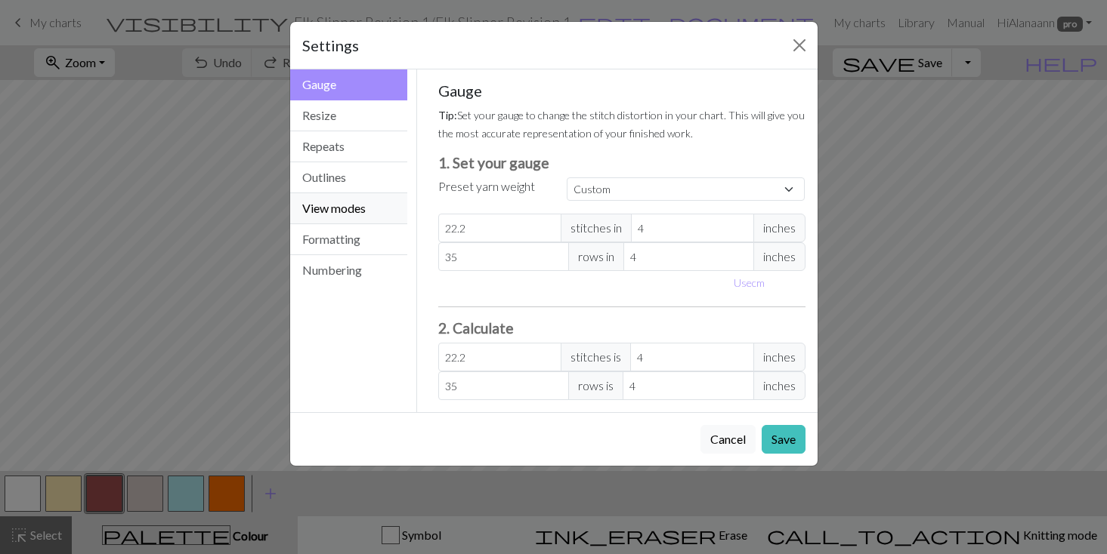
click at [323, 213] on button "View modes" at bounding box center [349, 208] width 118 height 31
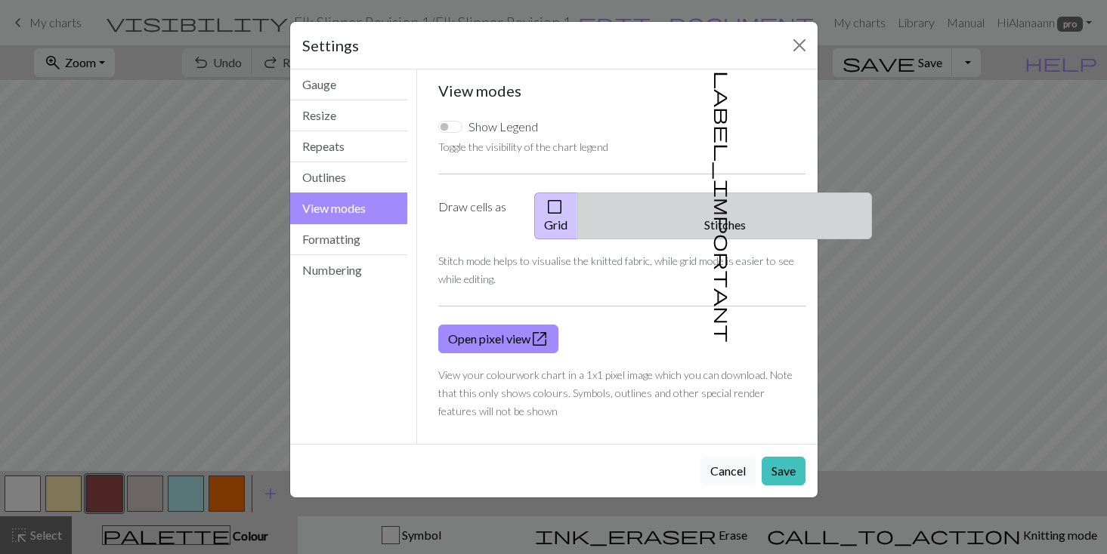
click at [743, 197] on button "label_important Stitches" at bounding box center [724, 216] width 295 height 47
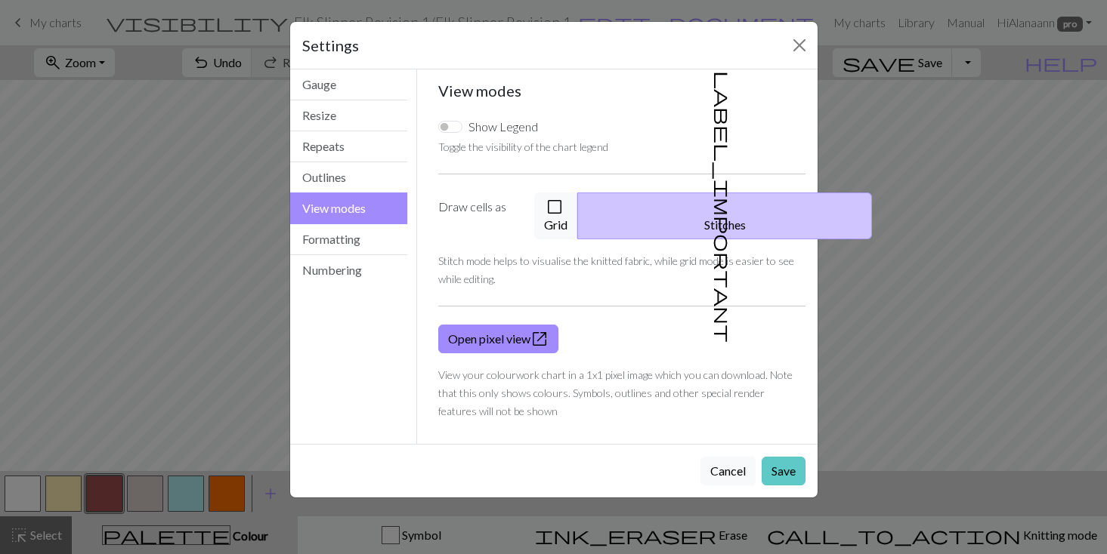
click at [774, 457] on button "Save" at bounding box center [783, 471] width 44 height 29
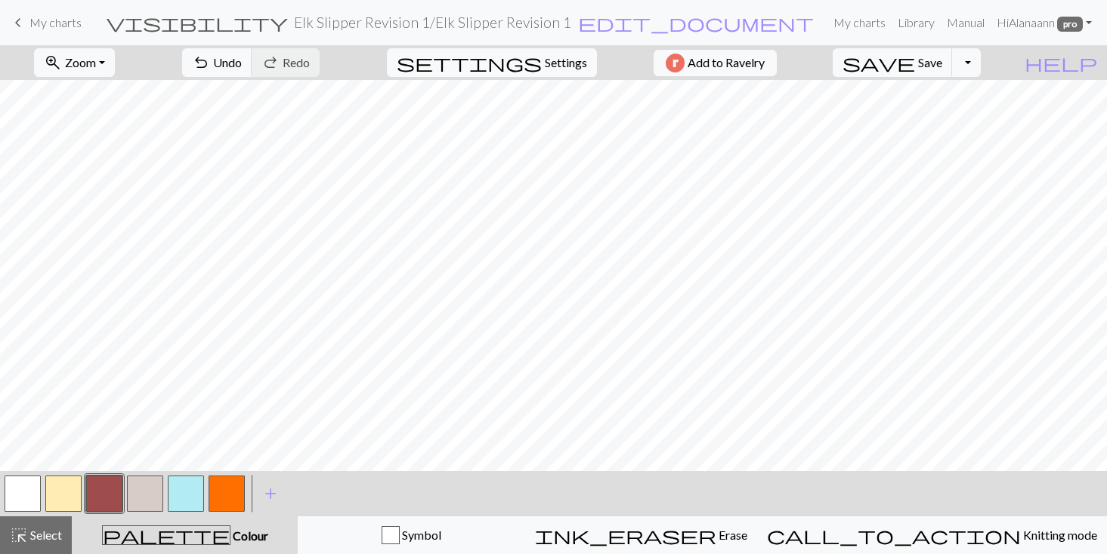
scroll to position [217, 0]
click at [564, 54] on span "Settings" at bounding box center [566, 63] width 42 height 18
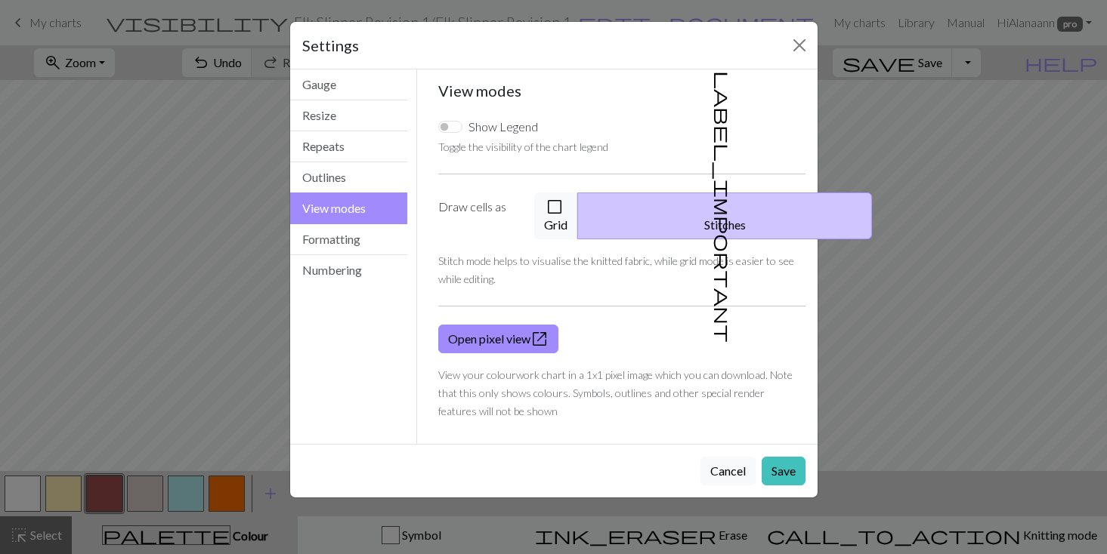
drag, startPoint x: 616, startPoint y: 208, endPoint x: 640, endPoint y: 255, distance: 53.0
click at [578, 208] on button "check_box_outline_blank Grid" at bounding box center [556, 216] width 44 height 47
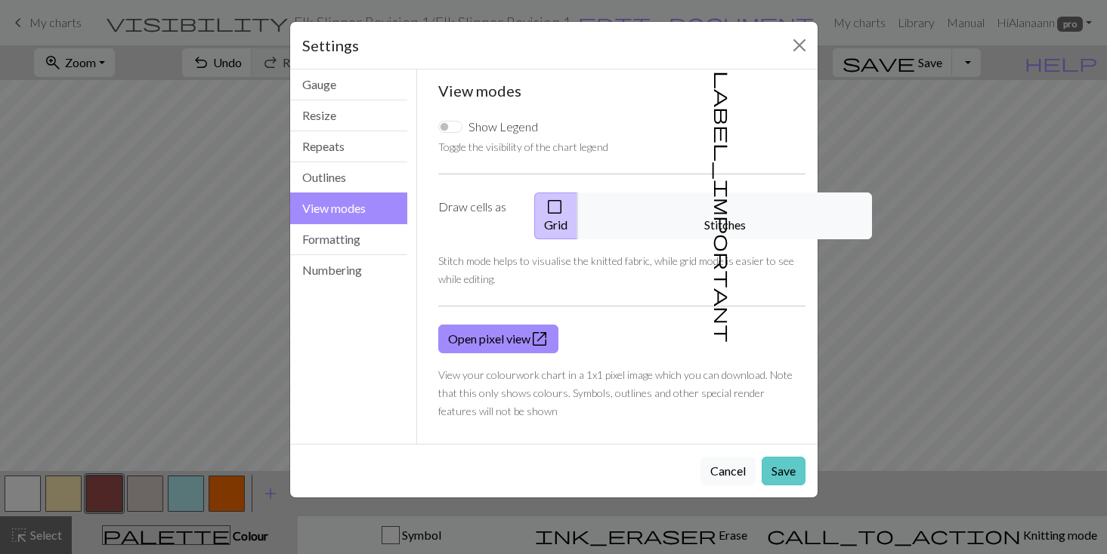
click at [781, 458] on button "Save" at bounding box center [783, 471] width 44 height 29
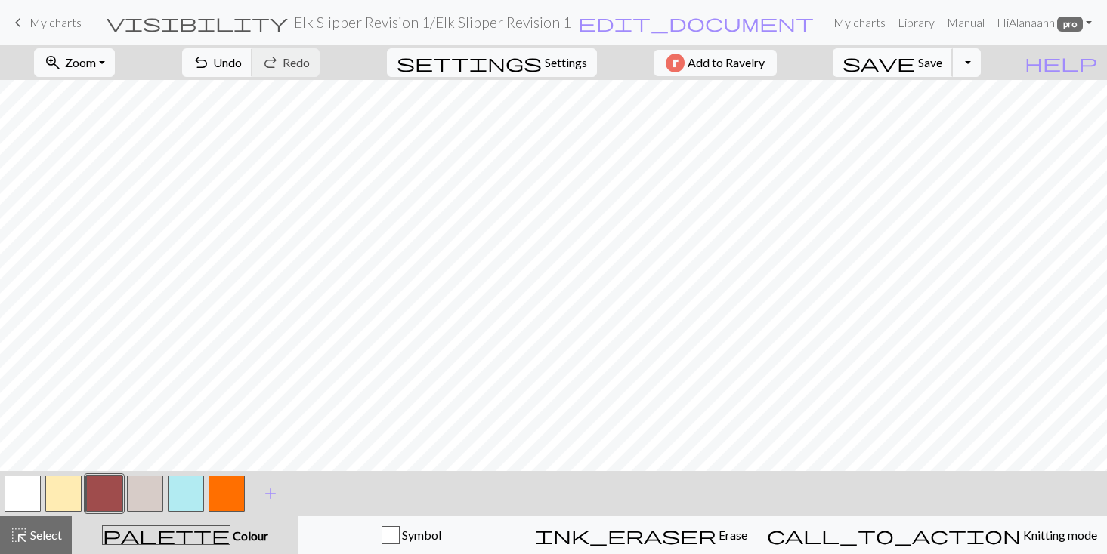
scroll to position [0, 0]
click at [942, 67] on span "Save" at bounding box center [930, 62] width 24 height 14
